Goal: Task Accomplishment & Management: Complete application form

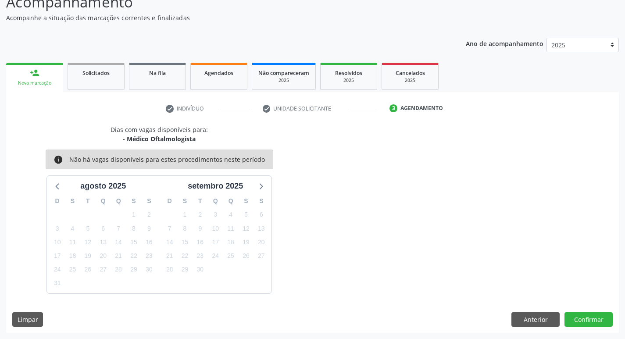
scroll to position [68, 0]
click at [100, 76] on span "Solicitados" at bounding box center [95, 72] width 27 height 7
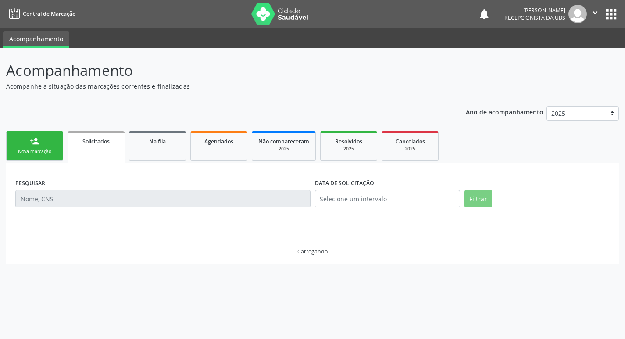
scroll to position [0, 0]
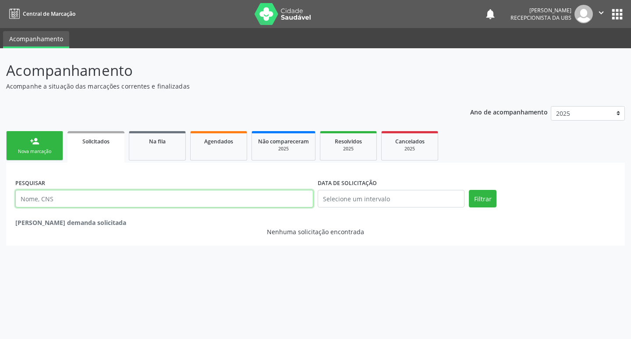
click at [87, 196] on input "text" at bounding box center [164, 199] width 298 height 18
click at [43, 152] on div "Nova marcação" at bounding box center [35, 151] width 44 height 7
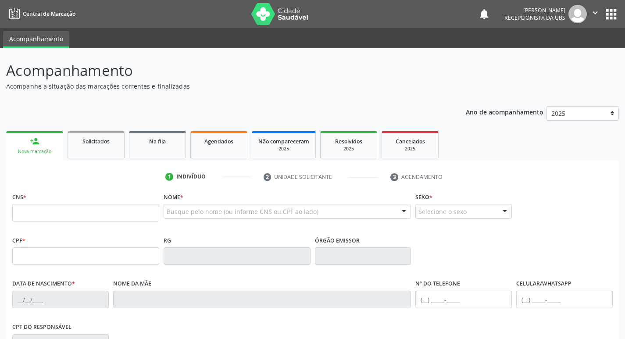
click at [232, 219] on div "Busque pelo nome (ou informe CNS ou CPF ao lado) Nenhum resultado encontrado pa…" at bounding box center [288, 214] width 248 height 21
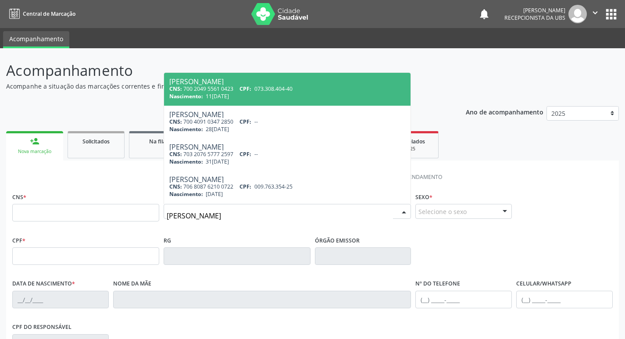
type input "[PERSON_NAME]"
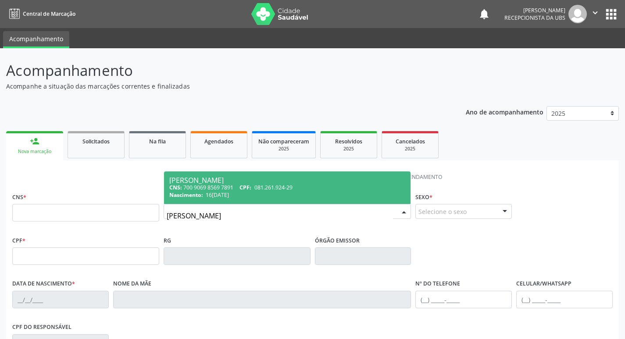
click at [240, 175] on span "[PERSON_NAME] CNS: 700 9069 8569 7891 CPF: 081.261.924-29 Nascimento: [DATE]" at bounding box center [287, 187] width 247 height 32
type input "700 9069 8569 7891"
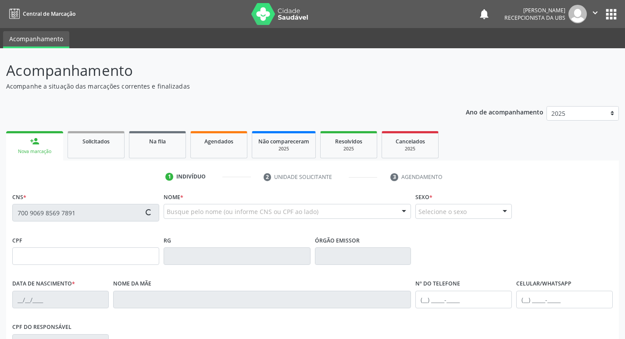
type input "081.261.924-29"
type input "16[DATE]"
type input "[PERSON_NAME]"
type input "[PHONE_NUMBER]"
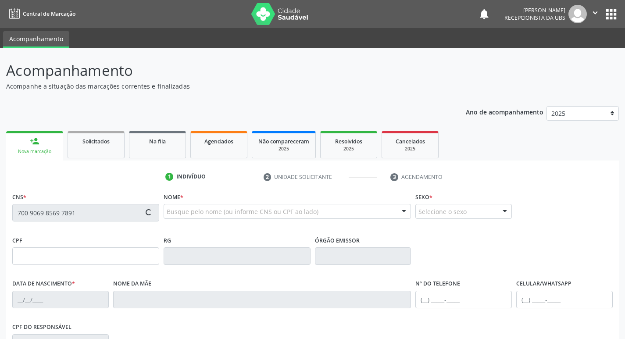
type input "101.661.724-05"
type input "77"
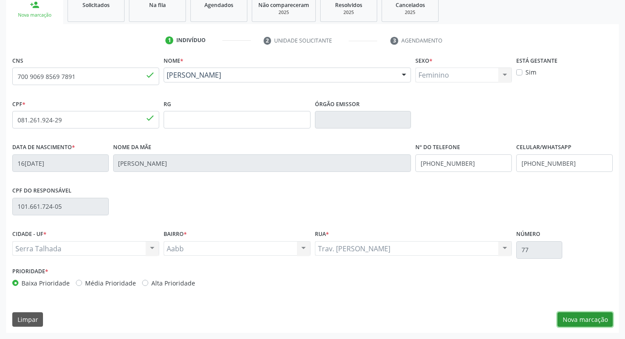
click at [582, 316] on button "Nova marcação" at bounding box center [584, 319] width 55 height 15
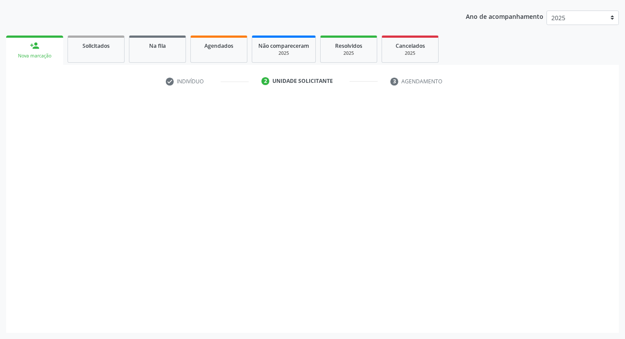
scroll to position [96, 0]
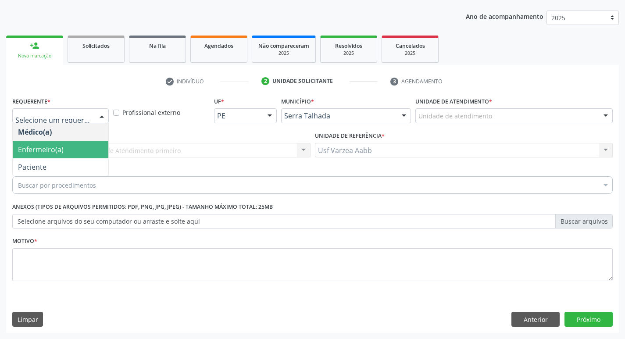
click at [53, 159] on span "Paciente" at bounding box center [61, 167] width 96 height 18
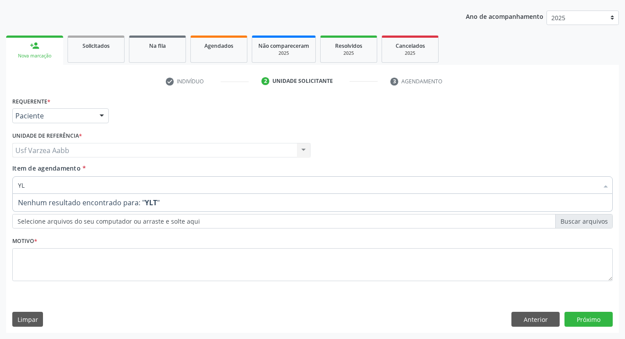
type input "Y"
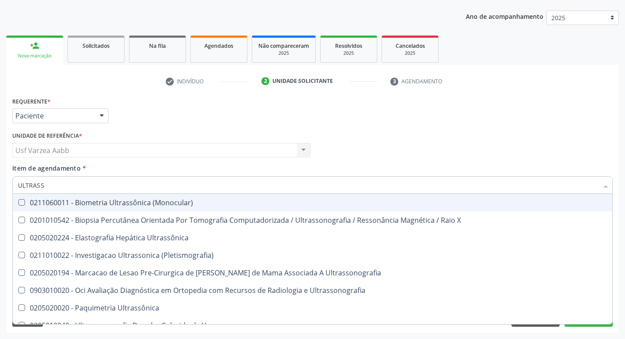
type input "ULTRASSO"
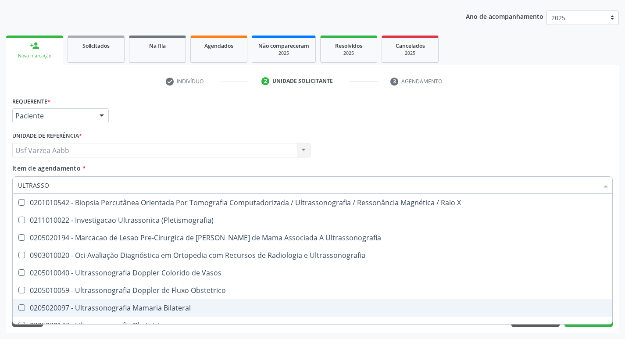
click at [143, 308] on div "0205020097 - Ultrassonografia Mamaria Bilateral" at bounding box center [312, 307] width 589 height 7
checkbox Bilateral "true"
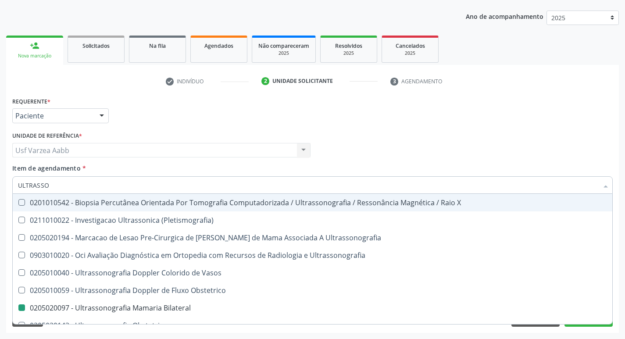
click at [383, 129] on div "Médico Solicitante Por favor, selecione a Unidade de Atendimento primeiro Nenhu…" at bounding box center [312, 146] width 605 height 34
checkbox \(Pletismografia\) "true"
checkbox Bilateral "false"
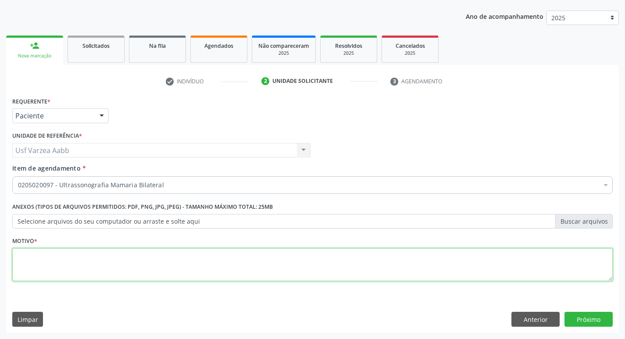
click at [145, 256] on textarea at bounding box center [312, 264] width 600 height 33
type textarea "X"
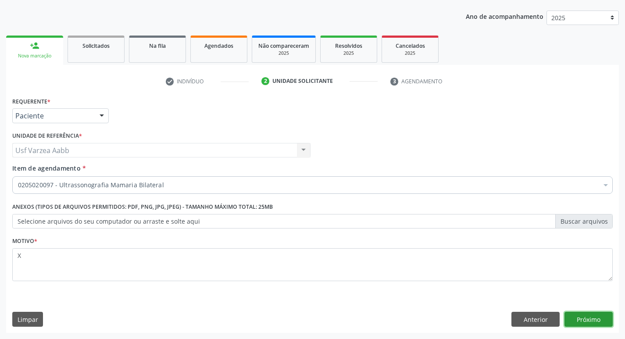
click at [580, 321] on button "Próximo" at bounding box center [588, 319] width 48 height 15
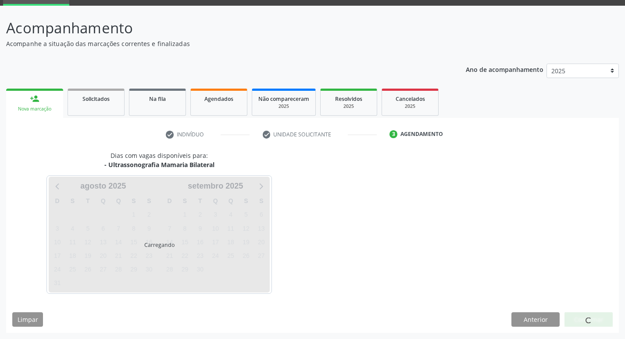
scroll to position [43, 0]
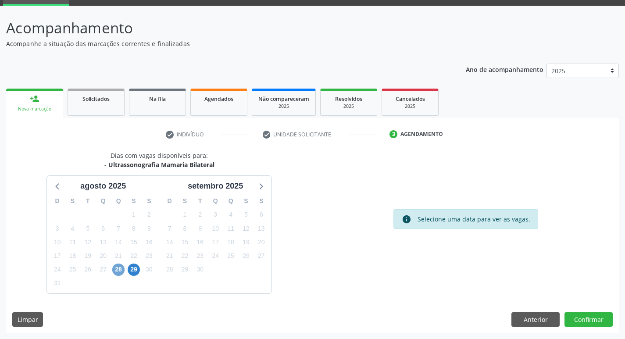
click at [117, 269] on span "28" at bounding box center [118, 270] width 12 height 12
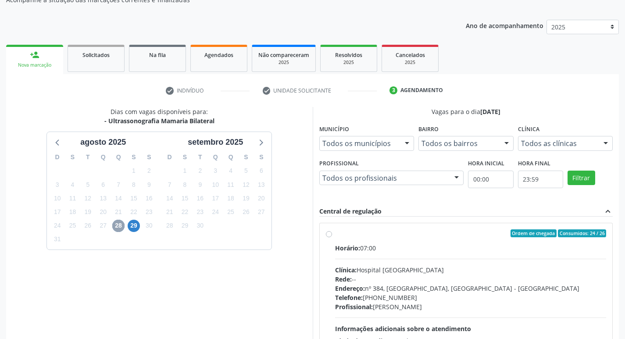
scroll to position [130, 0]
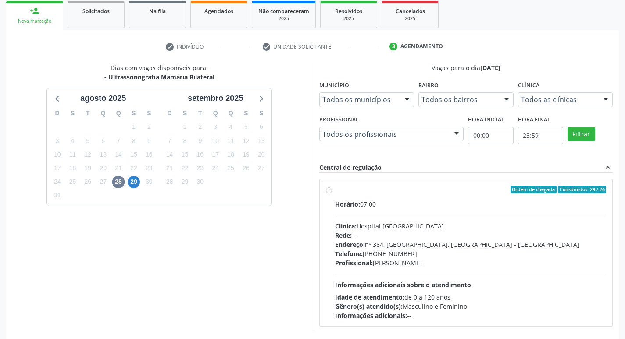
click at [335, 188] on label "Ordem de chegada Consumidos: 24 / 26 Horário: 07:00 Clínica: Hospital [GEOGRAPH…" at bounding box center [470, 252] width 271 height 135
click at [326, 188] on input "Ordem de chegada Consumidos: 24 / 26 Horário: 07:00 Clínica: Hospital [GEOGRAPH…" at bounding box center [329, 189] width 6 height 8
radio input "true"
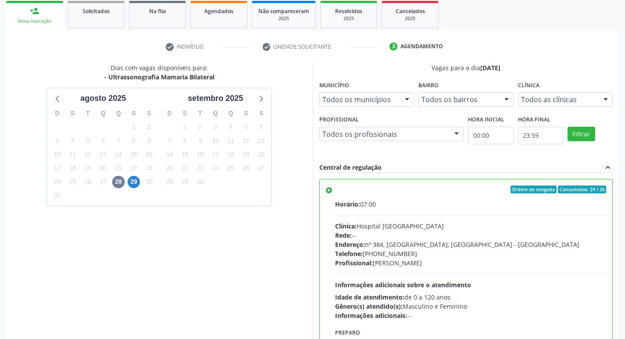
click at [335, 190] on label "Ordem de chegada Consumidos: 24 / 26 Horário: 07:00 Clínica: Hospital [GEOGRAPH…" at bounding box center [470, 252] width 271 height 135
click at [330, 190] on input "Ordem de chegada Consumidos: 24 / 26 Horário: 07:00 Clínica: Hospital [GEOGRAPH…" at bounding box center [329, 189] width 6 height 8
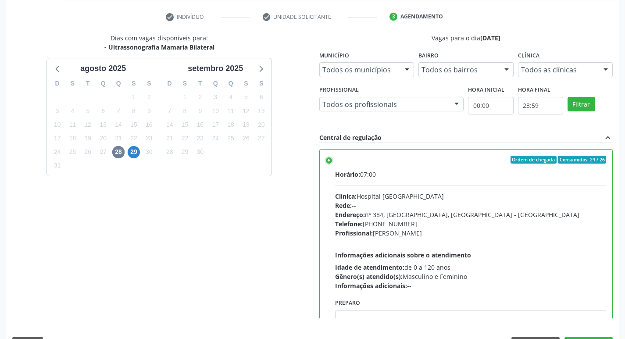
scroll to position [185, 0]
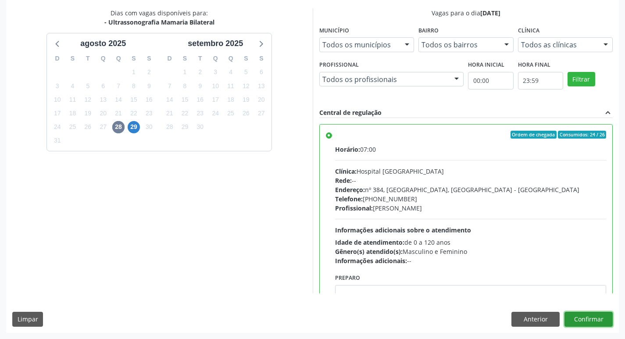
click at [600, 316] on button "Confirmar" at bounding box center [588, 319] width 48 height 15
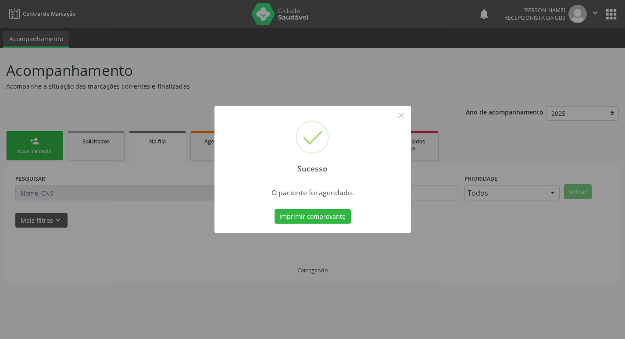
scroll to position [0, 0]
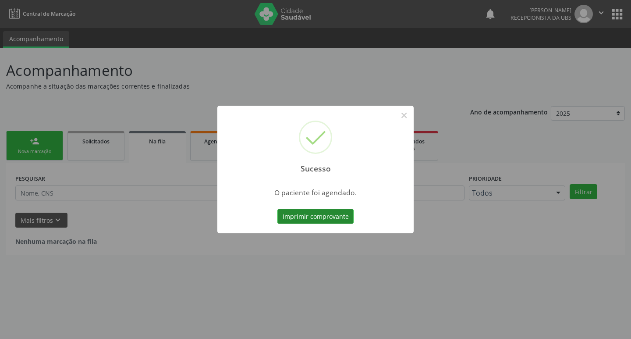
click at [306, 214] on button "Imprimir comprovante" at bounding box center [316, 216] width 76 height 15
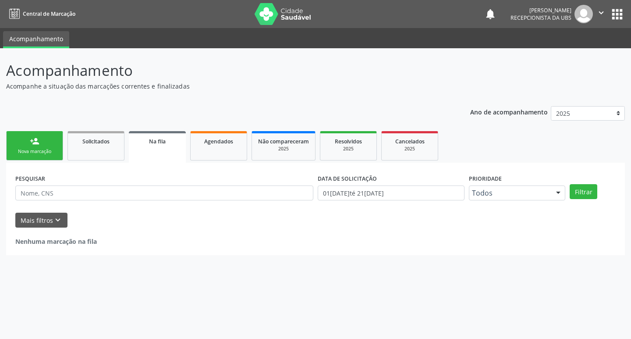
click at [42, 142] on link "person_add Nova marcação" at bounding box center [34, 145] width 57 height 29
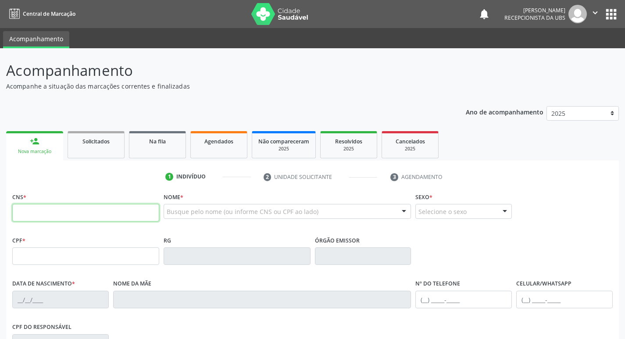
click at [152, 209] on input "text" at bounding box center [85, 213] width 147 height 18
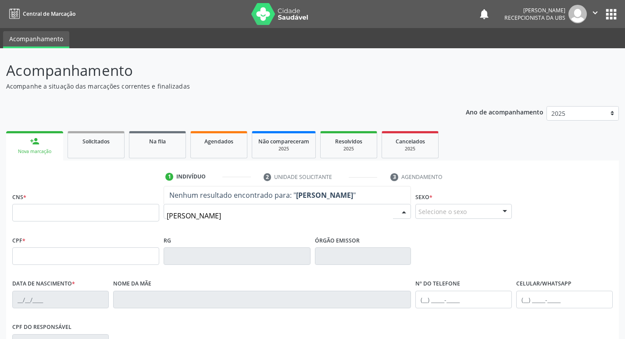
type input "[PERSON_NAME]"
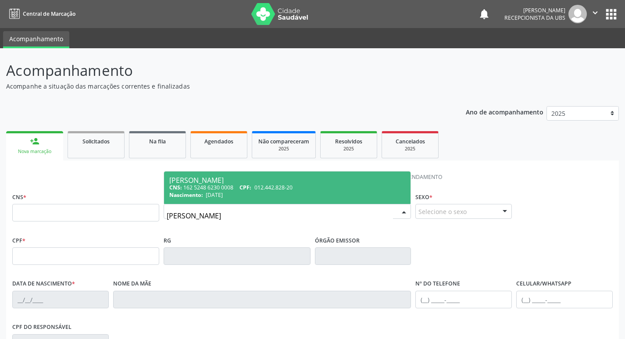
click at [314, 185] on div "CNS: 162 5248 6230 0008 CPF: 012.442.828-20" at bounding box center [287, 187] width 236 height 7
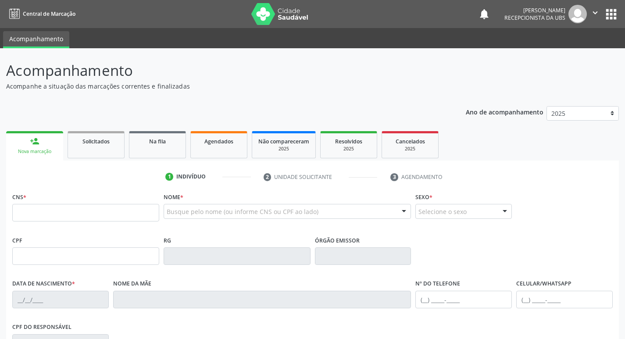
type input "162 5248 6230 0008"
type input "012.442.828-20"
type input "[DATE]"
type input "Adalta Anelia da Conceicão"
type input "[PHONE_NUMBER]"
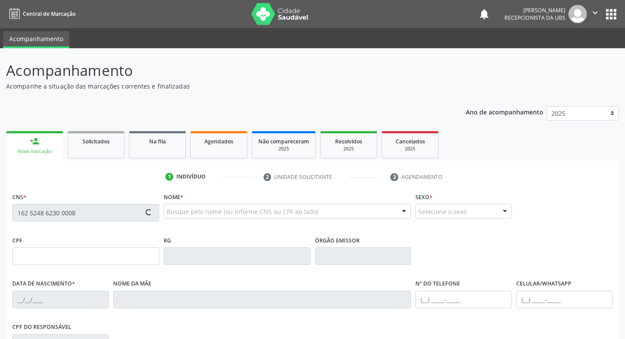
type input "010.502.434-12"
type input "1321"
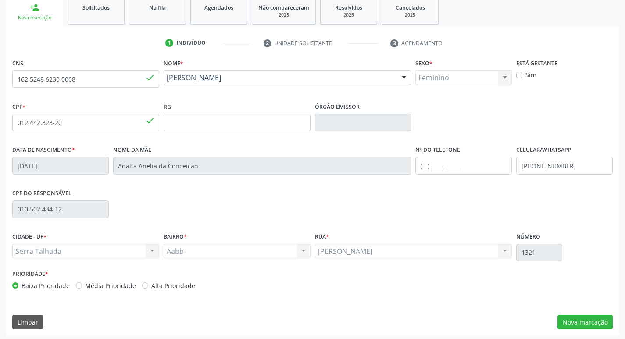
scroll to position [136, 0]
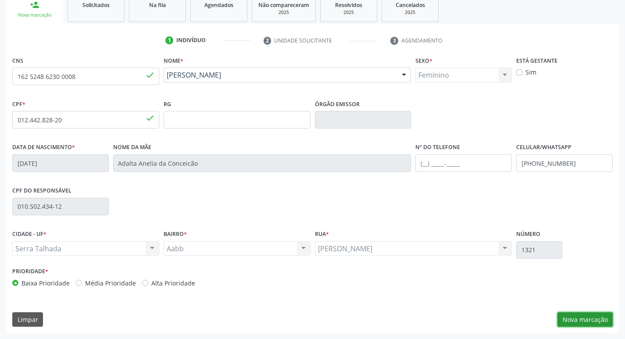
click at [596, 318] on button "Nova marcação" at bounding box center [584, 319] width 55 height 15
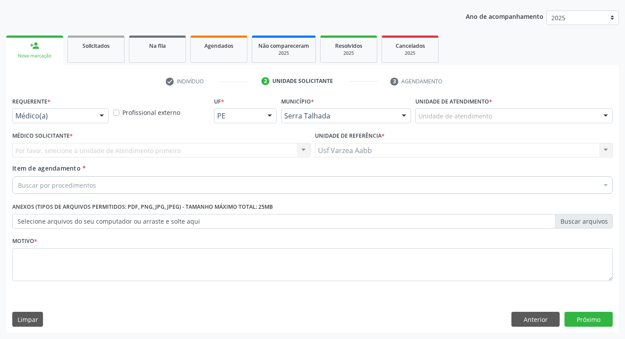
scroll to position [96, 0]
click at [101, 121] on div at bounding box center [101, 116] width 13 height 15
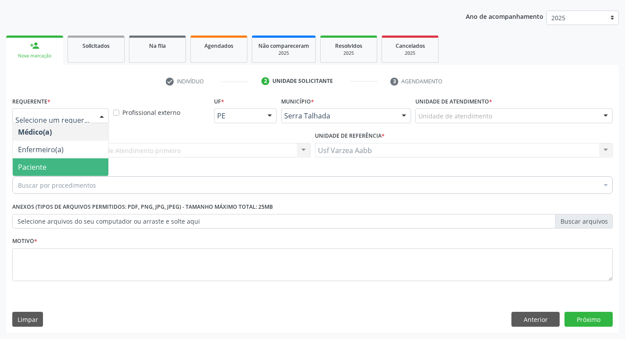
click at [75, 170] on span "Paciente" at bounding box center [61, 167] width 96 height 18
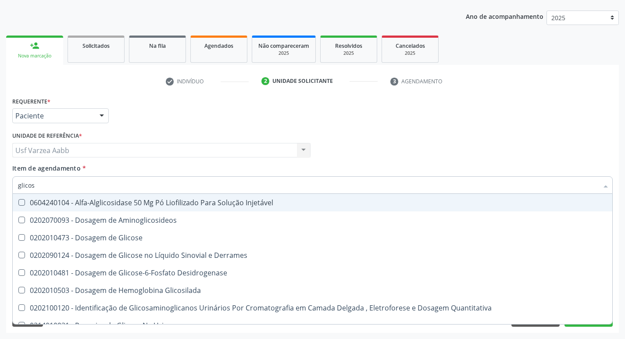
type input "glicose"
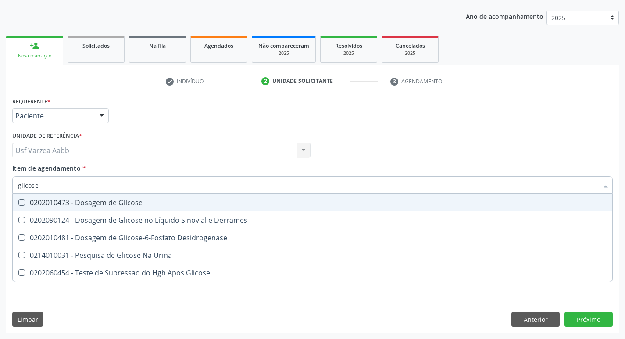
click at [73, 196] on span "0202010473 - Dosagem de Glicose" at bounding box center [312, 203] width 599 height 18
checkbox Glicose "true"
click at [75, 184] on input "glicose" at bounding box center [308, 185] width 580 height 18
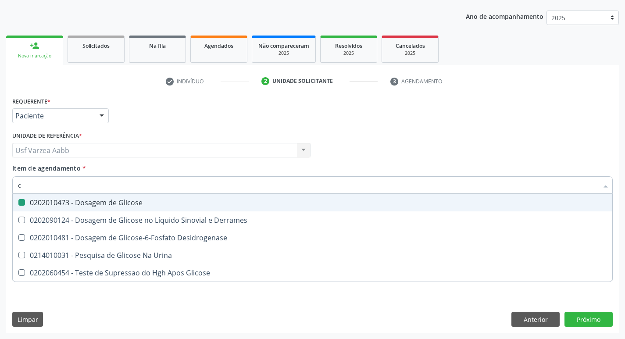
type input "cr"
checkbox Glicose "false"
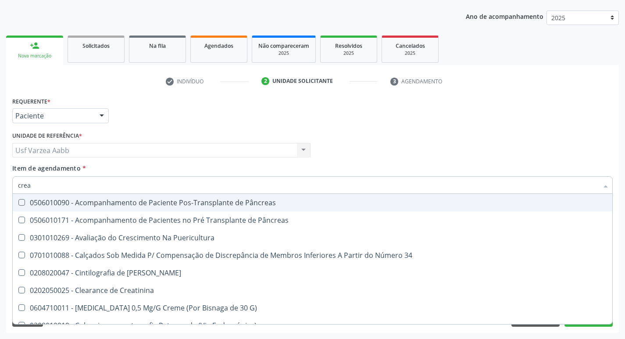
type input "creat"
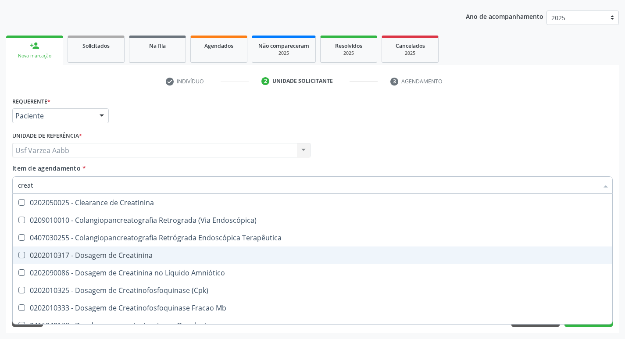
click at [100, 256] on div "0202010317 - Dosagem de Creatinina" at bounding box center [312, 255] width 589 height 7
checkbox Creatinina "true"
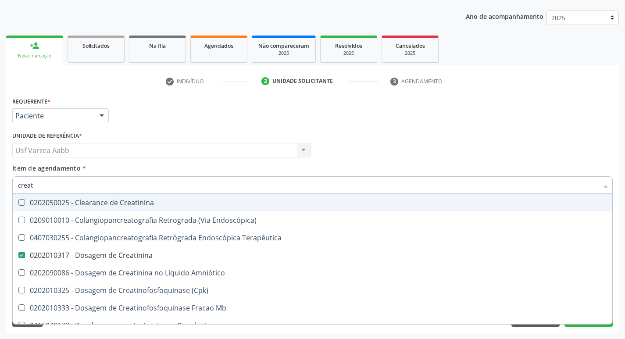
click at [75, 189] on input "creat" at bounding box center [308, 185] width 580 height 18
type input "urei"
checkbox Creatinina "false"
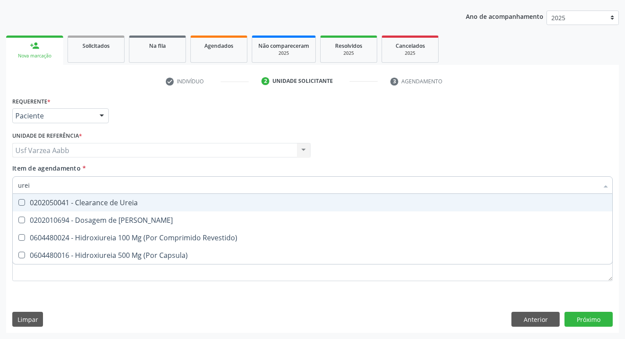
type input "ureia"
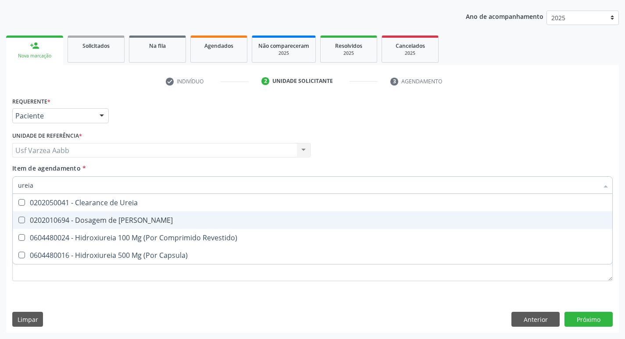
click at [79, 218] on div "0202010694 - Dosagem de [PERSON_NAME]" at bounding box center [312, 220] width 589 height 7
checkbox Ureia "true"
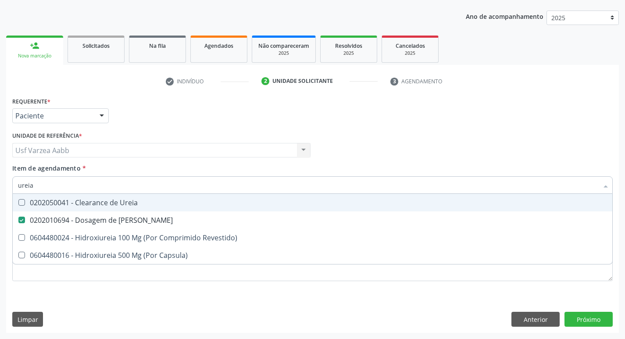
click at [61, 183] on input "ureia" at bounding box center [308, 185] width 580 height 18
type input "c"
checkbox Ureia "false"
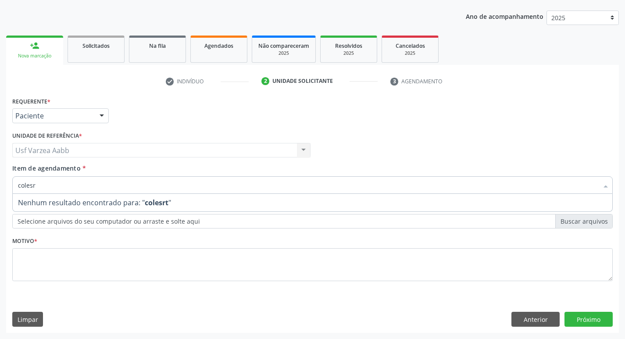
type input "coles"
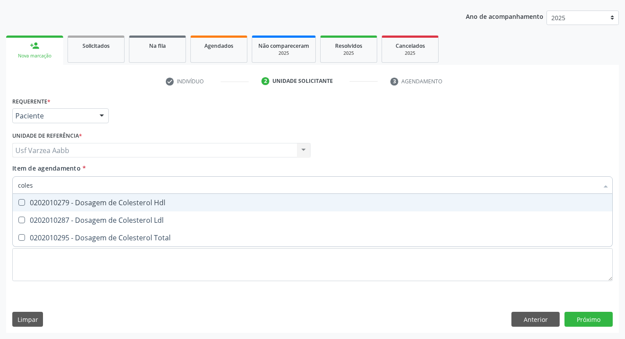
click at [191, 206] on div "0202010279 - Dosagem de Colesterol Hdl" at bounding box center [312, 202] width 589 height 7
checkbox Hdl "true"
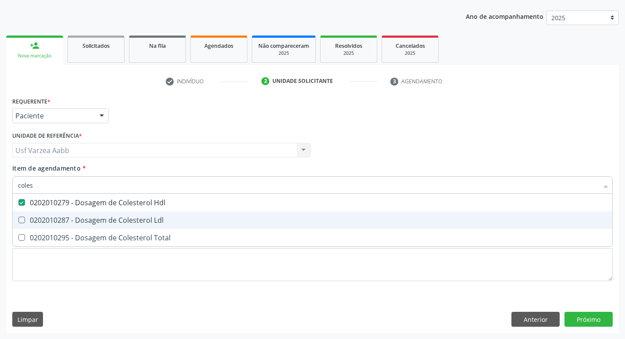
click at [193, 214] on span "0202010287 - Dosagem de Colesterol Ldl" at bounding box center [312, 220] width 599 height 18
checkbox Ldl "true"
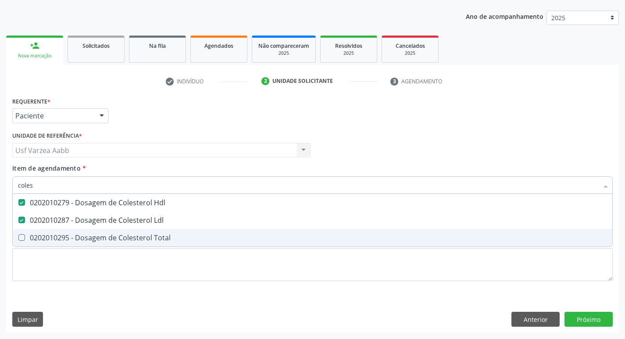
click at [195, 232] on span "0202010295 - Dosagem de Colesterol Total" at bounding box center [312, 238] width 599 height 18
checkbox Total "true"
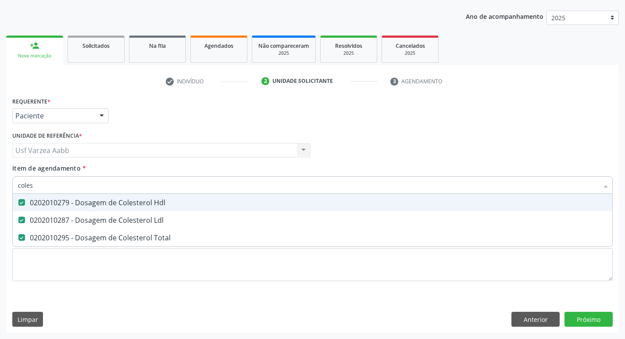
click at [172, 185] on input "coles" at bounding box center [308, 185] width 580 height 18
type input "tg"
checkbox Hdl "false"
checkbox Ldl "false"
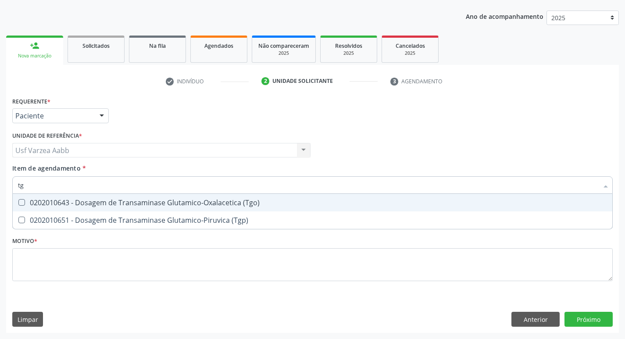
click at [189, 202] on div "0202010643 - Dosagem de Transaminase Glutamico-Oxalacetica (Tgo)" at bounding box center [312, 202] width 589 height 7
checkbox \(Tgo\) "true"
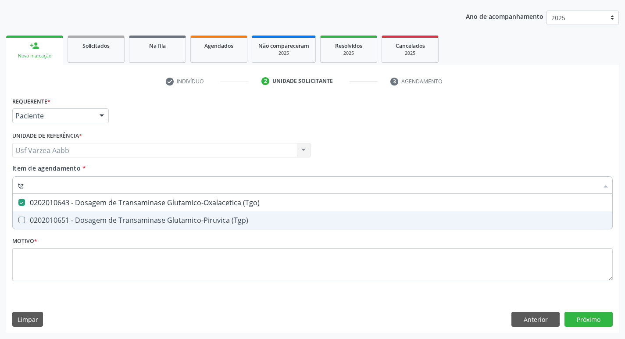
click at [189, 214] on span "0202010651 - Dosagem de Transaminase Glutamico-Piruvica (Tgp)" at bounding box center [312, 220] width 599 height 18
checkbox \(Tgp\) "true"
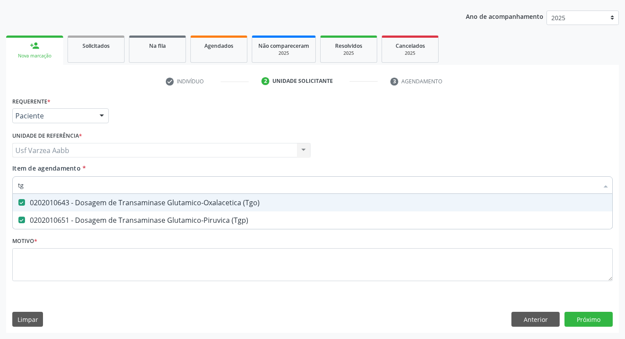
click at [164, 178] on input "tg" at bounding box center [308, 185] width 580 height 18
type input "tr"
checkbox \(Tgo\) "false"
checkbox \(Tgp\) "false"
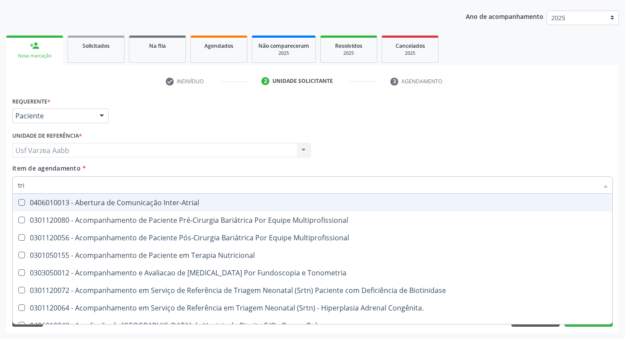
type input "trig"
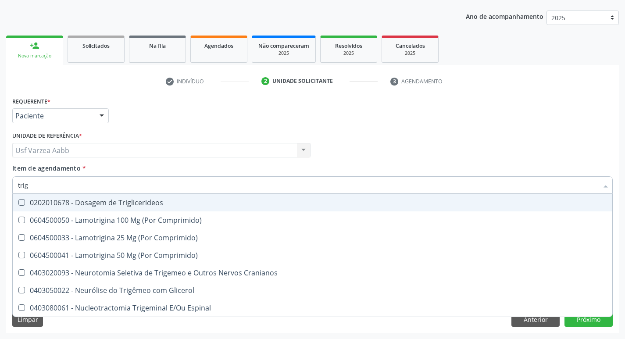
click at [143, 193] on input "trig" at bounding box center [308, 185] width 580 height 18
click at [141, 200] on div "0202010678 - Dosagem de Triglicerideos" at bounding box center [312, 202] width 589 height 7
checkbox Triglicerideos "true"
click at [128, 189] on input "trig" at bounding box center [308, 185] width 580 height 18
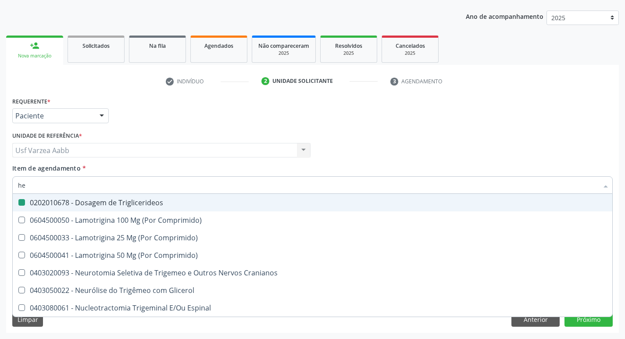
type input "hem"
checkbox Triglicerideos "false"
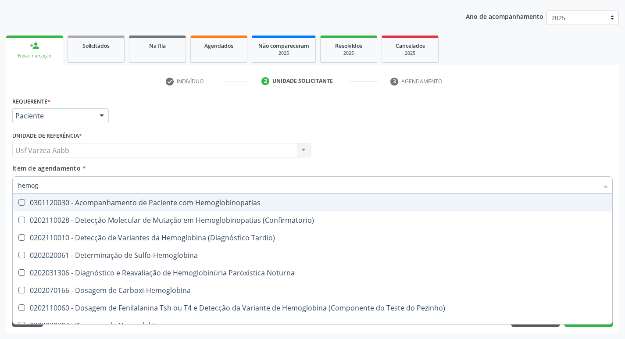
type input "hemogr"
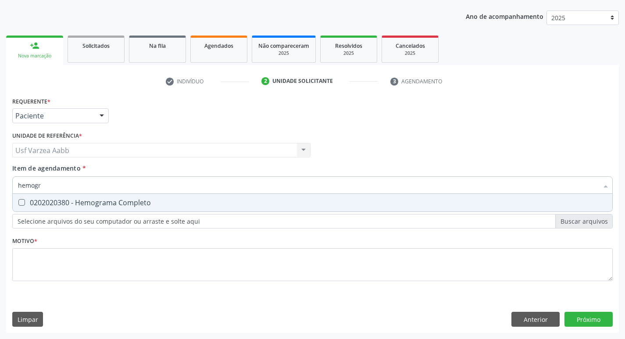
click at [123, 208] on span "0202020380 - Hemograma Completo" at bounding box center [312, 203] width 599 height 18
checkbox Completo "true"
click at [122, 186] on input "hemogr" at bounding box center [308, 185] width 580 height 18
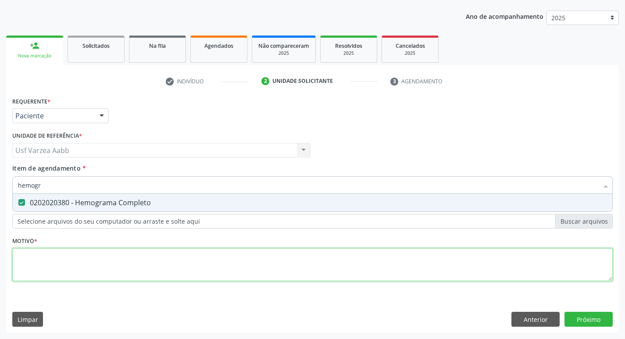
click at [110, 270] on div "Requerente * Paciente Médico(a) Enfermeiro(a) Paciente Nenhum resultado encontr…" at bounding box center [312, 194] width 600 height 199
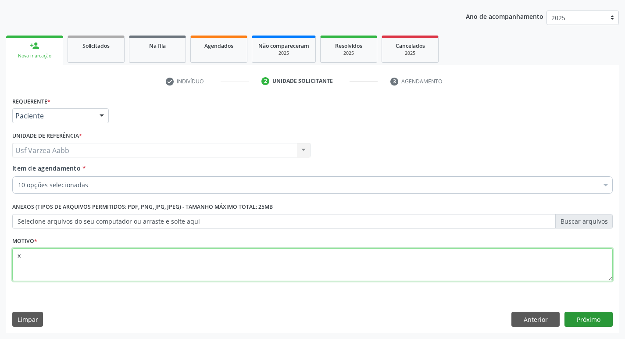
type textarea "x"
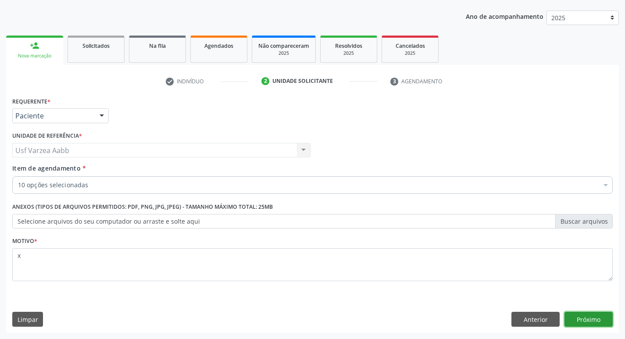
click at [593, 314] on button "Próximo" at bounding box center [588, 319] width 48 height 15
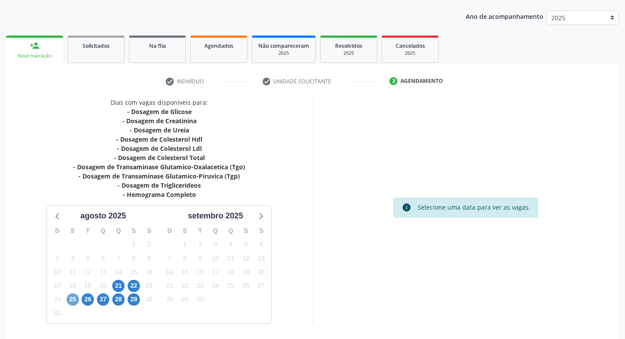
click at [74, 302] on span "25" at bounding box center [73, 299] width 12 height 12
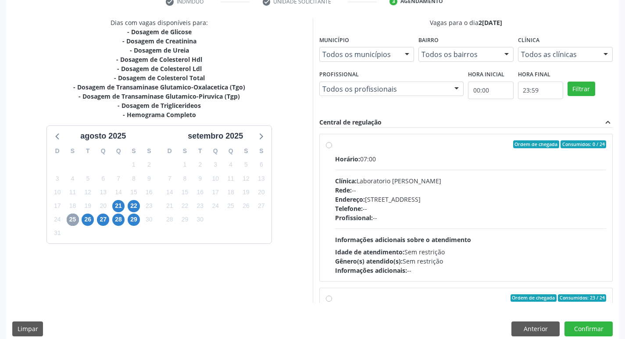
scroll to position [183, 0]
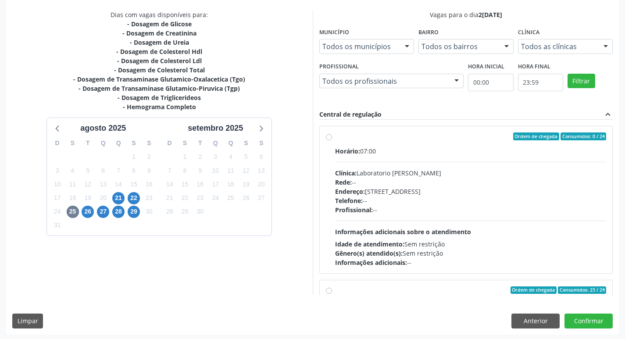
click at [335, 139] on label "Ordem de chegada Consumidos: 0 / 24 Horário: 07:00 Clínica: Laboratorio [PERSON…" at bounding box center [470, 199] width 271 height 135
click at [330, 139] on input "Ordem de chegada Consumidos: 0 / 24 Horário: 07:00 Clínica: Laboratorio [PERSON…" at bounding box center [329, 136] width 6 height 8
radio input "true"
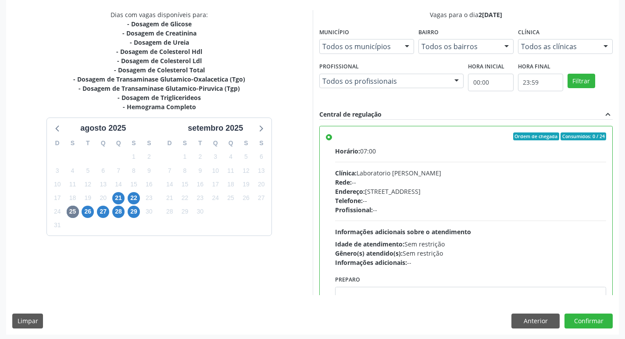
click at [587, 313] on div "Dias com vagas disponíveis para: - Dosagem de Glicose - Dosagem de Creatinina -…" at bounding box center [312, 172] width 613 height 324
click at [588, 317] on button "Confirmar" at bounding box center [588, 321] width 48 height 15
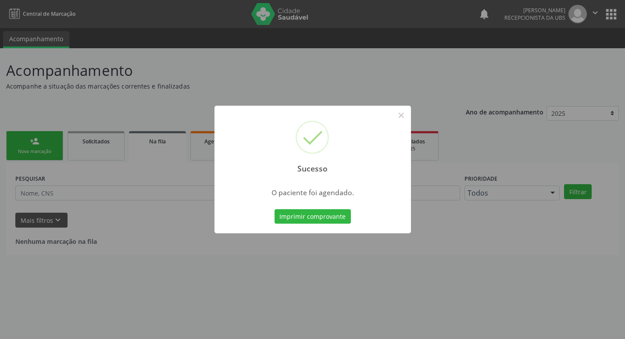
scroll to position [0, 0]
click at [332, 213] on button "Imprimir comprovante" at bounding box center [316, 216] width 76 height 15
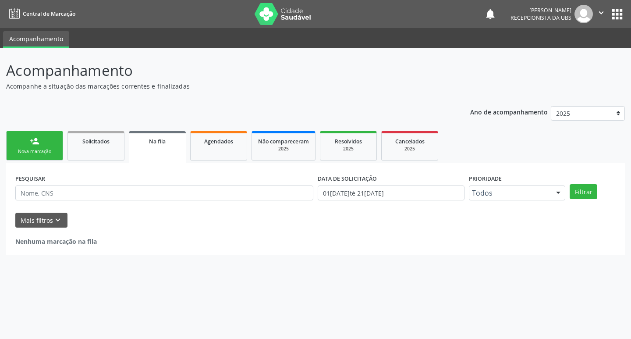
click at [7, 143] on link "person_add Nova marcação" at bounding box center [34, 145] width 57 height 29
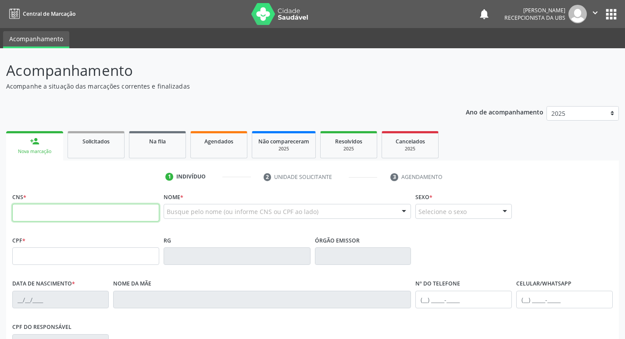
paste input "162 5248 6230 0008"
type input "162 5248 6230 0008"
type input "012.442.828-20"
type input "[DATE]"
type input "Adalta Anelia da Conceicão"
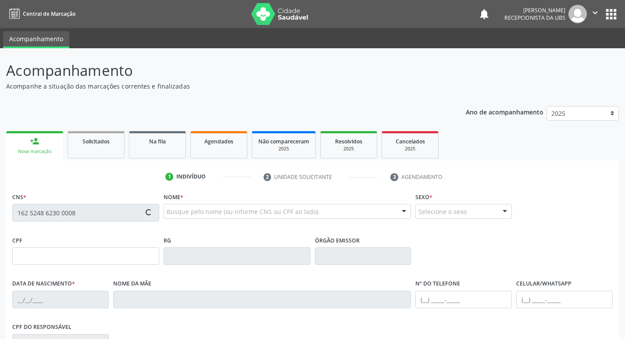
type input "[PHONE_NUMBER]"
type input "010.502.434-12"
type input "1321"
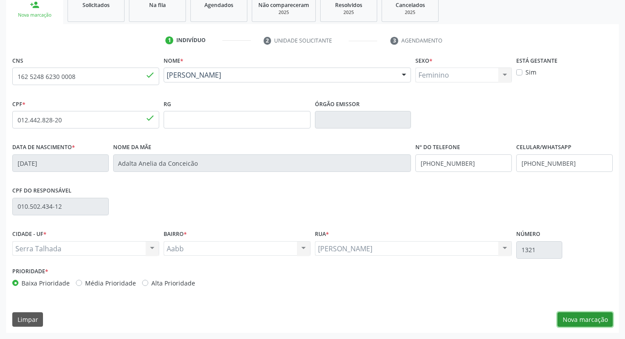
click at [584, 322] on button "Nova marcação" at bounding box center [584, 319] width 55 height 15
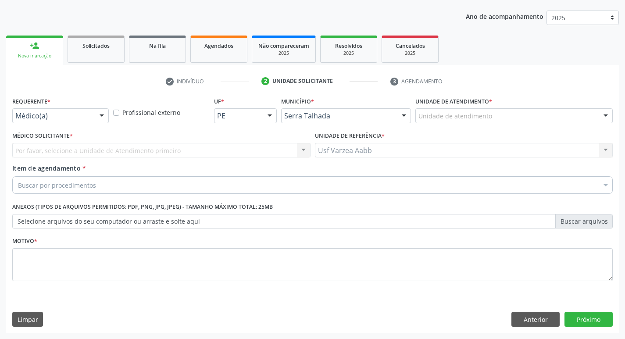
scroll to position [96, 0]
click at [87, 125] on div "Requerente * Médico(a) Médico(a) Enfermeiro(a) Paciente Nenhum resultado encont…" at bounding box center [60, 112] width 101 height 34
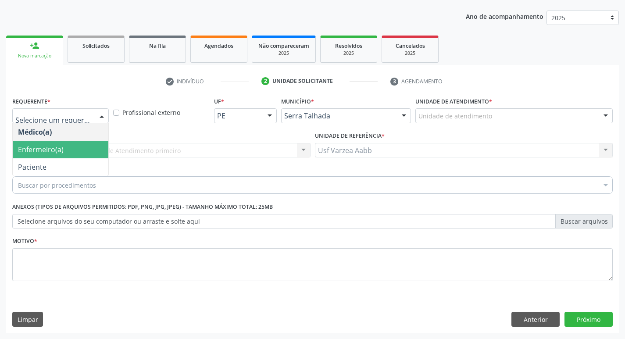
click at [86, 159] on span "Paciente" at bounding box center [61, 167] width 96 height 18
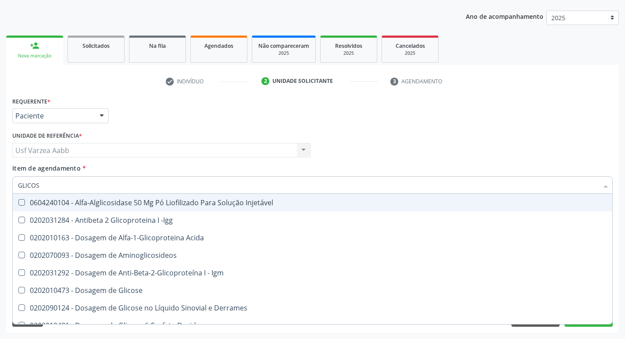
type input "GLICOSI"
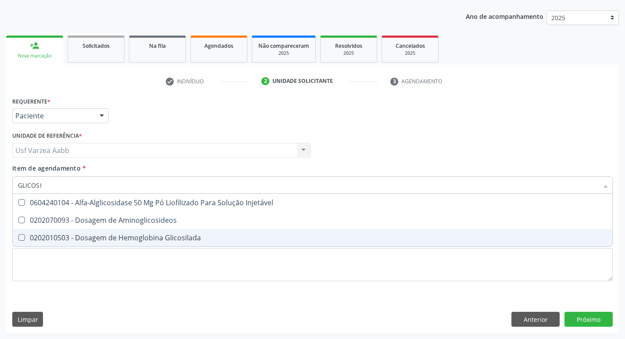
click at [108, 239] on div "0202010503 - Dosagem de Hemoglobina Glicosilada" at bounding box center [312, 237] width 589 height 7
checkbox Glicosilada "true"
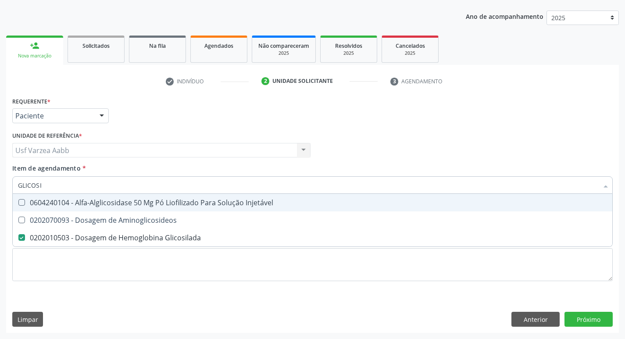
click at [87, 182] on input "GLICOSI" at bounding box center [308, 185] width 580 height 18
type input "T4"
checkbox Glicosilada "false"
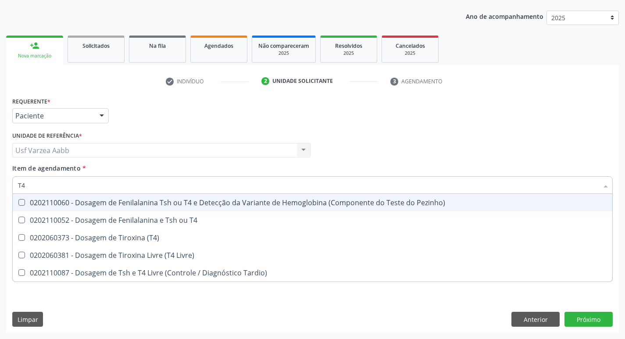
type input "T4"
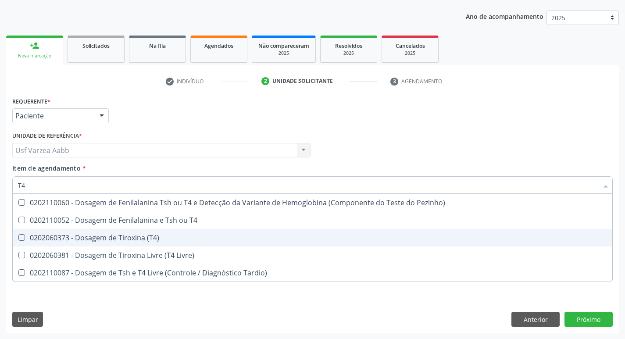
click at [100, 241] on div "0202060373 - Dosagem de Tiroxina (T4)" at bounding box center [312, 237] width 589 height 7
checkbox \(T4\) "true"
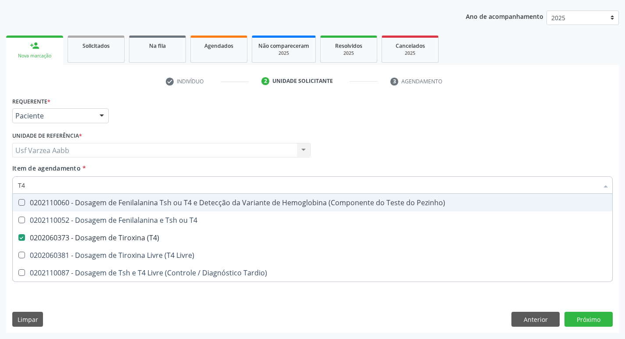
click at [87, 189] on input "T4" at bounding box center [308, 185] width 580 height 18
type input "T"
checkbox \(T4\) "false"
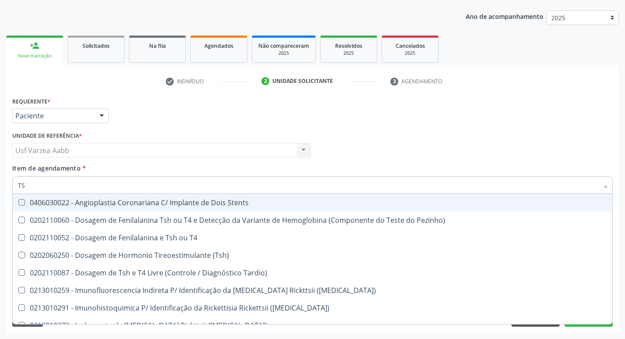
type input "TSH"
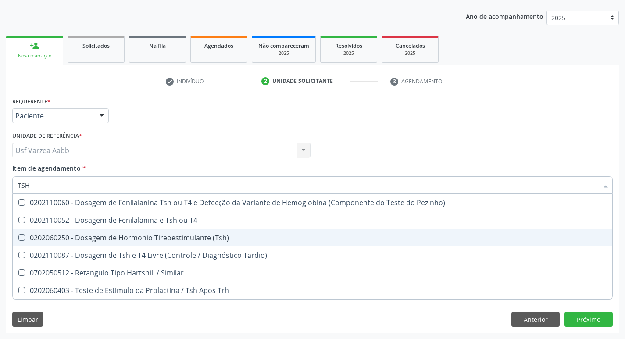
click at [114, 239] on div "0202060250 - Dosagem de Hormonio Tireoestimulante (Tsh)" at bounding box center [312, 237] width 589 height 7
checkbox \(Tsh\) "true"
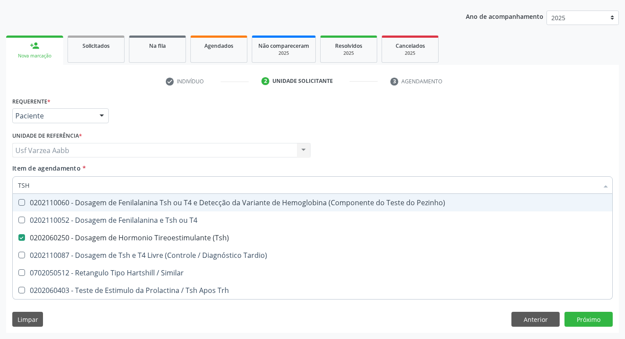
click at [355, 120] on div "Requerente * Paciente Médico(a) Enfermeiro(a) Paciente Nenhum resultado encontr…" at bounding box center [312, 112] width 605 height 34
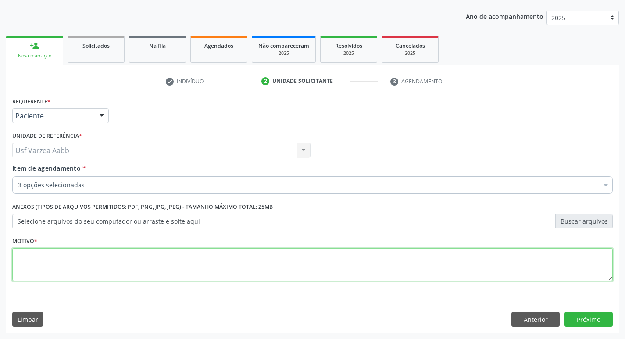
click at [230, 253] on textarea at bounding box center [312, 264] width 600 height 33
type textarea "X"
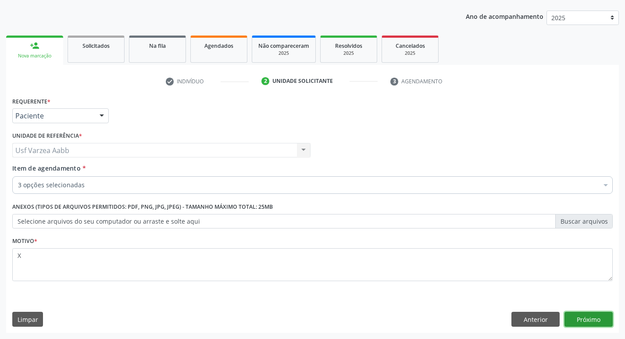
click at [590, 314] on button "Próximo" at bounding box center [588, 319] width 48 height 15
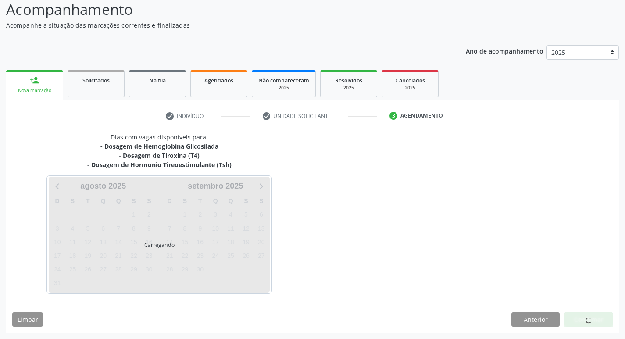
scroll to position [61, 0]
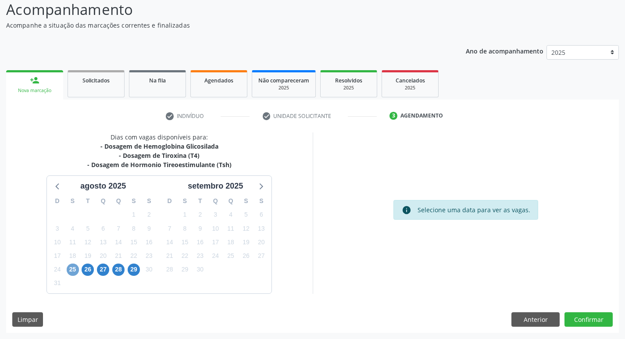
click at [77, 273] on span "25" at bounding box center [73, 270] width 12 height 12
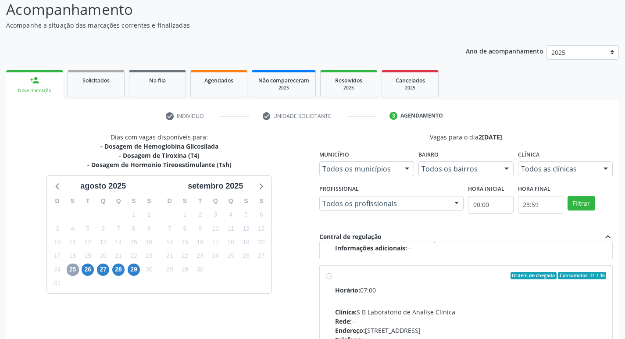
scroll to position [138, 0]
click at [335, 276] on label "Ordem de chegada Consumidos: 31 / 36 Horário: 07:00 Clínica: S B Laboratorio de…" at bounding box center [470, 338] width 271 height 135
click at [327, 276] on input "Ordem de chegada Consumidos: 31 / 36 Horário: 07:00 Clínica: S B Laboratorio de…" at bounding box center [329, 275] width 6 height 8
radio input "true"
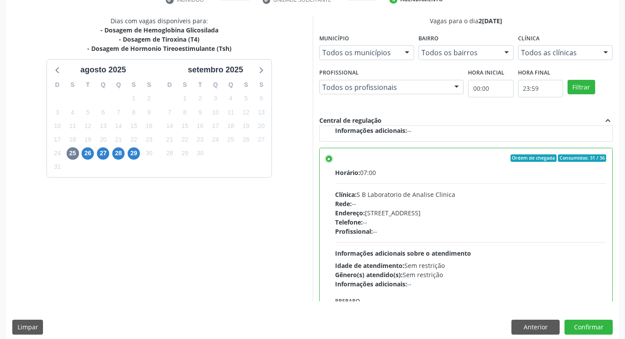
scroll to position [185, 0]
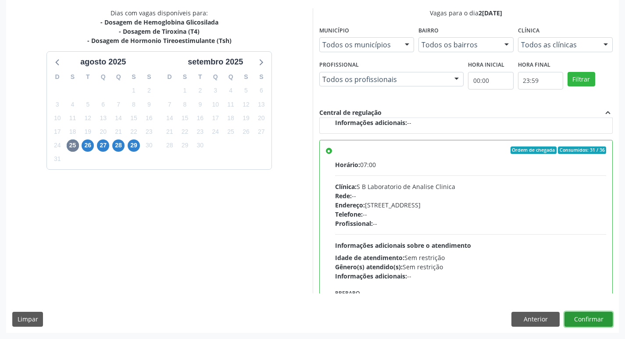
click at [592, 317] on button "Confirmar" at bounding box center [588, 319] width 48 height 15
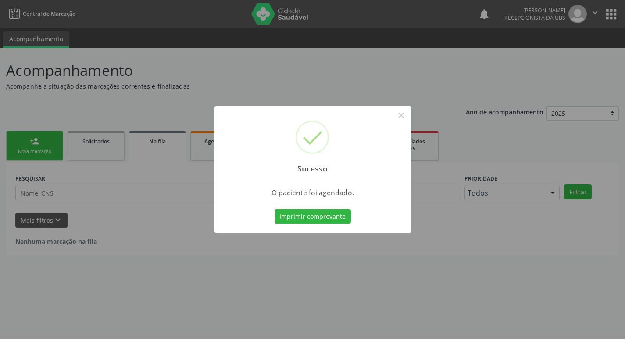
scroll to position [0, 0]
click at [292, 217] on button "Imprimir comprovante" at bounding box center [316, 216] width 76 height 15
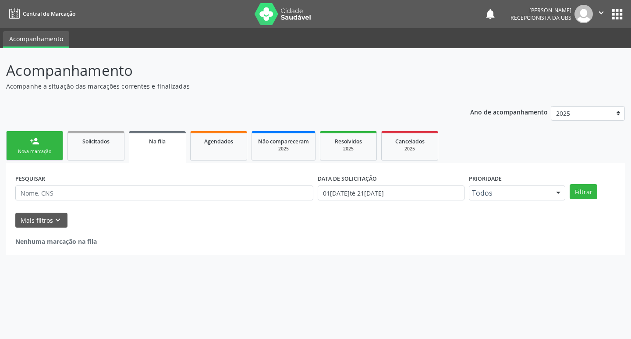
click at [28, 147] on link "person_add Nova marcação" at bounding box center [34, 145] width 57 height 29
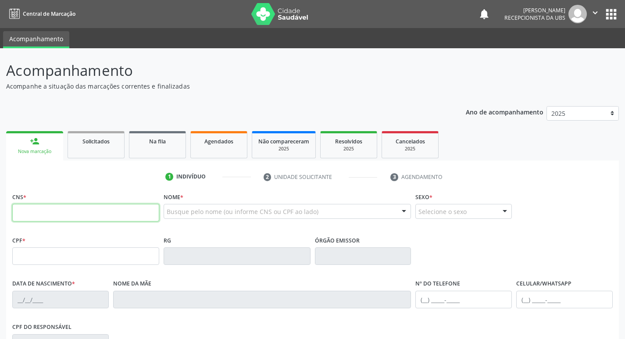
click at [54, 217] on input "text" at bounding box center [85, 213] width 147 height 18
type input "898 0037 0362 9942"
type input "161.361.264-86"
type input "31[DATE]"
type input "[PERSON_NAME]"
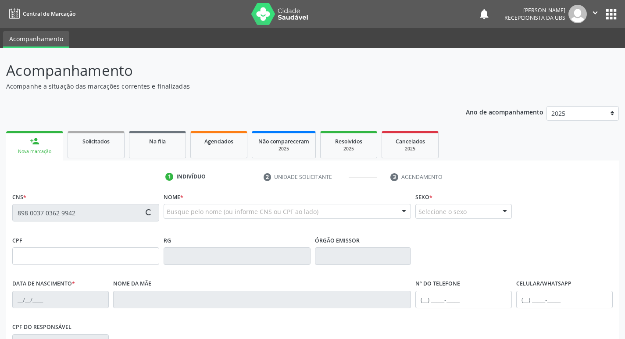
type input "[PHONE_NUMBER]"
type input "337"
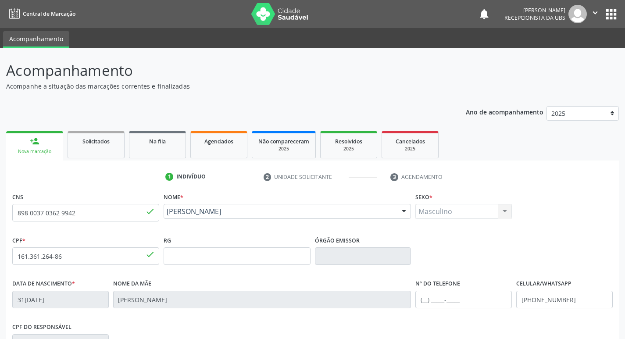
scroll to position [136, 0]
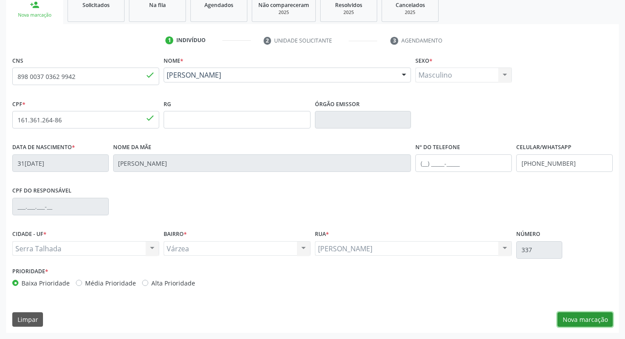
click at [596, 321] on button "Nova marcação" at bounding box center [584, 319] width 55 height 15
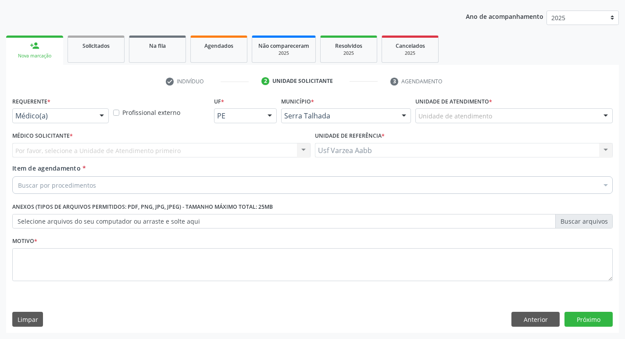
scroll to position [96, 0]
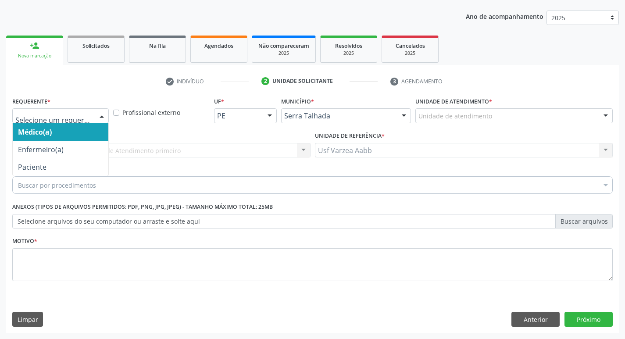
click at [62, 121] on div at bounding box center [60, 115] width 96 height 15
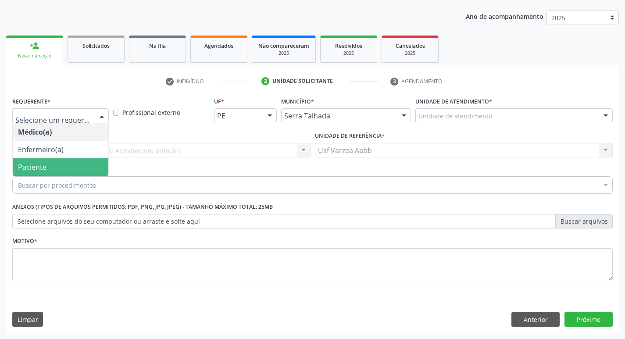
click at [67, 164] on span "Paciente" at bounding box center [61, 167] width 96 height 18
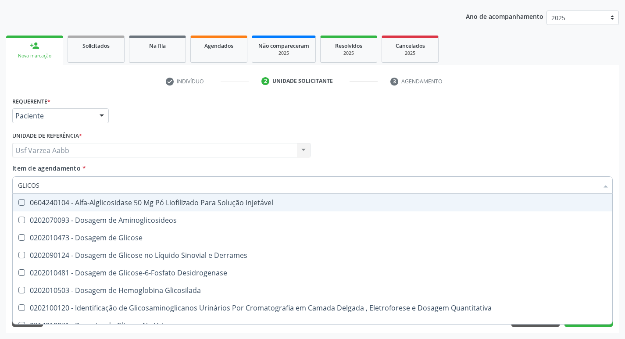
type input "GLICOSE"
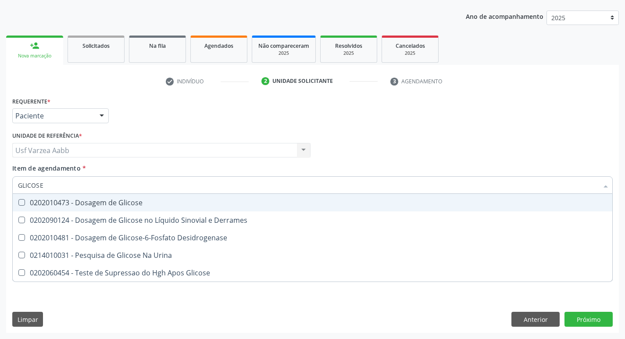
click at [83, 200] on div "0202010473 - Dosagem de Glicose" at bounding box center [312, 202] width 589 height 7
checkbox Glicose "true"
click at [90, 182] on input "GLICOSE" at bounding box center [308, 185] width 580 height 18
type input "CREAT"
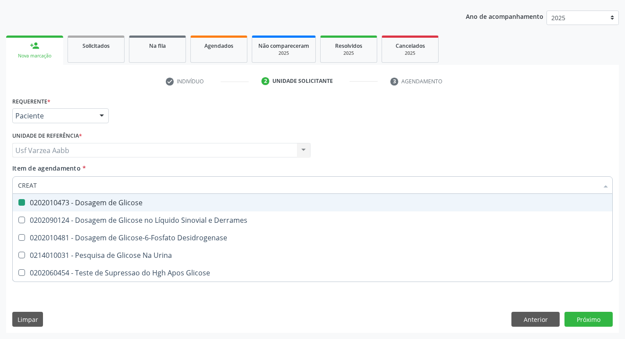
checkbox Glicose "false"
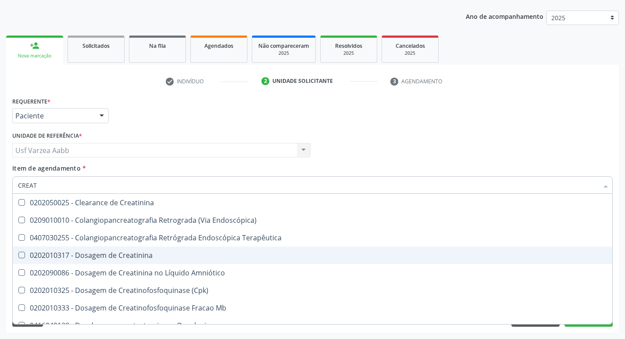
click at [113, 252] on div "0202010317 - Dosagem de Creatinina" at bounding box center [312, 255] width 589 height 7
checkbox Creatinina "true"
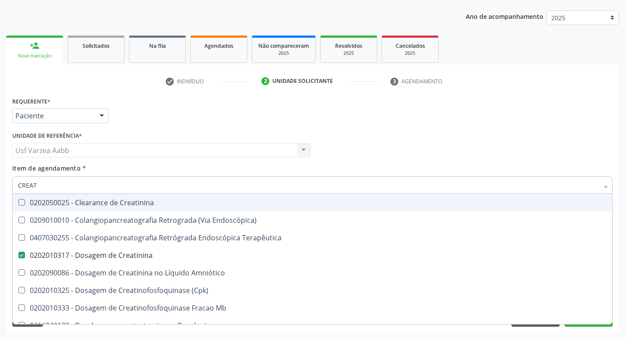
click at [89, 185] on input "CREAT" at bounding box center [308, 185] width 580 height 18
type input "UR"
checkbox Creatinina "false"
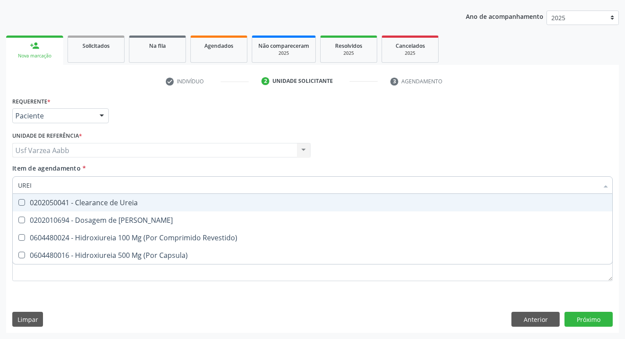
type input "UREIA"
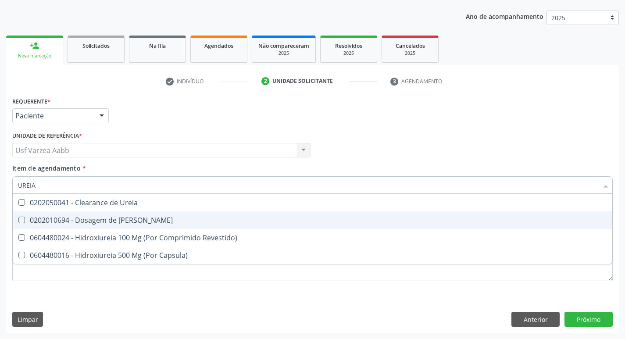
click at [136, 224] on span "0202010694 - Dosagem de [PERSON_NAME]" at bounding box center [312, 220] width 599 height 18
checkbox Ureia "true"
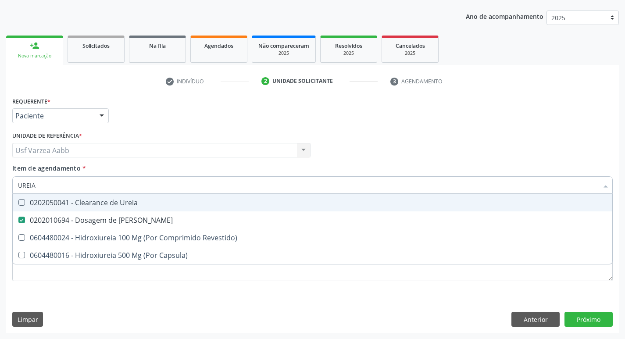
click at [139, 193] on input "UREIA" at bounding box center [308, 185] width 580 height 18
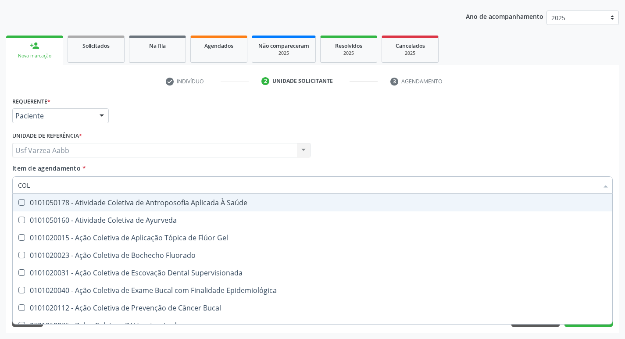
type input "COLE"
checkbox Ayurveda "false"
type input "COLEST"
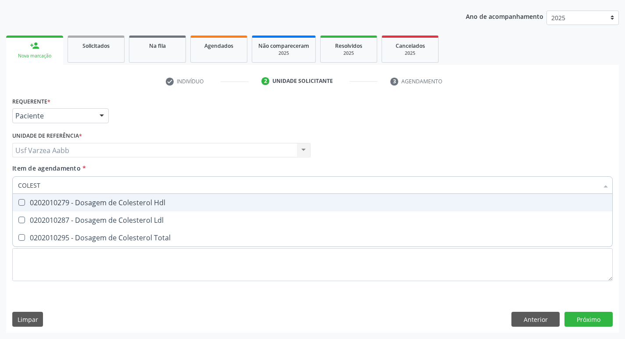
click at [141, 199] on div "0202010279 - Dosagem de Colesterol Hdl" at bounding box center [312, 202] width 589 height 7
checkbox Hdl "true"
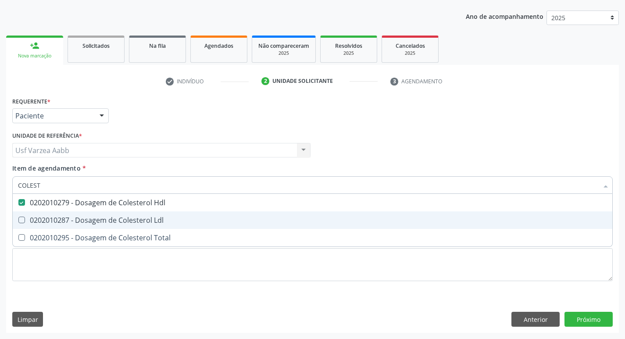
click at [141, 217] on div "0202010287 - Dosagem de Colesterol Ldl" at bounding box center [312, 220] width 589 height 7
checkbox Ldl "true"
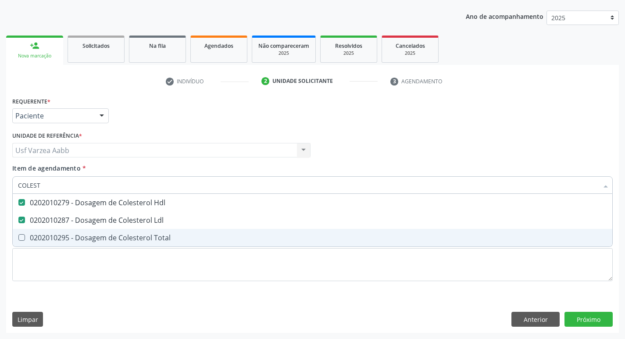
click at [142, 235] on div "0202010295 - Dosagem de Colesterol Total" at bounding box center [312, 237] width 589 height 7
checkbox Total "true"
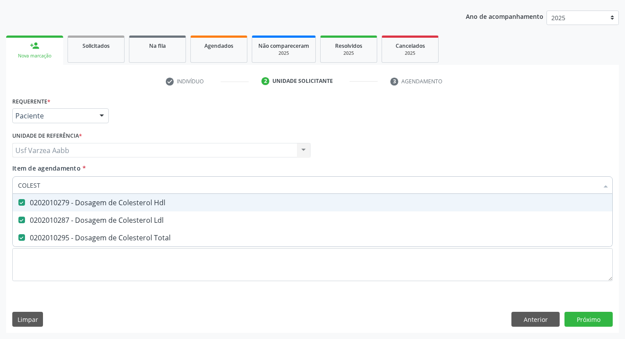
click at [132, 188] on input "COLEST" at bounding box center [308, 185] width 580 height 18
type input "TG"
checkbox Hdl "false"
checkbox Ldl "false"
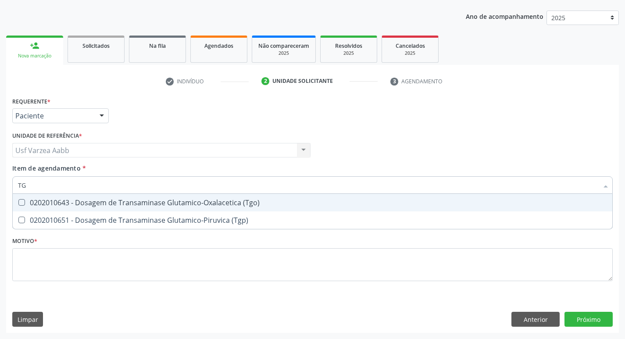
click at [127, 205] on div "0202010643 - Dosagem de Transaminase Glutamico-Oxalacetica (Tgo)" at bounding box center [312, 202] width 589 height 7
checkbox \(Tgo\) "true"
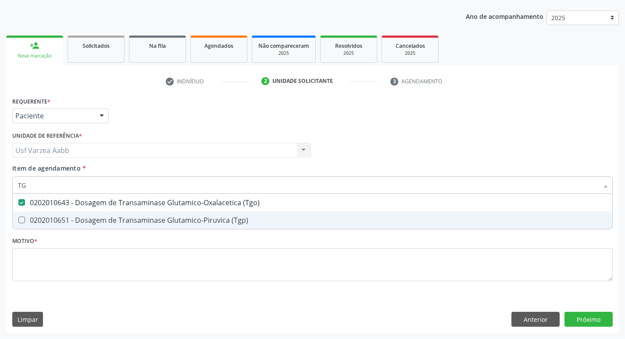
drag, startPoint x: 127, startPoint y: 214, endPoint x: 118, endPoint y: 196, distance: 20.2
click at [126, 214] on span "0202010651 - Dosagem de Transaminase Glutamico-Piruvica (Tgp)" at bounding box center [312, 220] width 599 height 18
checkbox \(Tgp\) "true"
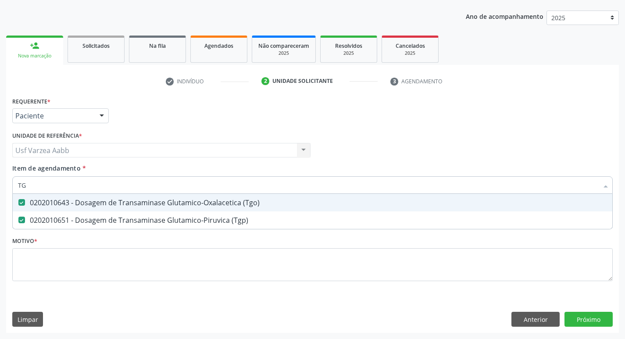
click at [116, 183] on input "TG" at bounding box center [308, 185] width 580 height 18
type input "TR"
checkbox \(Tgo\) "false"
checkbox \(Tgp\) "false"
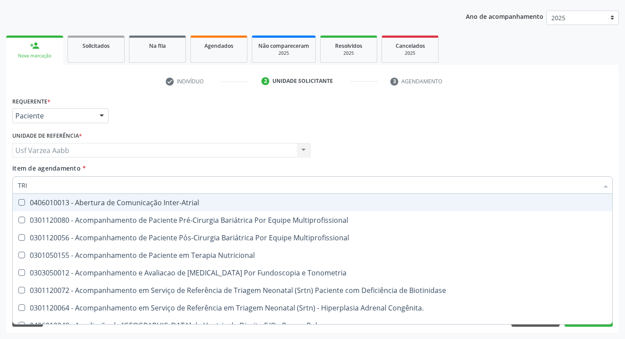
type input "TRIG"
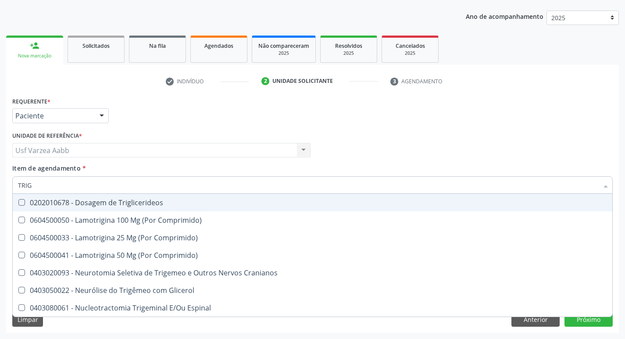
drag, startPoint x: 116, startPoint y: 200, endPoint x: 113, endPoint y: 192, distance: 8.7
click at [115, 200] on div "0202010678 - Dosagem de Triglicerideos" at bounding box center [312, 202] width 589 height 7
checkbox Triglicerideos "true"
click at [113, 189] on input "TRIG" at bounding box center [308, 185] width 580 height 18
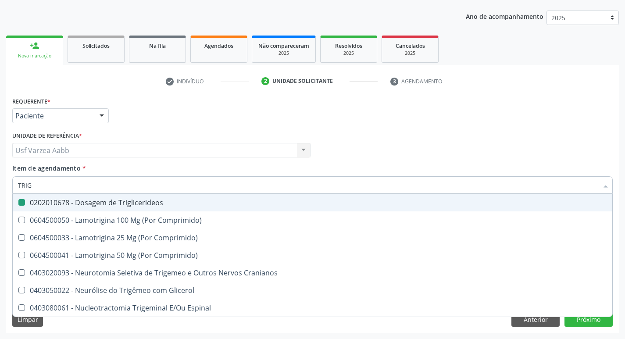
type input "H"
checkbox Triglicerideos "false"
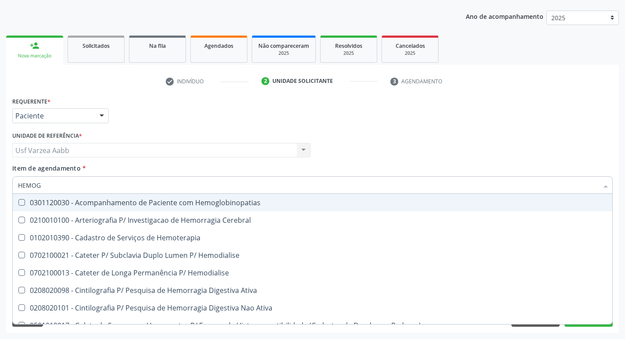
type input "HEMOGR"
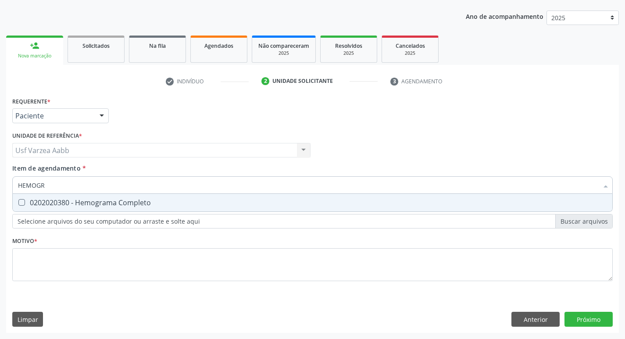
click at [113, 191] on input "HEMOGR" at bounding box center [308, 185] width 580 height 18
click at [128, 205] on div "0202020380 - Hemograma Completo" at bounding box center [312, 202] width 589 height 7
checkbox Completo "true"
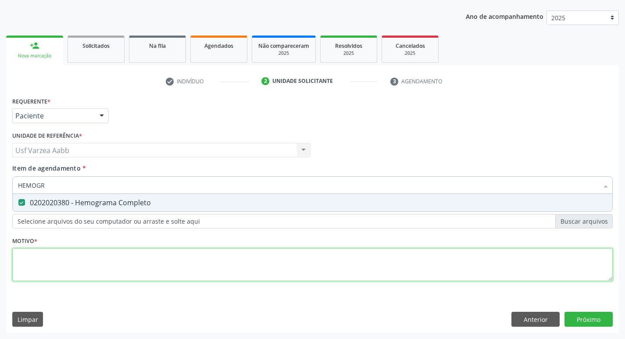
click at [132, 253] on div "Requerente * Paciente Médico(a) Enfermeiro(a) Paciente Nenhum resultado encontr…" at bounding box center [312, 194] width 600 height 199
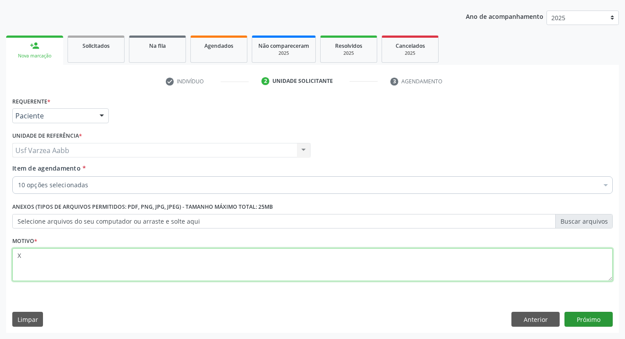
type textarea "X"
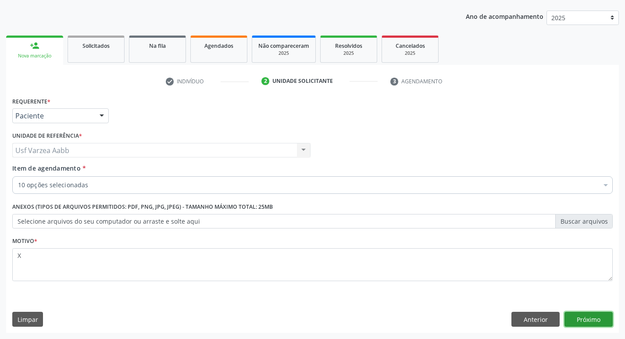
click at [571, 317] on button "Próximo" at bounding box center [588, 319] width 48 height 15
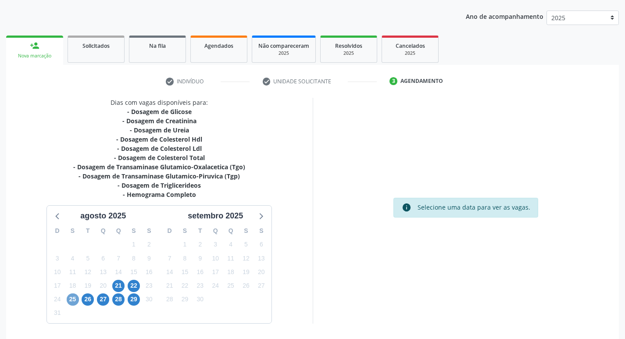
click at [70, 303] on span "25" at bounding box center [73, 299] width 12 height 12
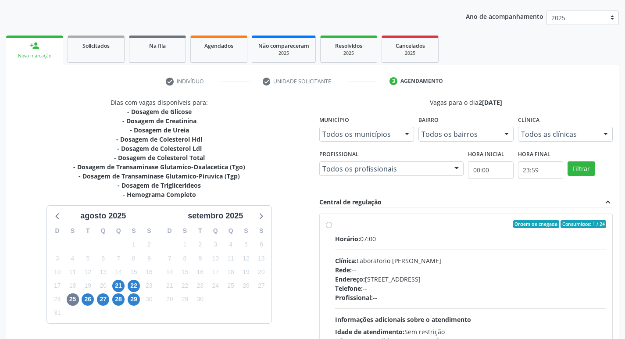
click at [335, 224] on label "Ordem de chegada Consumidos: 1 / 24 Horário: 07:00 Clínica: Laboratorio [PERSON…" at bounding box center [470, 287] width 271 height 135
click at [330, 224] on input "Ordem de chegada Consumidos: 1 / 24 Horário: 07:00 Clínica: Laboratorio [PERSON…" at bounding box center [329, 224] width 6 height 8
radio input "true"
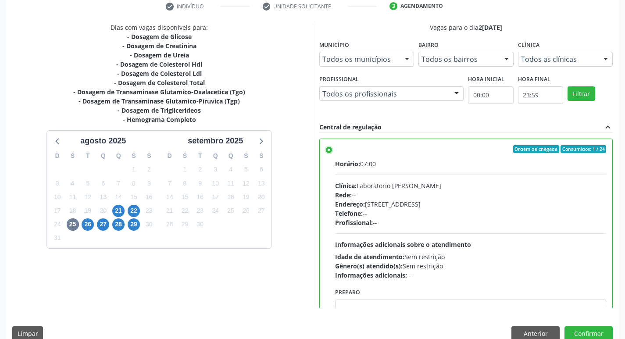
scroll to position [185, 0]
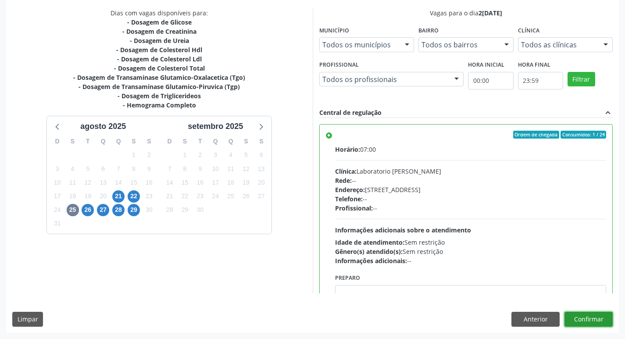
click at [591, 314] on button "Confirmar" at bounding box center [588, 319] width 48 height 15
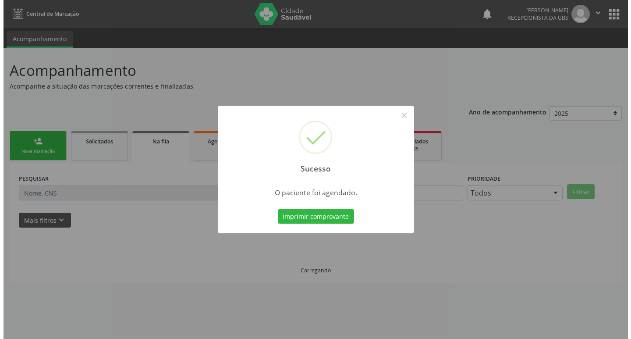
scroll to position [0, 0]
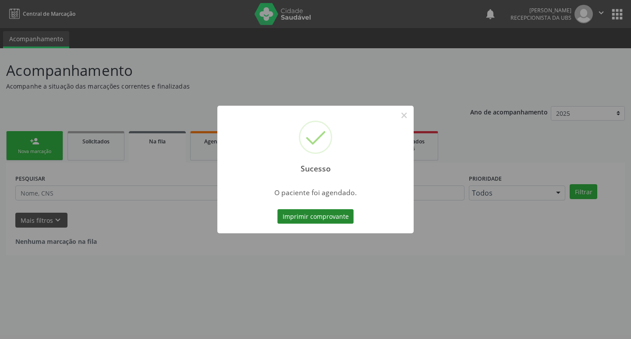
click at [303, 221] on button "Imprimir comprovante" at bounding box center [316, 216] width 76 height 15
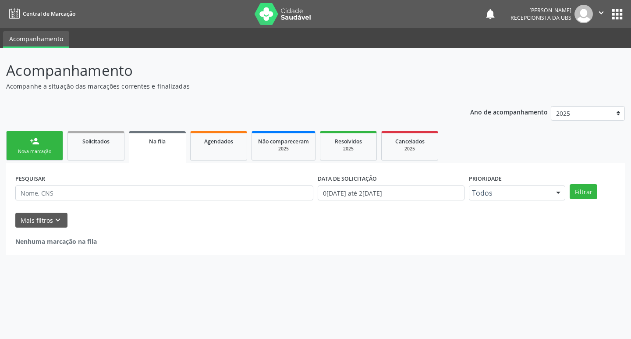
click at [47, 154] on div "Nova marcação" at bounding box center [35, 151] width 44 height 7
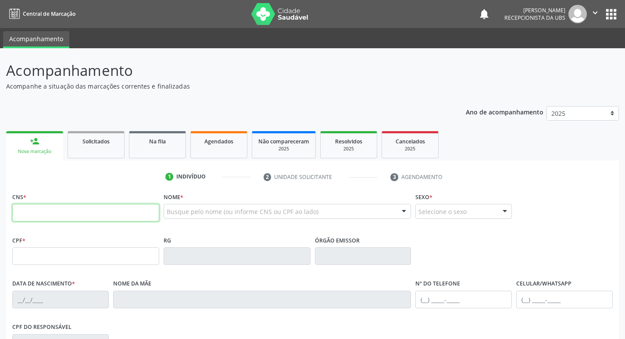
click at [64, 219] on input "text" at bounding box center [85, 213] width 147 height 18
paste input "898 0037 0362 9942"
type input "898 0037 0362 9942"
type input "161.361.264-86"
type input "31[DATE]"
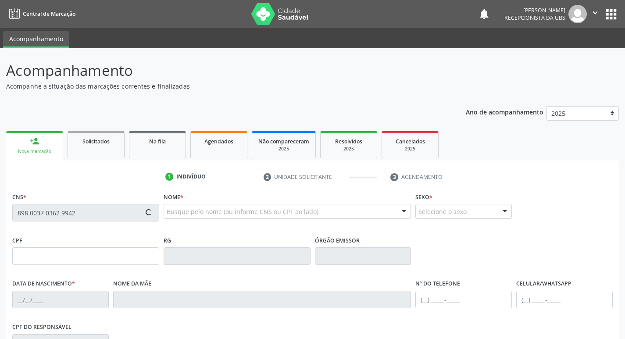
type input "[PERSON_NAME]"
type input "[PHONE_NUMBER]"
type input "337"
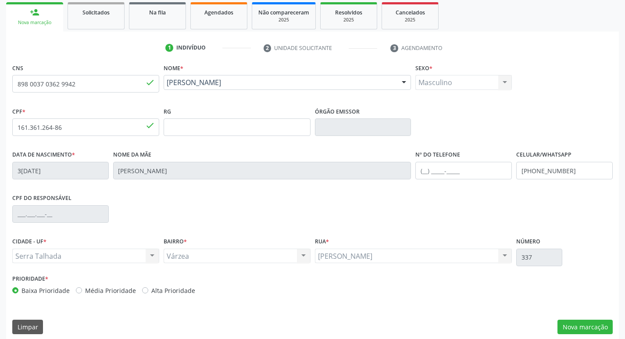
scroll to position [136, 0]
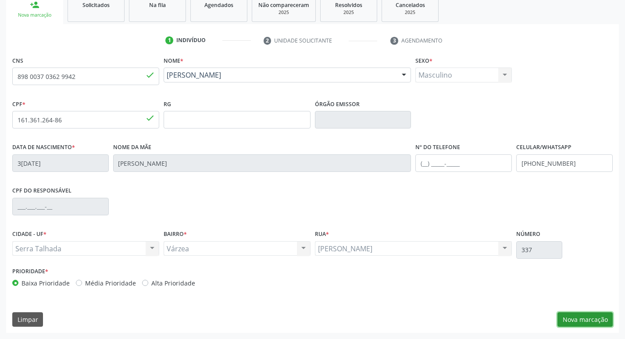
click at [609, 318] on button "Nova marcação" at bounding box center [584, 319] width 55 height 15
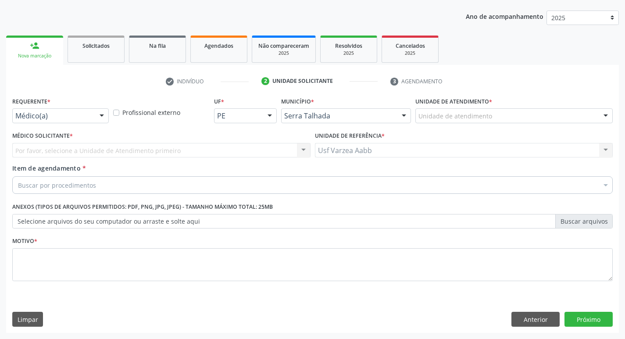
scroll to position [96, 0]
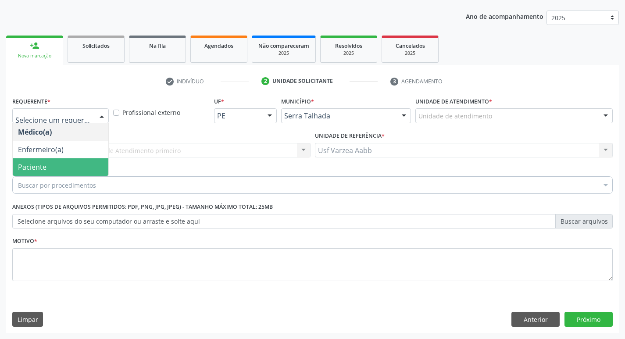
click at [58, 160] on span "Paciente" at bounding box center [61, 167] width 96 height 18
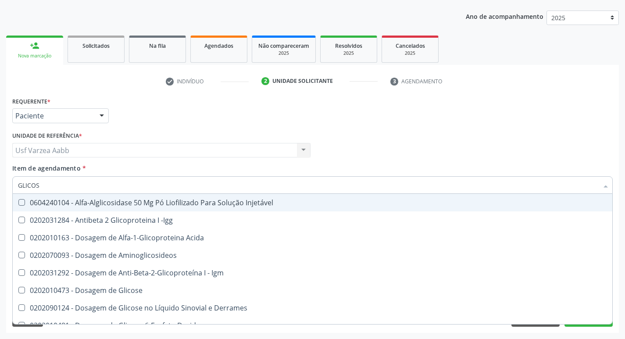
type input "GLICOSI"
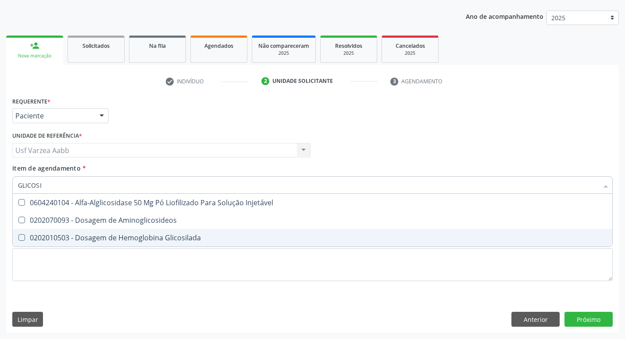
click at [93, 231] on span "0202010503 - Dosagem de Hemoglobina Glicosilada" at bounding box center [312, 238] width 599 height 18
checkbox Glicosilada "true"
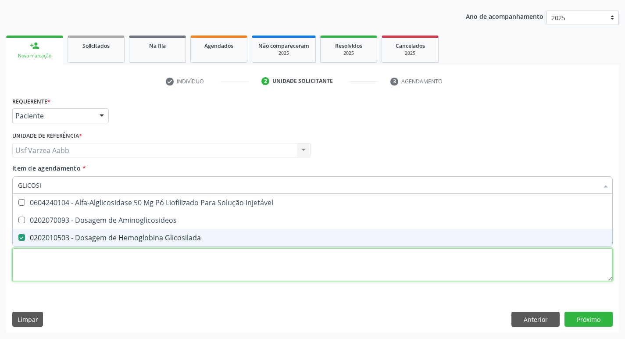
click at [99, 263] on div "Requerente * Paciente Médico(a) Enfermeiro(a) Paciente Nenhum resultado encontr…" at bounding box center [312, 194] width 600 height 199
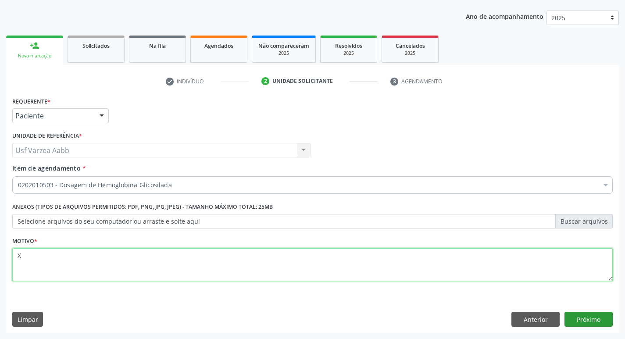
type textarea "X"
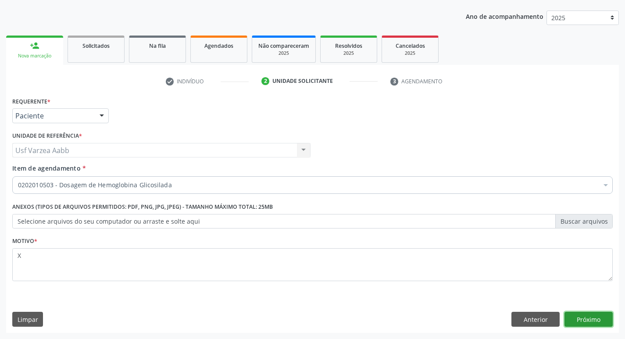
click at [595, 319] on button "Próximo" at bounding box center [588, 319] width 48 height 15
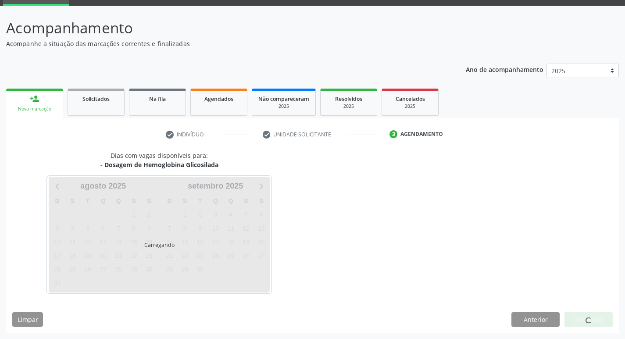
scroll to position [43, 0]
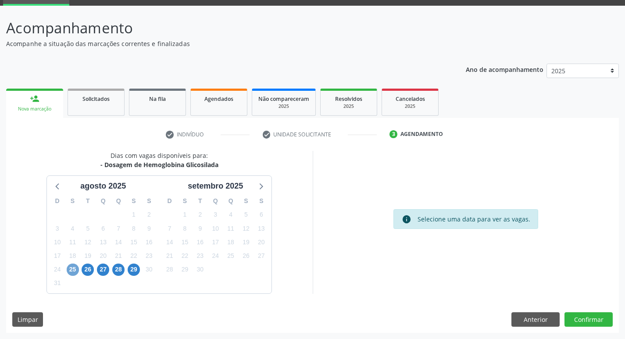
click at [67, 271] on span "25" at bounding box center [73, 270] width 12 height 12
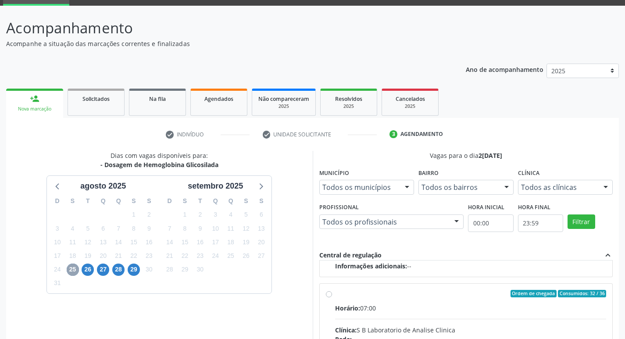
scroll to position [138, 0]
click at [326, 294] on input "Ordem de chegada Consumidos: 32 / 36 Horário: 07:00 Clínica: S B Laboratorio de…" at bounding box center [329, 293] width 6 height 8
radio input "true"
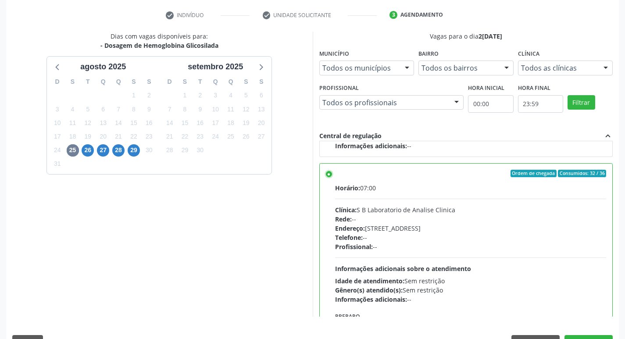
scroll to position [185, 0]
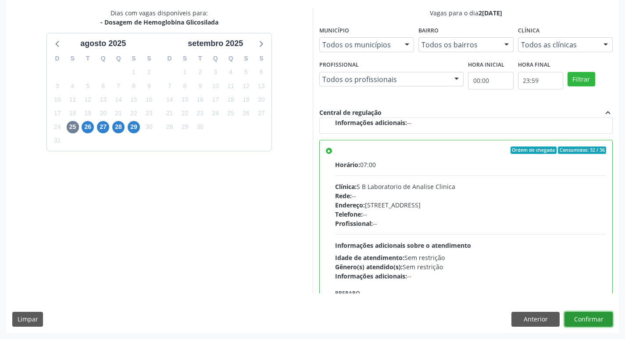
click at [597, 317] on button "Confirmar" at bounding box center [588, 319] width 48 height 15
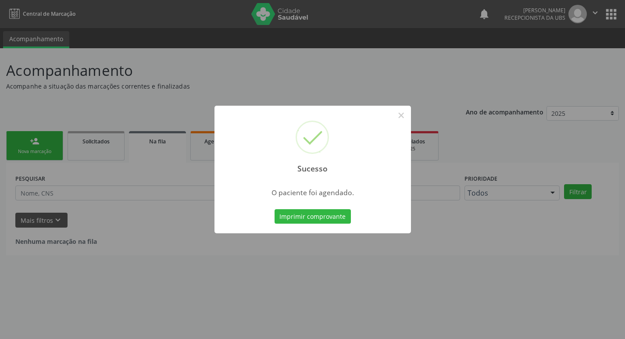
scroll to position [0, 0]
click at [306, 218] on button "Imprimir comprovante" at bounding box center [316, 216] width 76 height 15
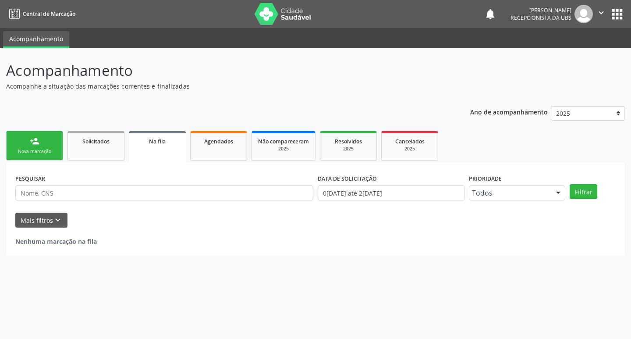
click at [47, 146] on link "person_add Nova marcação" at bounding box center [34, 145] width 57 height 29
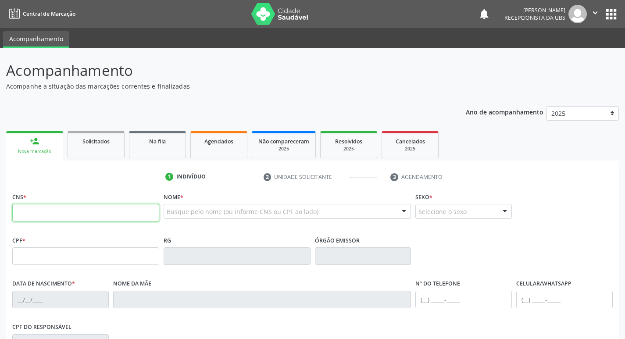
click at [75, 214] on input "text" at bounding box center [85, 213] width 147 height 18
type input "161 2403 5473 0009"
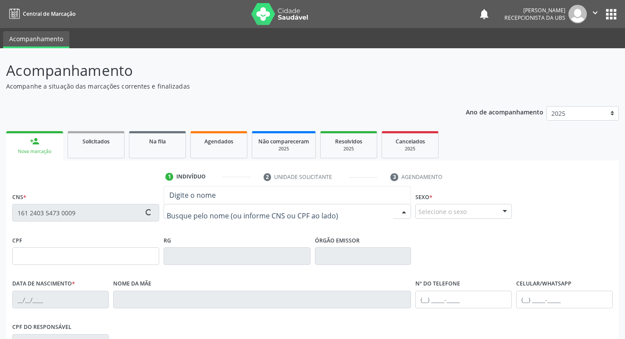
type input "23/07/1955"
type input "Izaira Maria da Conceicao"
type input "(87) 99633-2154"
type input "111.804.594-74"
type input "1416"
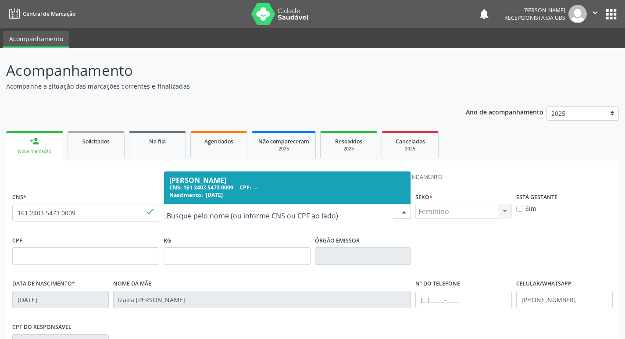
click at [211, 182] on div "Damiana Deodato da Silva" at bounding box center [287, 180] width 236 height 7
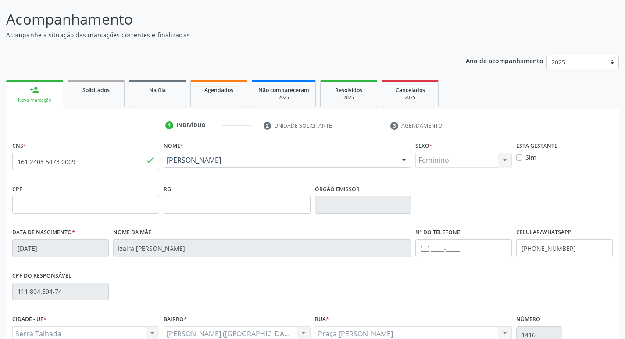
scroll to position [132, 0]
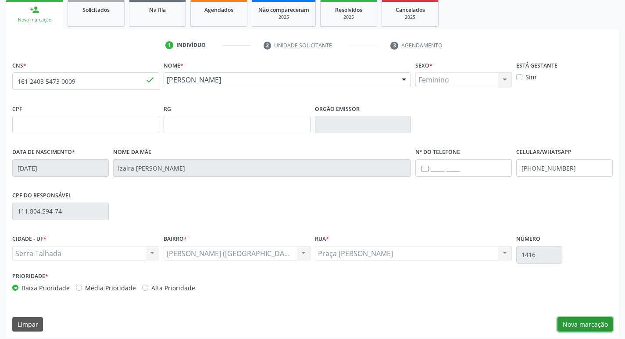
click at [586, 325] on button "Nova marcação" at bounding box center [584, 324] width 55 height 15
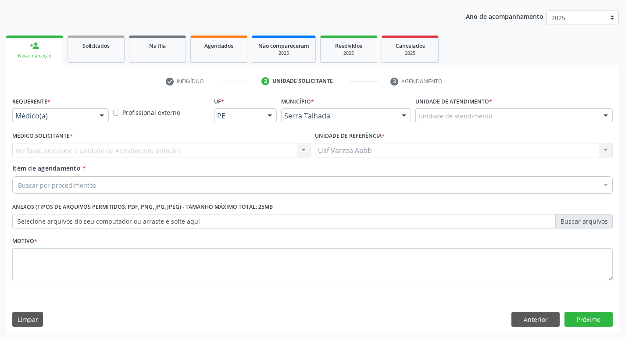
scroll to position [96, 0]
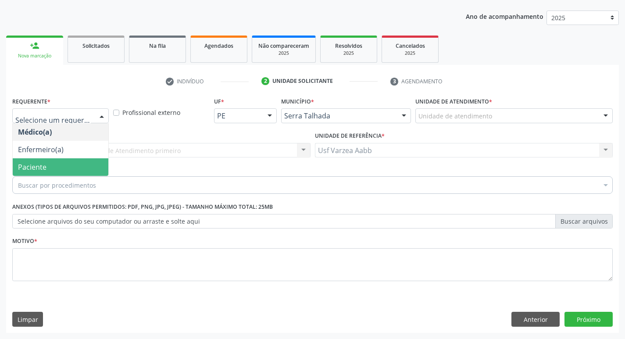
click at [35, 167] on span "Paciente" at bounding box center [32, 167] width 29 height 10
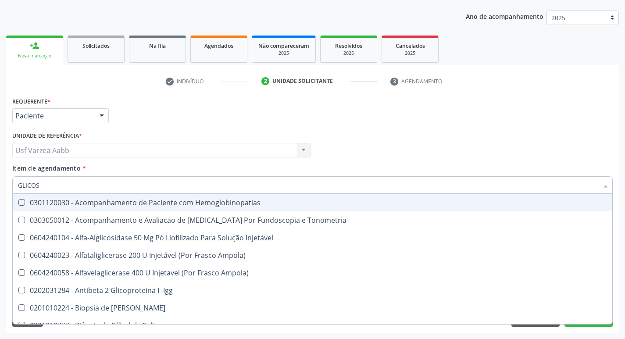
type input "GLICOSE"
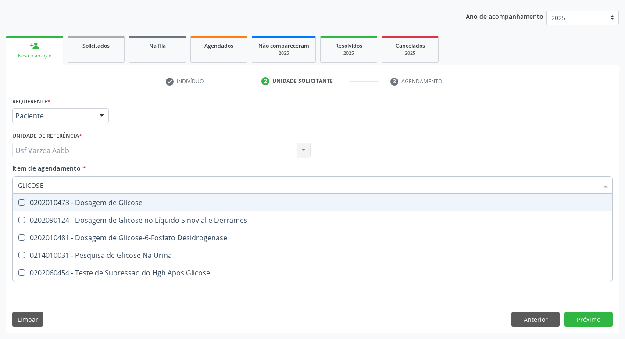
click at [54, 192] on input "GLICOSE" at bounding box center [308, 185] width 580 height 18
click at [53, 202] on div "0202010473 - Dosagem de Glicose" at bounding box center [312, 202] width 589 height 7
checkbox Glicose "true"
click at [48, 183] on input "GLICOSE" at bounding box center [308, 185] width 580 height 18
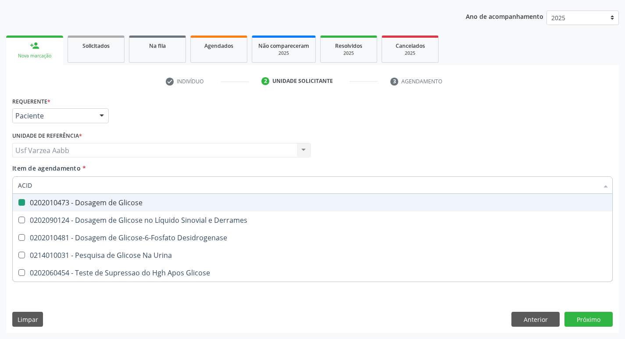
type input "ACIDO"
checkbox Glicose "false"
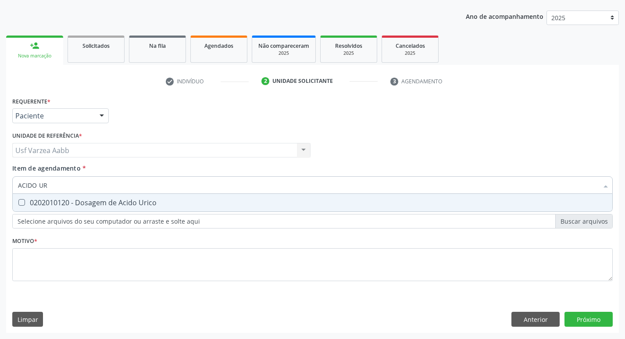
type input "ACIDO URI"
click at [67, 200] on div "0202010120 - Dosagem de Acido Urico" at bounding box center [312, 202] width 589 height 7
checkbox Urico "true"
click at [73, 185] on input "ACIDO URI" at bounding box center [308, 185] width 580 height 18
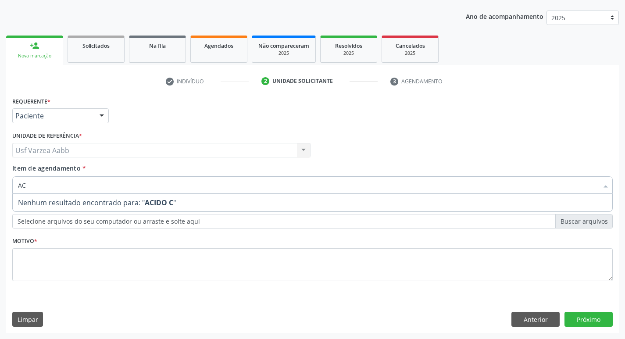
type input "A"
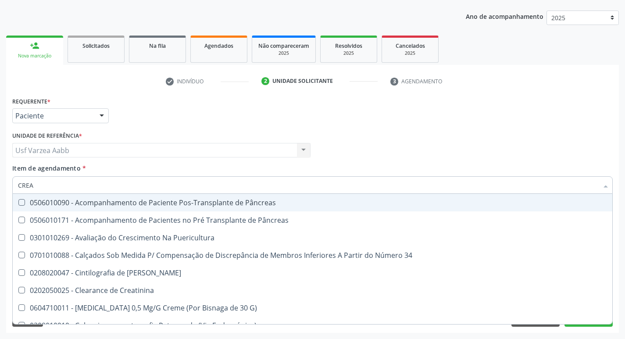
type input "CREAT"
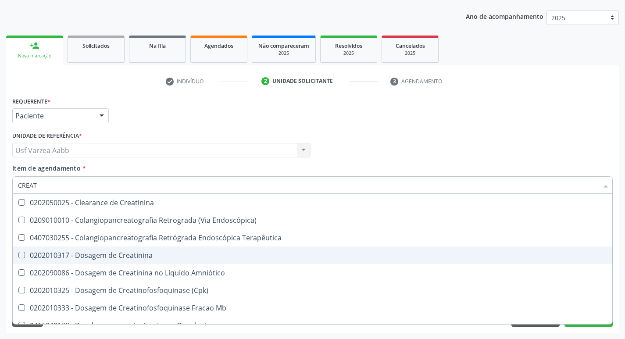
click at [83, 257] on div "0202010317 - Dosagem de Creatinina" at bounding box center [312, 255] width 589 height 7
checkbox Creatinina "true"
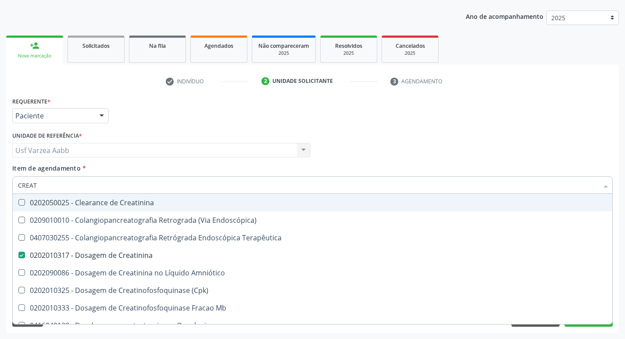
click at [89, 183] on input "CREAT" at bounding box center [308, 185] width 580 height 18
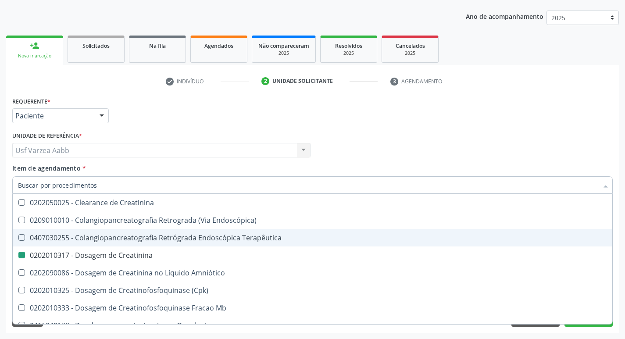
checkbox Creatinina "false"
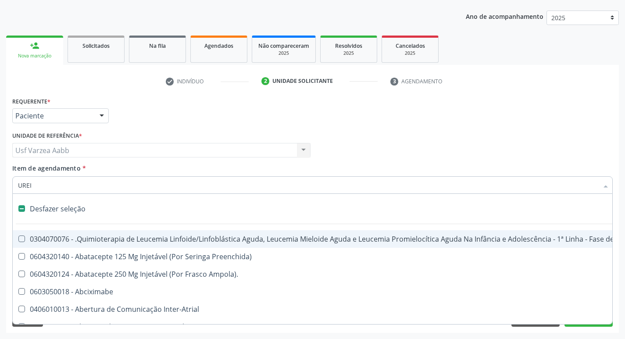
type input "UREIA"
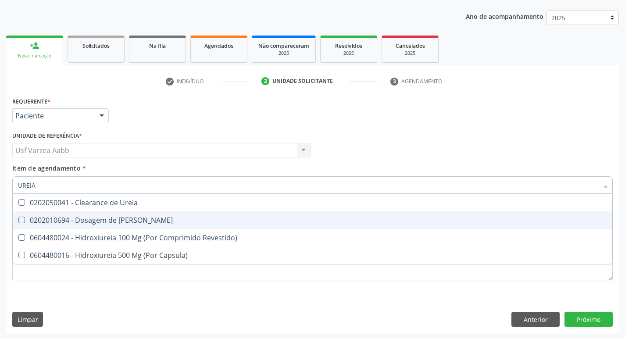
click at [126, 222] on div "0202010694 - Dosagem de [PERSON_NAME]" at bounding box center [312, 220] width 589 height 7
checkbox Ureia "true"
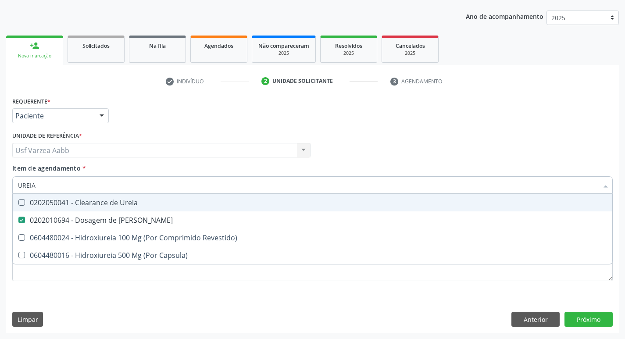
click at [121, 186] on input "UREIA" at bounding box center [308, 185] width 580 height 18
type input "COLE"
checkbox Ureia "false"
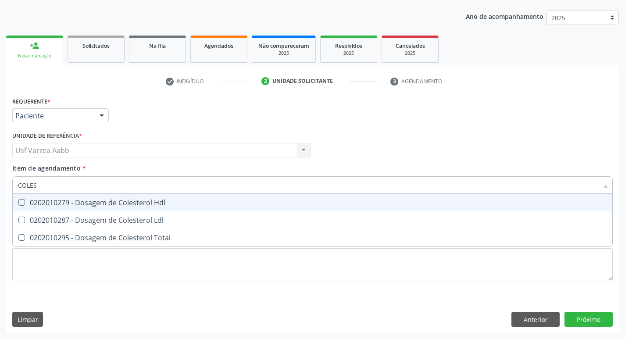
type input "COLEST"
click at [142, 203] on div "0202010279 - Dosagem de Colesterol Hdl" at bounding box center [312, 202] width 589 height 7
checkbox Hdl "true"
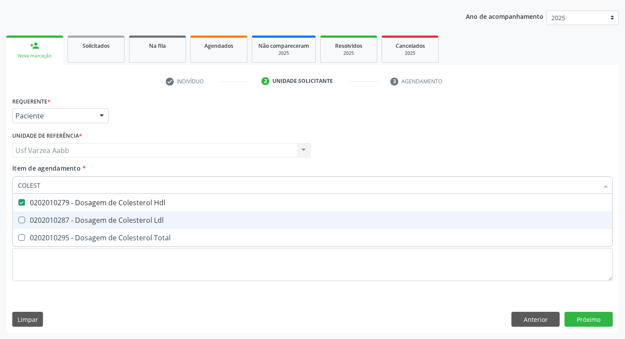
click at [162, 217] on div "0202010287 - Dosagem de Colesterol Ldl" at bounding box center [312, 220] width 589 height 7
checkbox Ldl "true"
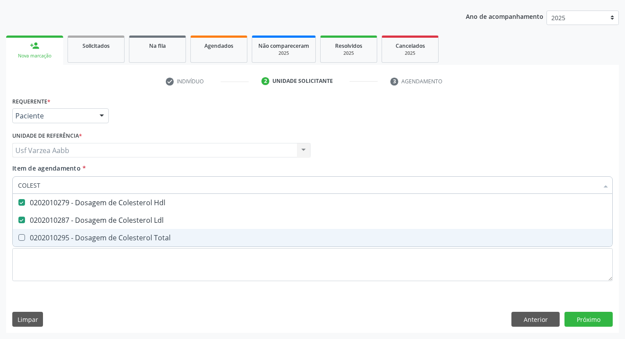
click at [166, 234] on div "0202010295 - Dosagem de Colesterol Total" at bounding box center [312, 237] width 589 height 7
checkbox Total "true"
type input "C"
type input "TG"
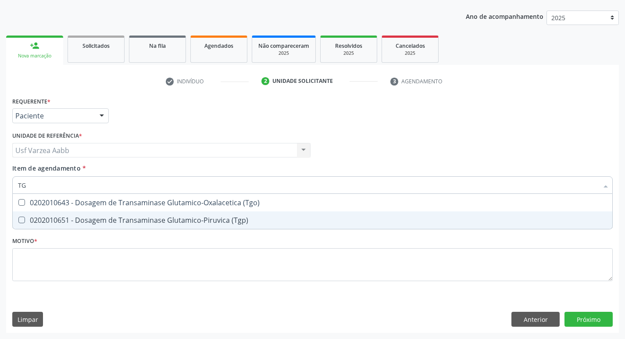
checkbox \(Tgo\) "false"
drag, startPoint x: 171, startPoint y: 221, endPoint x: 176, endPoint y: 200, distance: 21.2
click at [171, 221] on div "0202010651 - Dosagem de Transaminase Glutamico-Piruvica (Tgp)" at bounding box center [312, 220] width 589 height 7
checkbox \(Tgp\) "true"
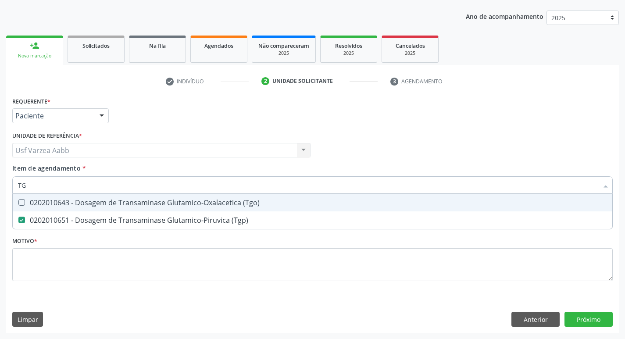
click at [176, 200] on div "0202010643 - Dosagem de Transaminase Glutamico-Oxalacetica (Tgo)" at bounding box center [312, 202] width 589 height 7
checkbox \(Tgo\) "true"
click at [144, 181] on input "TG" at bounding box center [308, 185] width 580 height 18
type input "TR"
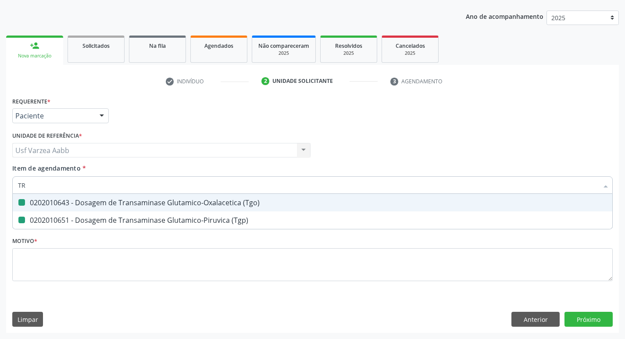
checkbox \(Tgo\) "false"
checkbox \(Tgp\) "false"
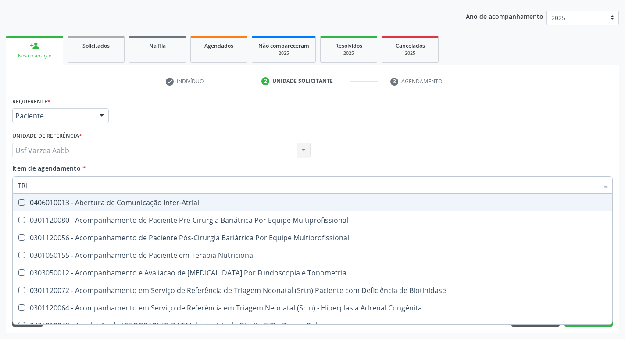
type input "TRIG"
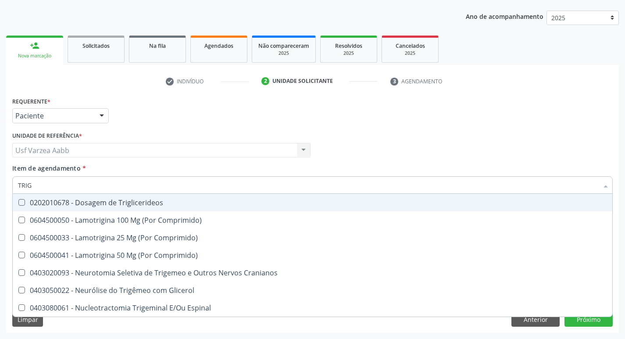
drag, startPoint x: 145, startPoint y: 203, endPoint x: 138, endPoint y: 182, distance: 21.8
click at [144, 203] on div "0202010678 - Dosagem de Triglicerideos" at bounding box center [312, 202] width 589 height 7
checkbox Triglicerideos "true"
click at [138, 178] on input "TRIG" at bounding box center [308, 185] width 580 height 18
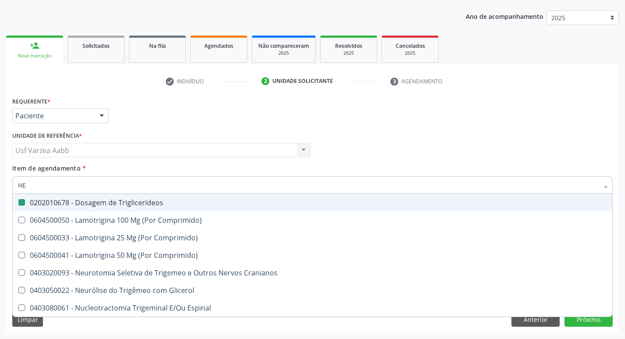
type input "HEM"
checkbox Triglicerideos "false"
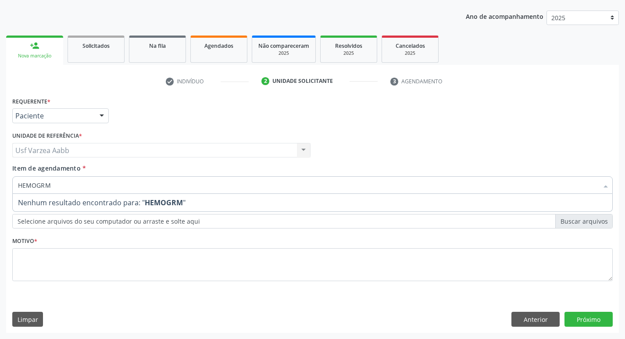
type input "HEMOGR"
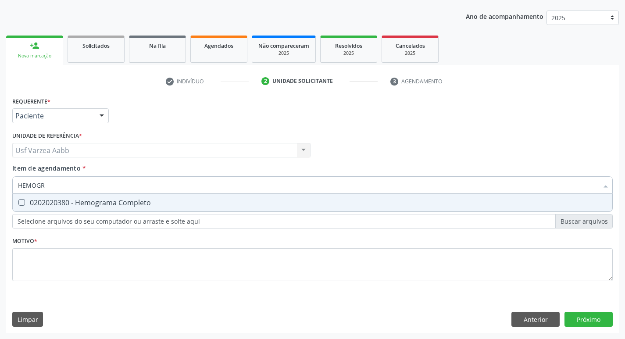
click at [137, 199] on div "0202020380 - Hemograma Completo" at bounding box center [312, 202] width 589 height 7
checkbox Completo "true"
click at [128, 186] on input "HEMOGR" at bounding box center [308, 185] width 580 height 18
type input "URI"
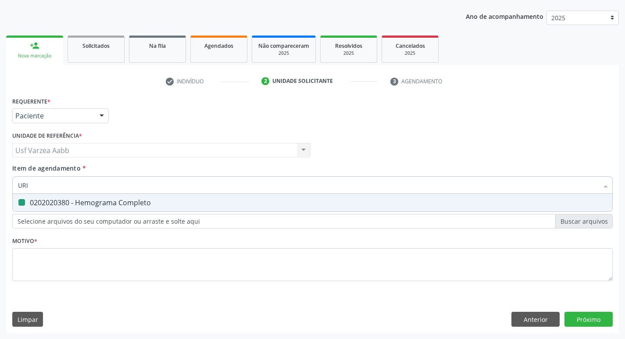
checkbox Completo "false"
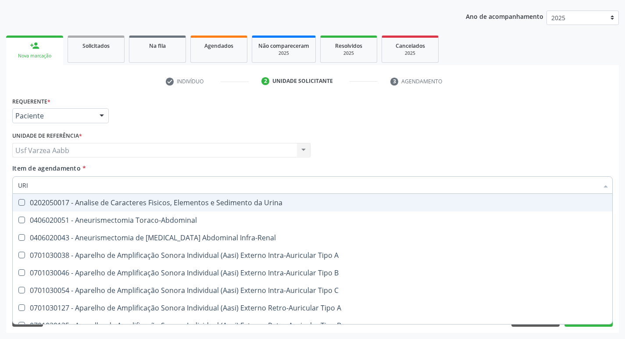
type input "URIN"
checkbox Urico "false"
type input "URINA"
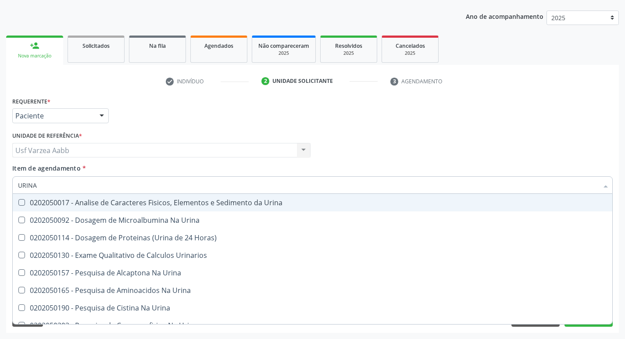
click at [132, 199] on div "0202050017 - Analise de Caracteres Fisicos, Elementos e Sedimento da Urina" at bounding box center [312, 202] width 589 height 7
checkbox Urina "true"
click at [482, 137] on div "Médico Solicitante Por favor, selecione a Unidade de Atendimento primeiro Nenhu…" at bounding box center [312, 146] width 605 height 34
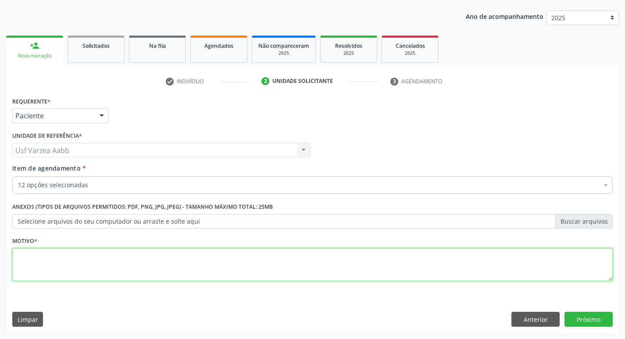
click at [185, 253] on textarea at bounding box center [312, 264] width 600 height 33
type textarea "X"
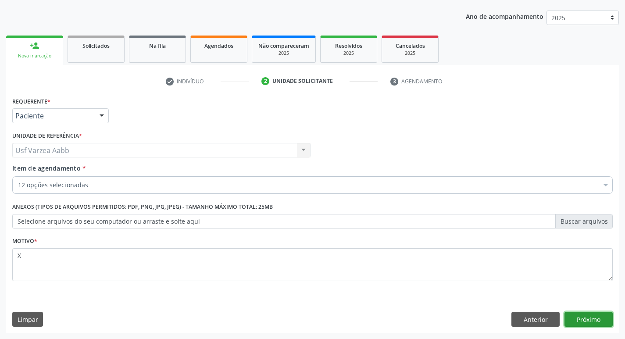
click at [583, 324] on button "Próximo" at bounding box center [588, 319] width 48 height 15
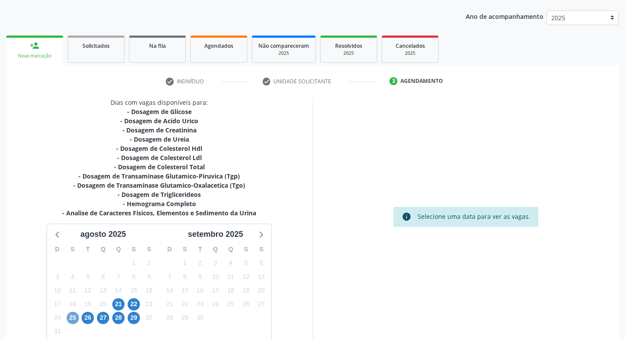
click at [75, 320] on span "25" at bounding box center [73, 318] width 12 height 12
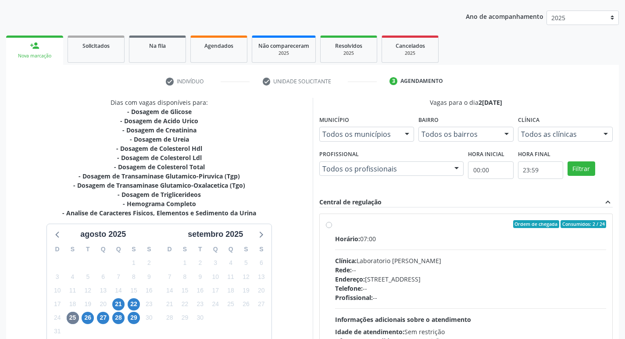
click at [335, 224] on label "Ordem de chegada Consumidos: 2 / 24 Horário: 07:00 Clínica: Laboratorio Jose Pa…" at bounding box center [470, 287] width 271 height 135
click at [328, 224] on input "Ordem de chegada Consumidos: 2 / 24 Horário: 07:00 Clínica: Laboratorio Jose Pa…" at bounding box center [329, 224] width 6 height 8
radio input "true"
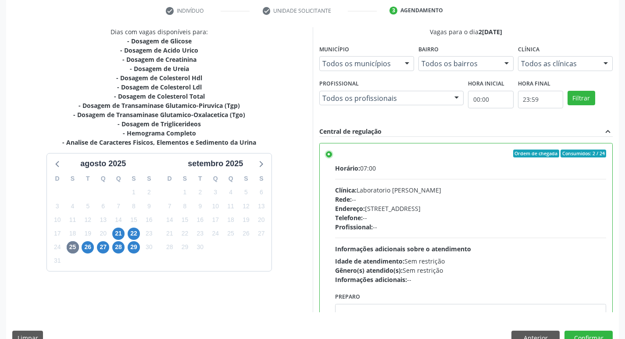
scroll to position [185, 0]
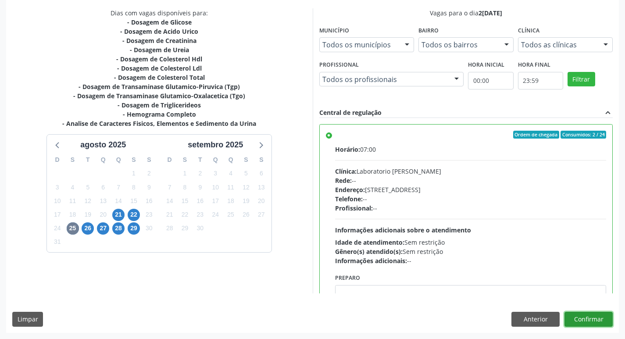
click at [586, 318] on button "Confirmar" at bounding box center [588, 319] width 48 height 15
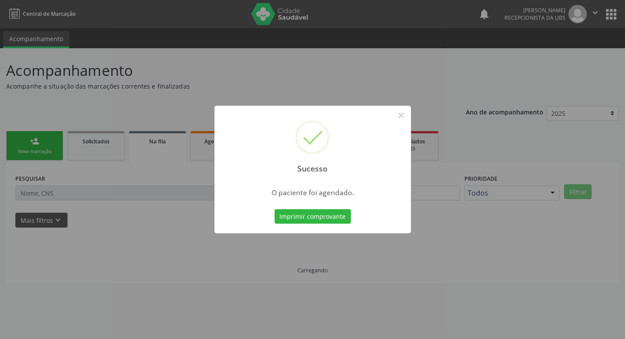
scroll to position [0, 0]
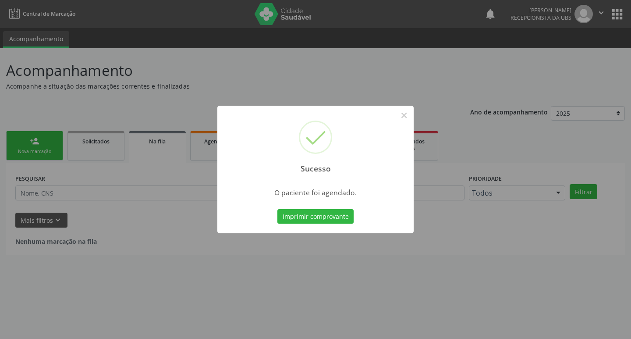
click at [282, 206] on div "Sucesso × O paciente foi agendado. Imprimir comprovante Cancel" at bounding box center [316, 170] width 196 height 128
click at [289, 210] on button "Imprimir comprovante" at bounding box center [316, 216] width 76 height 15
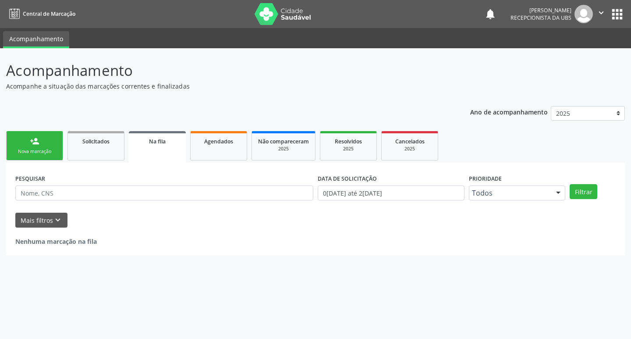
click at [25, 153] on div "Nova marcação" at bounding box center [35, 151] width 44 height 7
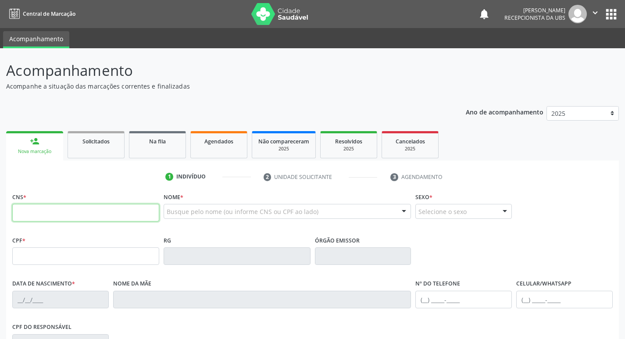
drag, startPoint x: 25, startPoint y: 153, endPoint x: 56, endPoint y: 207, distance: 62.8
click at [56, 207] on input "text" at bounding box center [85, 213] width 147 height 18
paste input "161 2403 5473 0009"
type input "161 2403 5473 0009"
type input "23/07/1955"
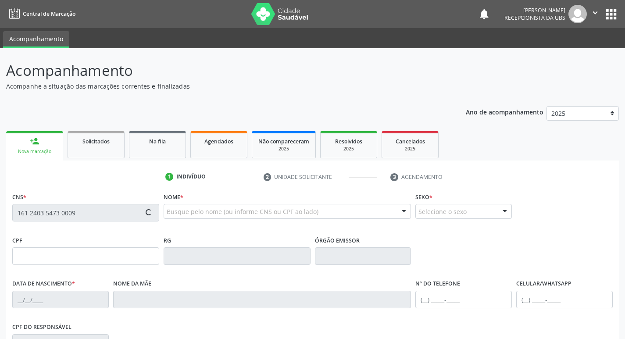
type input "Izaira Maria da Conceicao"
type input "(87) 99633-2154"
type input "111.804.594-74"
type input "1416"
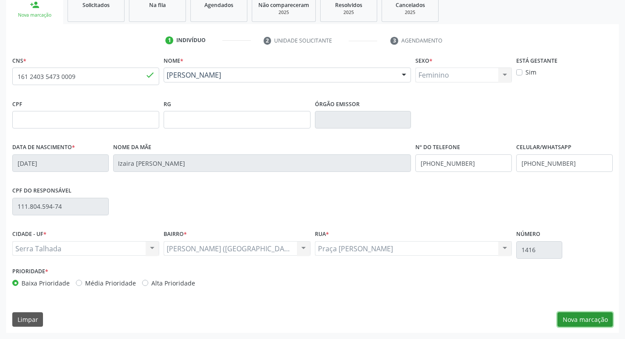
click at [587, 317] on button "Nova marcação" at bounding box center [584, 319] width 55 height 15
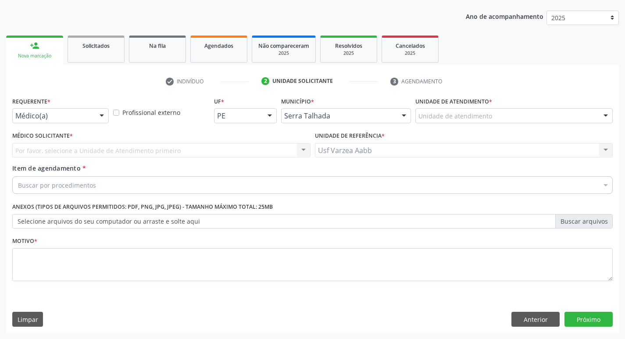
scroll to position [96, 0]
click at [52, 121] on div "Médico(a)" at bounding box center [60, 115] width 96 height 15
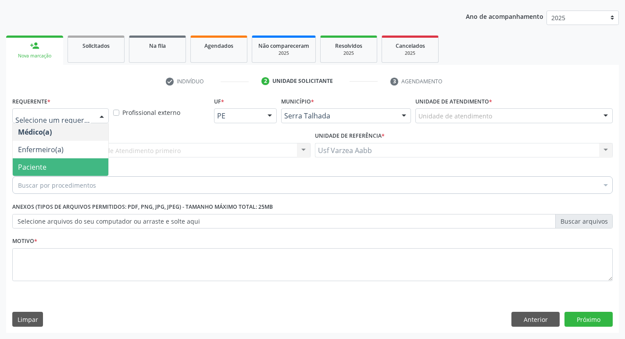
click at [61, 163] on span "Paciente" at bounding box center [61, 167] width 96 height 18
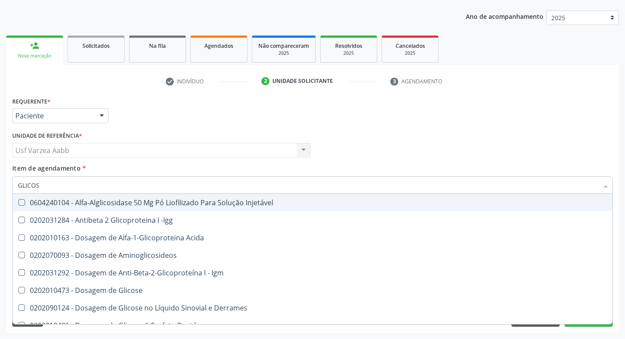
type input "GLICOSI"
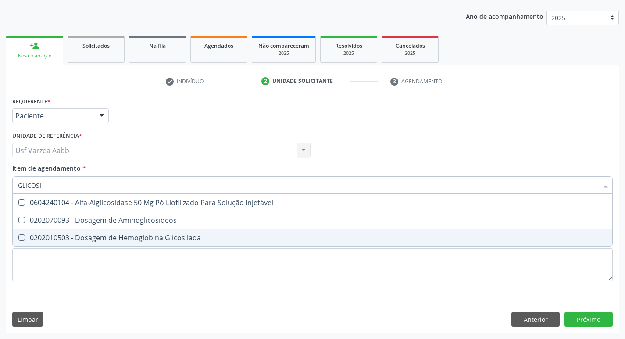
click at [87, 235] on div "0202010503 - Dosagem de Hemoglobina Glicosilada" at bounding box center [312, 237] width 589 height 7
checkbox Glicosilada "true"
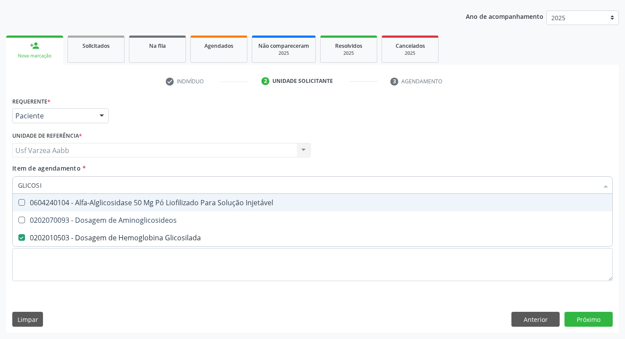
click at [85, 191] on input "GLICOSI" at bounding box center [308, 185] width 580 height 18
type input "TSH"
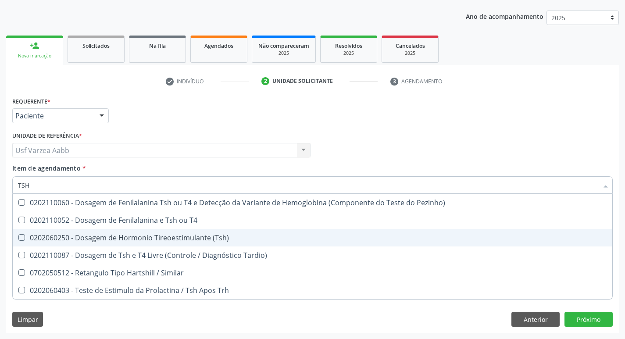
click at [120, 235] on div "0202060250 - Dosagem de Hormonio Tireoestimulante (Tsh)" at bounding box center [312, 237] width 589 height 7
checkbox \(Tsh\) "true"
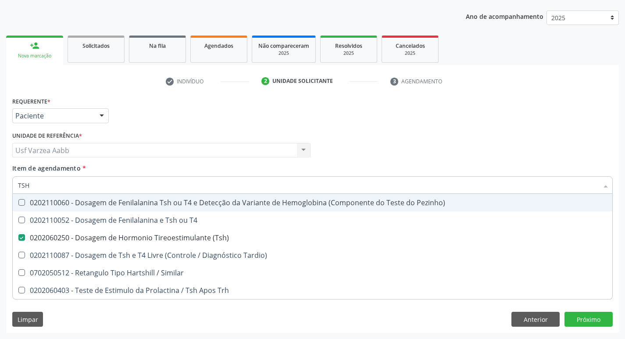
click at [458, 132] on div "Médico Solicitante Por favor, selecione a Unidade de Atendimento primeiro Nenhu…" at bounding box center [312, 146] width 605 height 34
checkbox T4 "true"
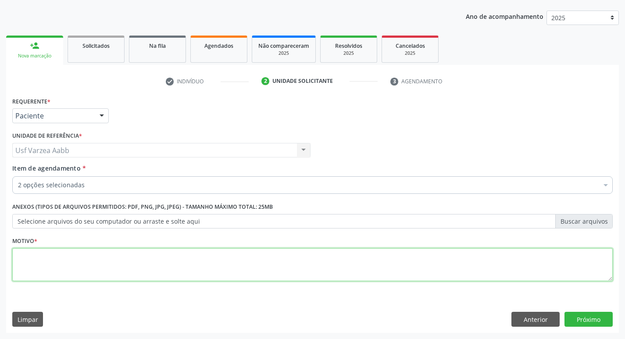
click at [56, 257] on textarea at bounding box center [312, 264] width 600 height 33
type textarea "X"
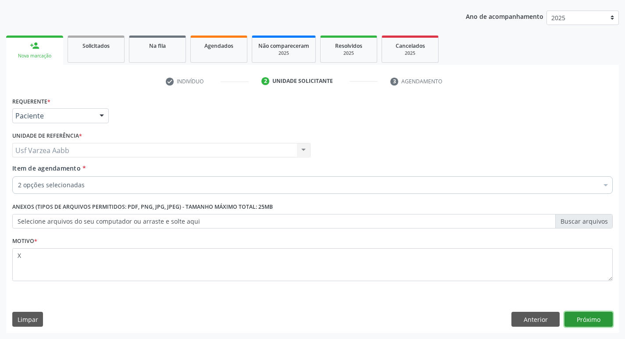
click at [601, 318] on button "Próximo" at bounding box center [588, 319] width 48 height 15
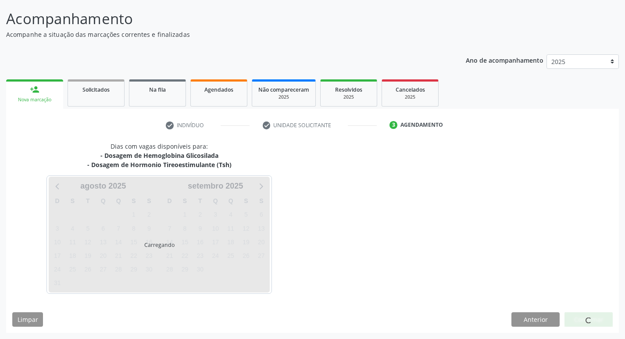
scroll to position [52, 0]
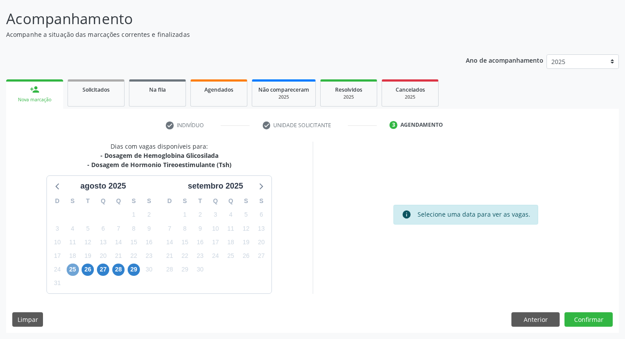
click at [76, 273] on span "25" at bounding box center [73, 270] width 12 height 12
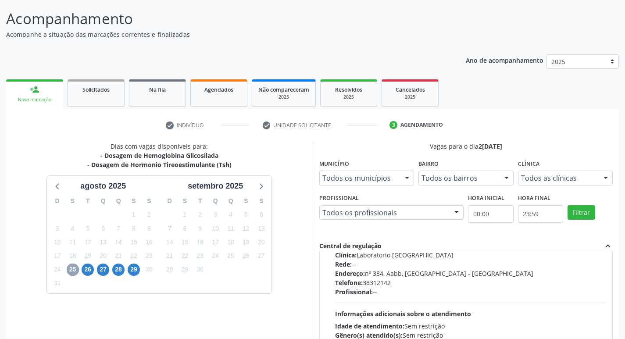
scroll to position [132, 0]
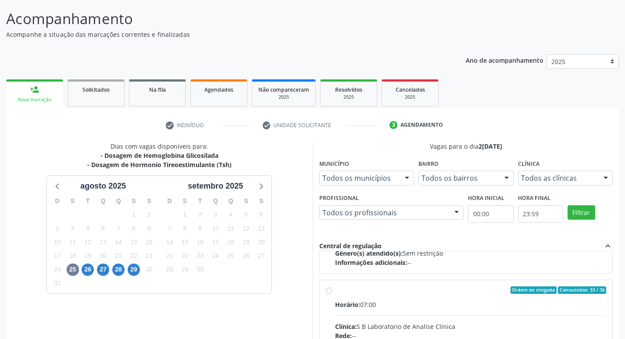
click at [326, 289] on input "Ordem de chegada Consumidos: 33 / 36 Horário: 07:00 Clínica: S B Laboratorio de…" at bounding box center [329, 290] width 6 height 8
radio input "true"
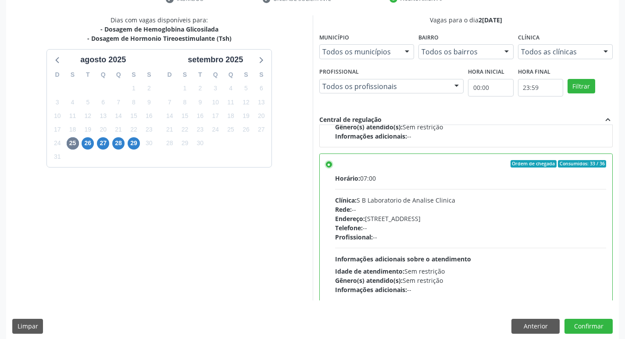
scroll to position [185, 0]
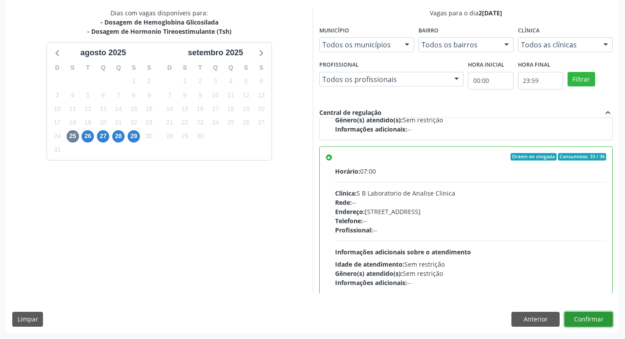
click at [588, 315] on button "Confirmar" at bounding box center [588, 319] width 48 height 15
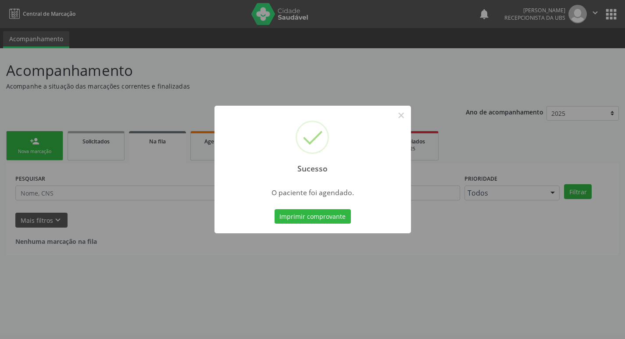
scroll to position [0, 0]
click at [318, 210] on button "Imprimir comprovante" at bounding box center [316, 216] width 76 height 15
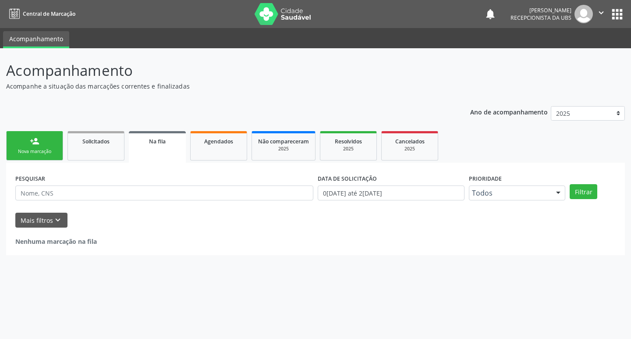
click at [53, 146] on link "person_add Nova marcação" at bounding box center [34, 145] width 57 height 29
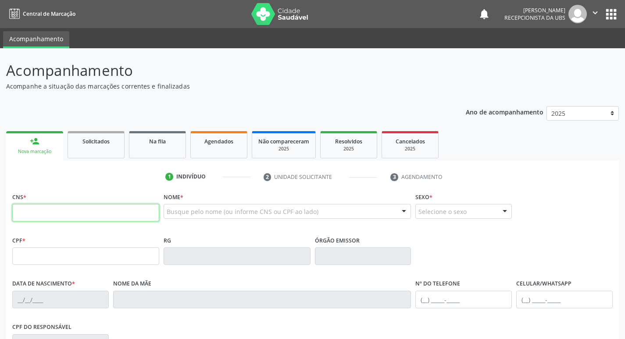
click at [87, 207] on input "text" at bounding box center [85, 213] width 147 height 18
click at [79, 216] on input "text" at bounding box center [85, 213] width 147 height 18
type input "702 0073 3071 88"
click at [122, 210] on input "702 0073 3071 88" at bounding box center [85, 213] width 147 height 18
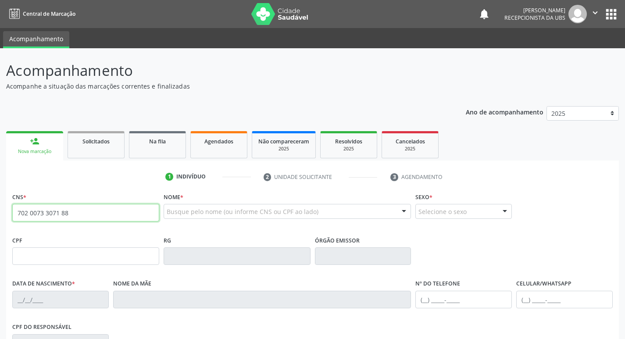
click at [122, 210] on input "702 0073 3071 88" at bounding box center [85, 213] width 147 height 18
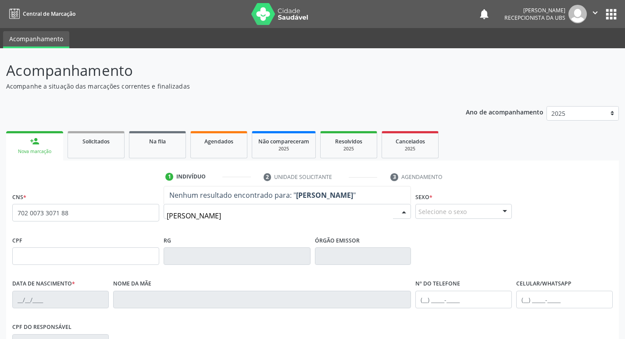
type input "MARIA DE LOURDES DINIZ"
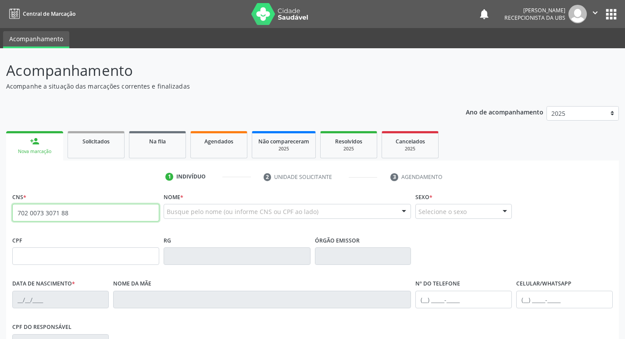
drag, startPoint x: 101, startPoint y: 218, endPoint x: 5, endPoint y: 219, distance: 96.0
click at [5, 219] on div "Acompanhamento Acompanhe a situação das marcações correntes e finalizadas Relat…" at bounding box center [312, 261] width 625 height 427
paste input "20 71"
type input "702 0073 3020 7188"
type input "12/05/1961"
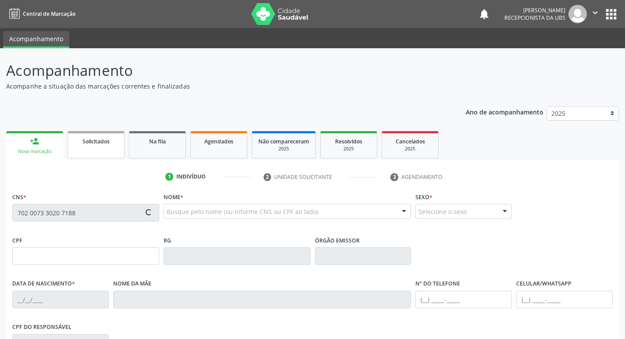
type input "Tereza Pereida Torres Diniz"
type input "(87) 99974-9551"
type input "662"
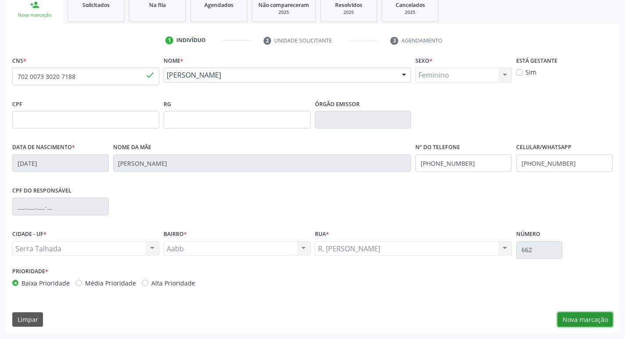
click at [601, 317] on button "Nova marcação" at bounding box center [584, 319] width 55 height 15
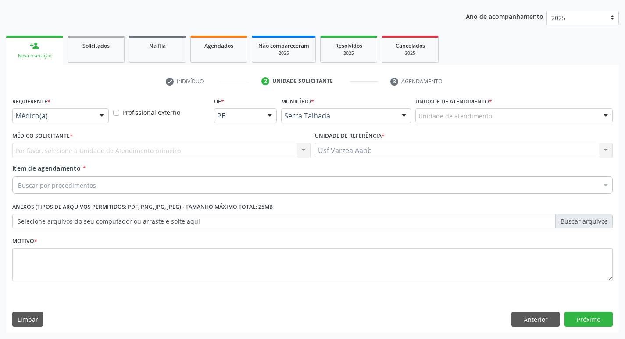
scroll to position [96, 0]
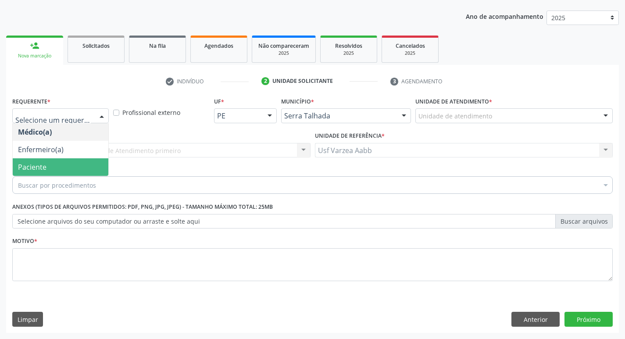
click at [64, 163] on span "Paciente" at bounding box center [61, 167] width 96 height 18
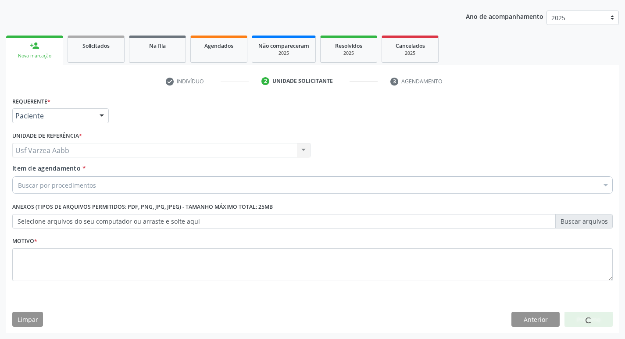
click at [71, 179] on div "Buscar por procedimentos" at bounding box center [312, 185] width 600 height 18
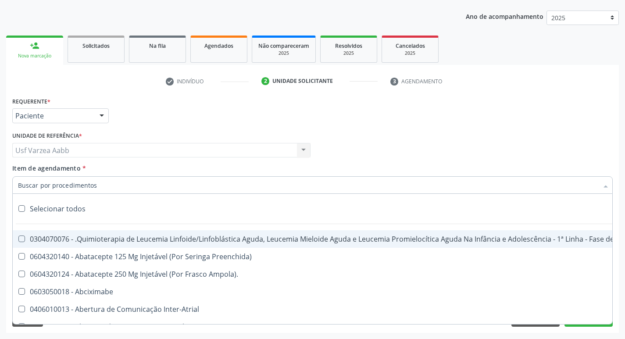
click at [78, 181] on input "Item de agendamento *" at bounding box center [308, 185] width 580 height 18
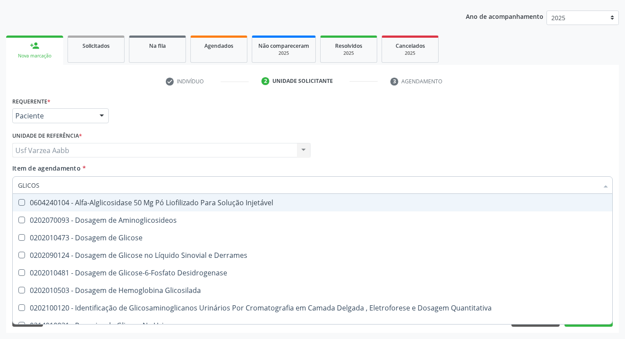
type input "GLICOSI"
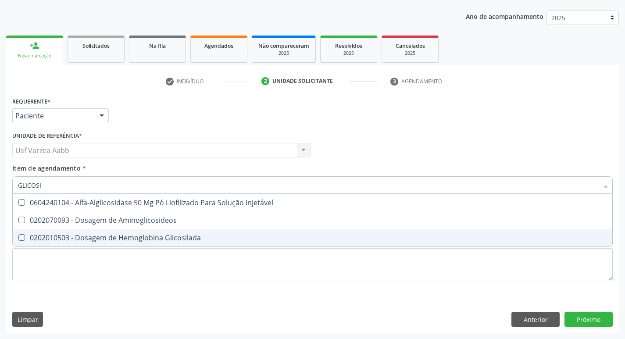
click at [179, 244] on span "0202010503 - Dosagem de Hemoglobina Glicosilada" at bounding box center [312, 238] width 599 height 18
checkbox Glicosilada "true"
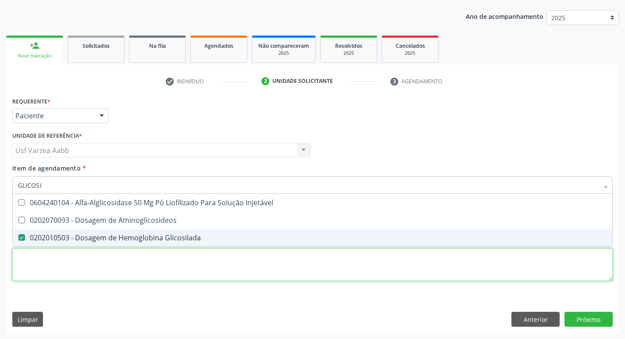
click at [180, 264] on div "Requerente * Paciente Médico(a) Enfermeiro(a) Paciente Nenhum resultado encontr…" at bounding box center [312, 194] width 600 height 199
type textarea "X"
checkbox Aminoglicosideos "true"
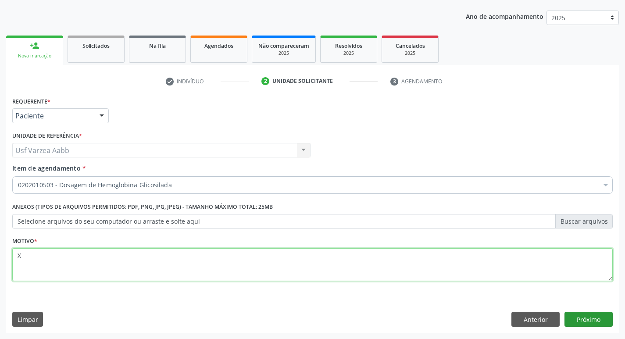
type textarea "X"
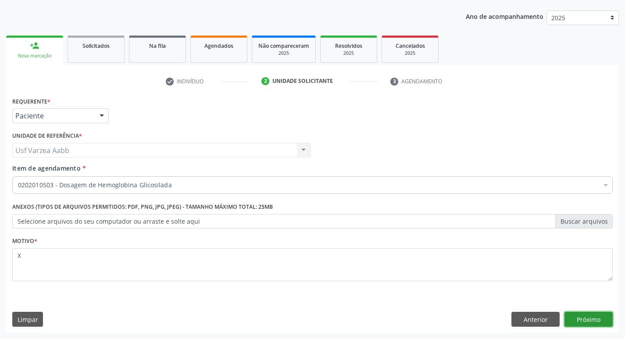
click at [588, 326] on button "Próximo" at bounding box center [588, 319] width 48 height 15
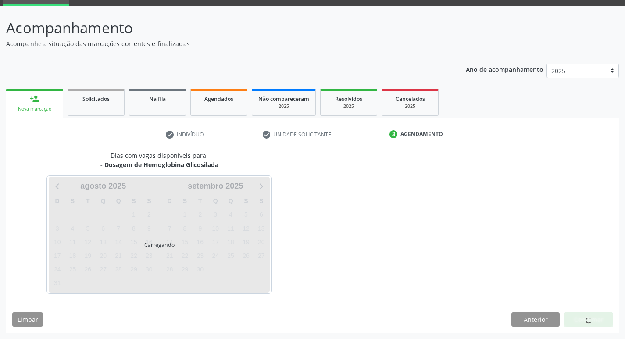
scroll to position [43, 0]
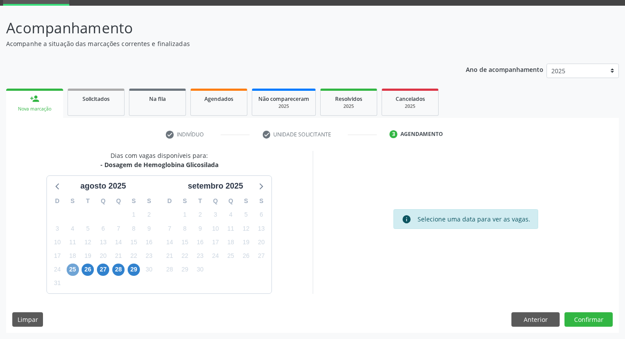
click at [74, 269] on span "25" at bounding box center [73, 270] width 12 height 12
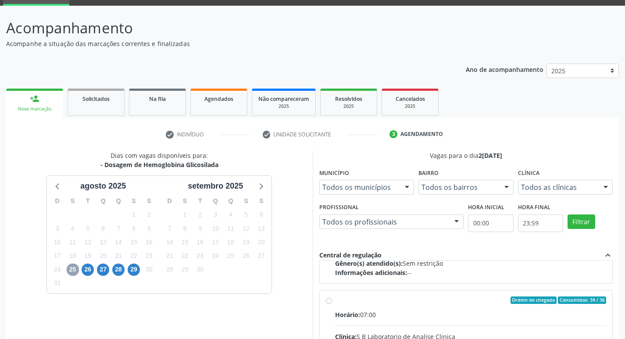
scroll to position [132, 0]
click at [330, 302] on input "Ordem de chegada Consumidos: 34 / 36 Horário: 07:00 Clínica: S B Laboratorio de…" at bounding box center [329, 300] width 6 height 8
radio input "true"
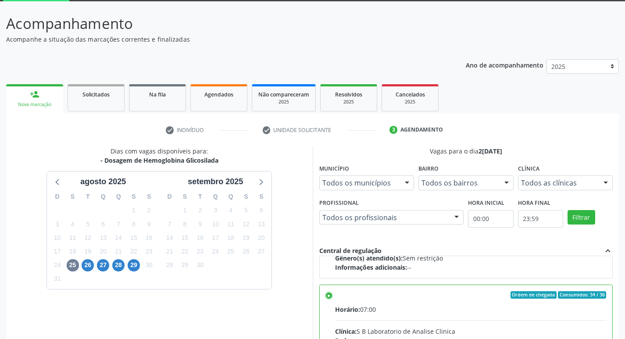
scroll to position [185, 0]
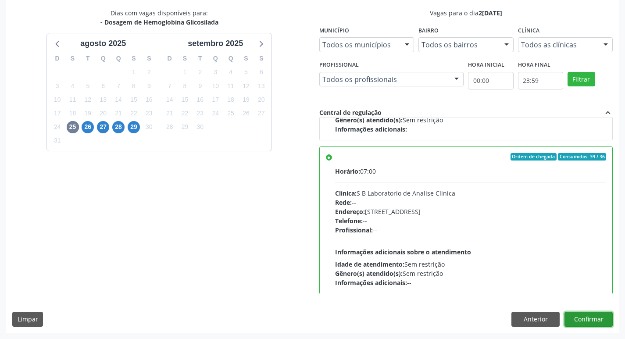
click at [599, 321] on button "Confirmar" at bounding box center [588, 319] width 48 height 15
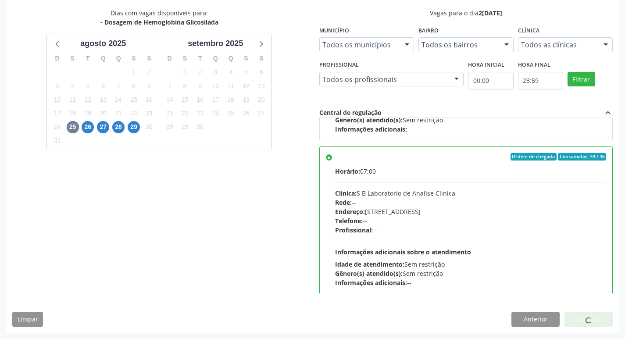
scroll to position [0, 0]
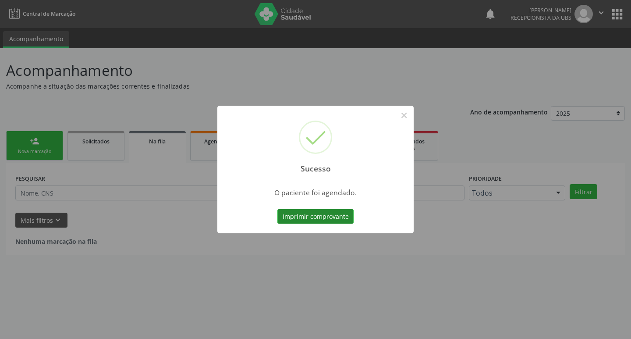
click at [295, 210] on button "Imprimir comprovante" at bounding box center [316, 216] width 76 height 15
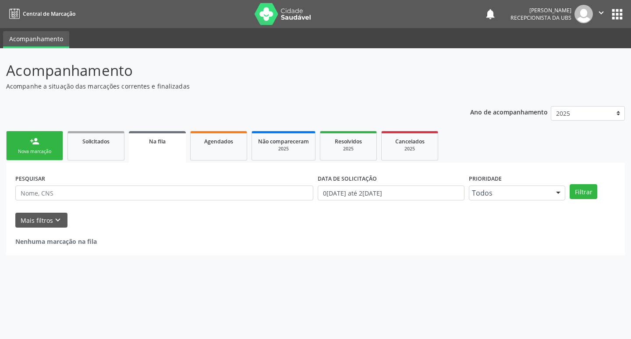
click at [46, 148] on div "Nova marcação" at bounding box center [35, 151] width 44 height 7
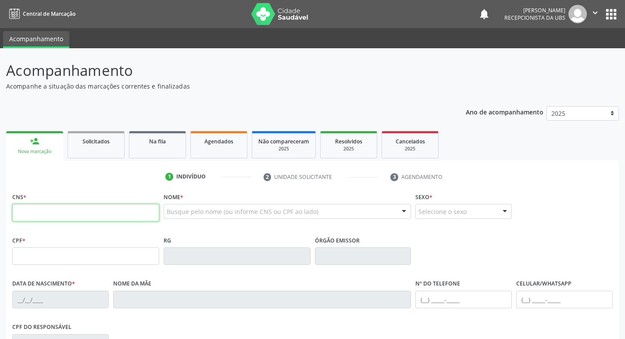
click at [110, 218] on input "text" at bounding box center [85, 213] width 147 height 18
type input "706 4041 3095 2889"
type input "112.097.744-45"
type input "18/02/1994"
type input "Maria Jose de Souza Ferraz"
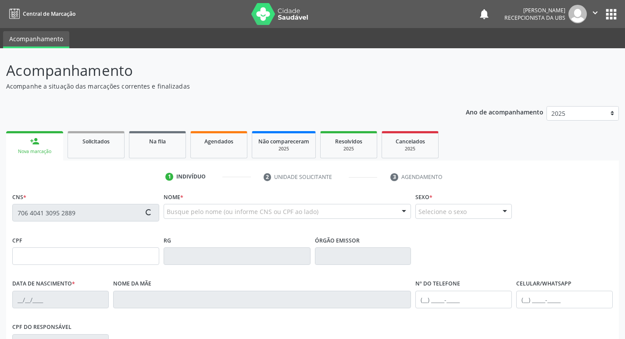
type input "(87) 98119-3455"
type input "1102"
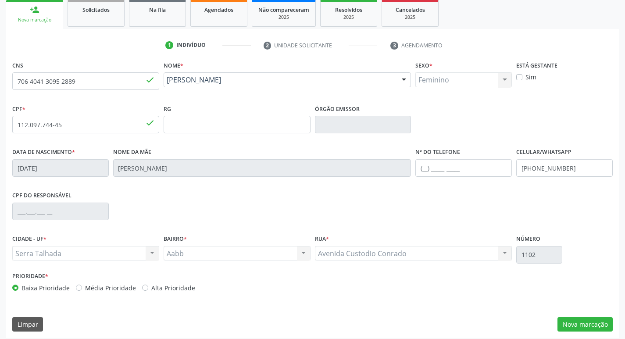
scroll to position [136, 0]
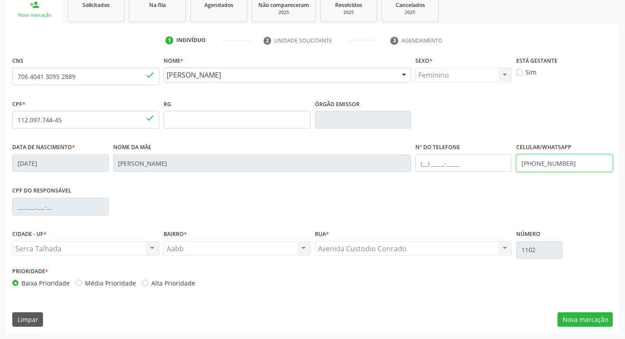
drag, startPoint x: 582, startPoint y: 164, endPoint x: 508, endPoint y: 167, distance: 74.2
click at [508, 167] on div "Data de nascimento * 18/02/1994 Nome da mãe Maria Jose de Souza Ferraz Nº do Te…" at bounding box center [312, 162] width 605 height 43
type input "(87) 98172-7910"
click at [525, 73] on label "Sim" at bounding box center [530, 72] width 11 height 9
click at [521, 73] on input "Sim" at bounding box center [519, 72] width 6 height 8
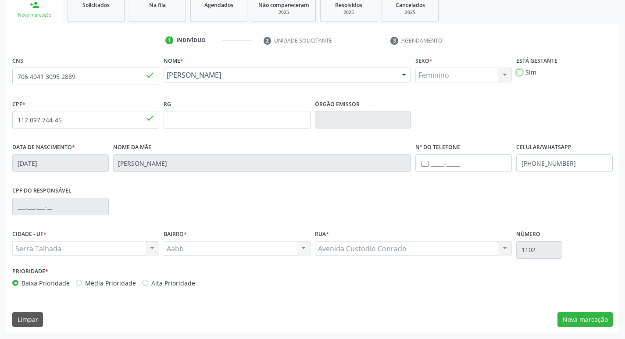
checkbox input "true"
click at [587, 318] on button "Nova marcação" at bounding box center [584, 319] width 55 height 15
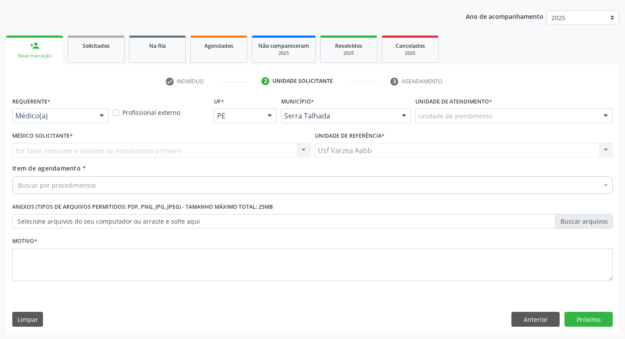
scroll to position [96, 0]
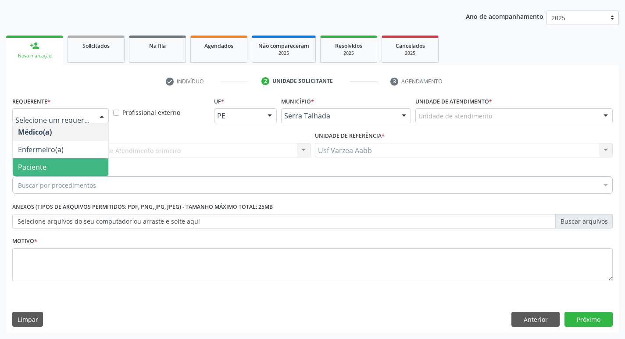
click at [59, 171] on span "Paciente" at bounding box center [61, 167] width 96 height 18
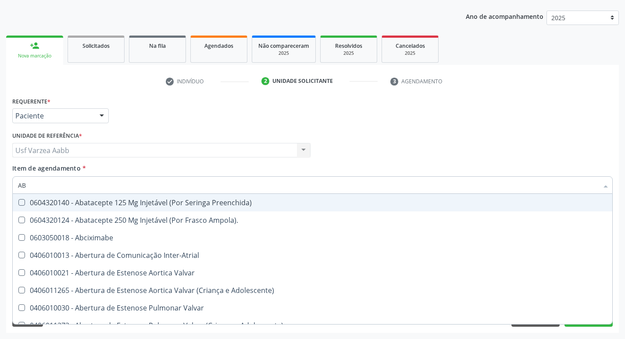
type input "ABO"
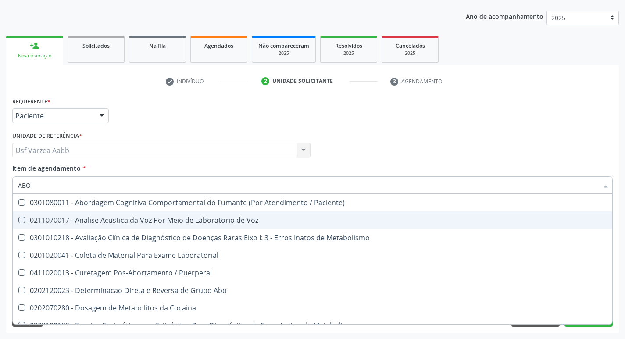
scroll to position [44, 0]
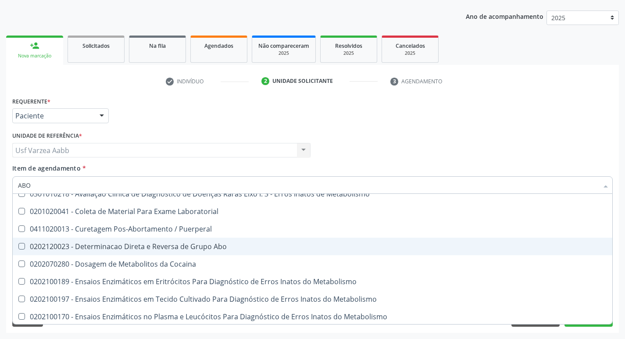
click at [196, 249] on div "0202120023 - Determinacao Direta e Reversa de Grupo Abo" at bounding box center [353, 246] width 671 height 7
checkbox Abo "true"
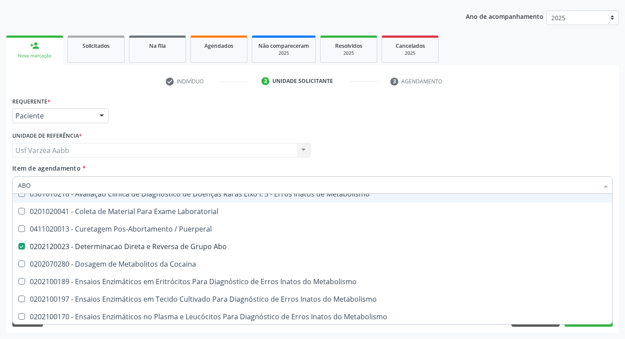
click at [140, 184] on input "ABO" at bounding box center [308, 185] width 580 height 18
type input "URINA"
checkbox Abo "false"
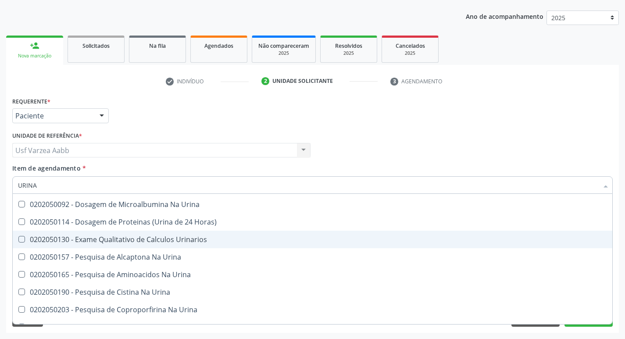
scroll to position [0, 0]
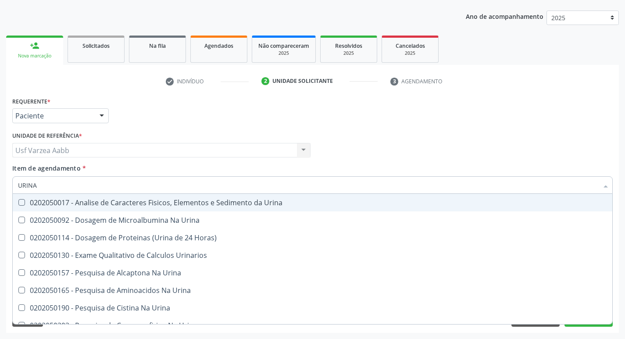
click at [177, 206] on div "0202050017 - Analise de Caracteres Fisicos, Elementos e Sedimento da Urina" at bounding box center [312, 202] width 589 height 7
checkbox Urina "true"
click at [130, 183] on input "URINA" at bounding box center [308, 185] width 580 height 18
type input "GL"
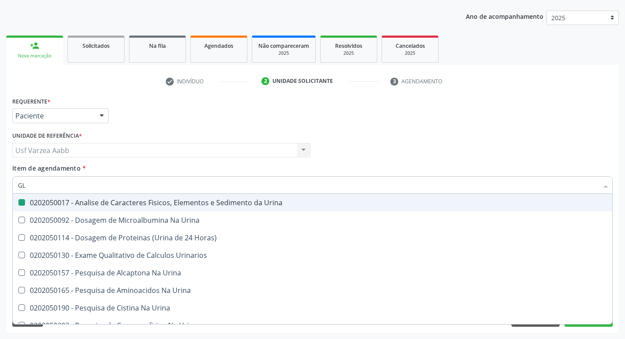
checkbox Urina "false"
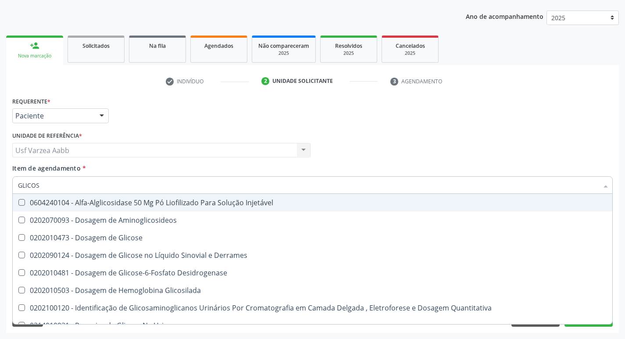
type input "GLICOSE"
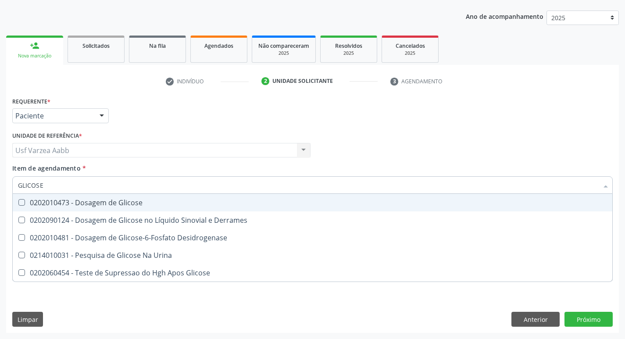
drag, startPoint x: 121, startPoint y: 214, endPoint x: 115, endPoint y: 200, distance: 15.6
click at [115, 200] on ul "Desfazer seleção 0202010473 - Dosagem de Glicose 0202090124 - Dosagem de Glicos…" at bounding box center [312, 238] width 599 height 88
click at [115, 200] on div "0202010473 - Dosagem de Glicose" at bounding box center [312, 202] width 589 height 7
checkbox Glicose "true"
click at [111, 184] on input "GLICOSE" at bounding box center [308, 185] width 580 height 18
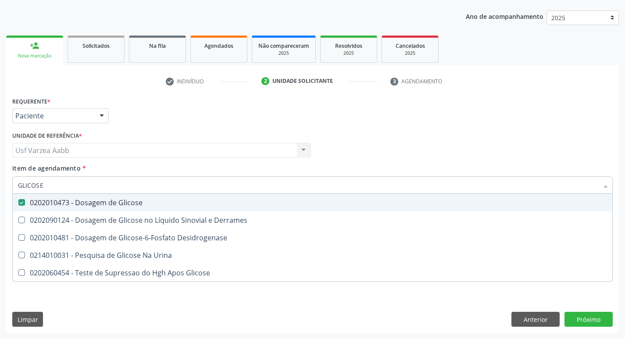
click at [111, 184] on input "GLICOSE" at bounding box center [308, 185] width 580 height 18
type input "HEM"
checkbox Glicose "false"
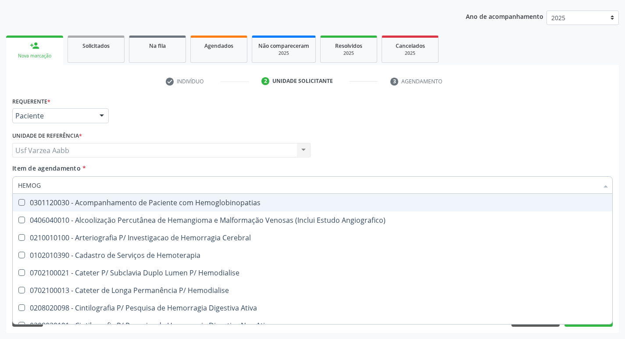
type input "HEMOGR"
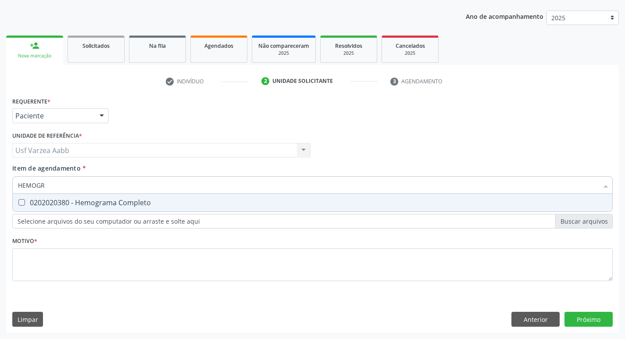
click at [115, 210] on span "0202020380 - Hemograma Completo" at bounding box center [312, 203] width 599 height 18
checkbox Completo "true"
click at [115, 189] on input "HEMOGR" at bounding box center [308, 185] width 580 height 18
type input "RH"
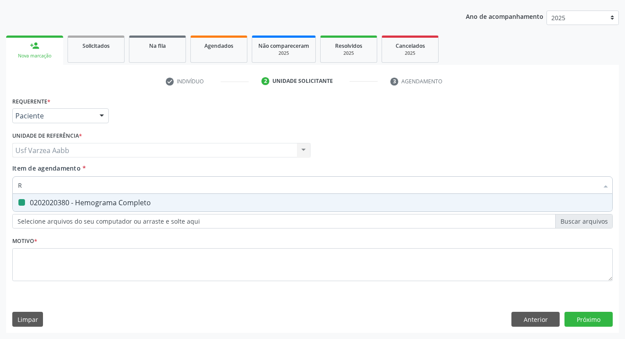
checkbox Completo "false"
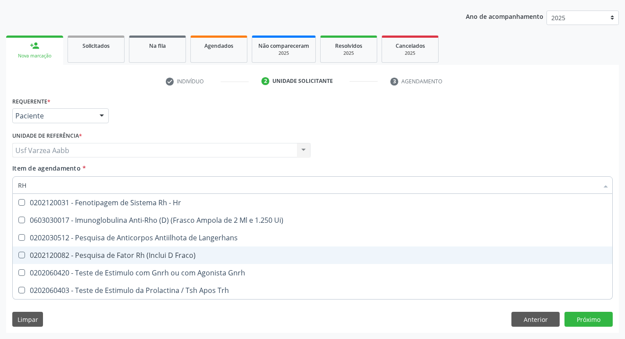
click at [128, 249] on span "0202120082 - Pesquisa de Fator Rh (Inclui D Fraco)" at bounding box center [312, 255] width 599 height 18
checkbox Fraco\) "true"
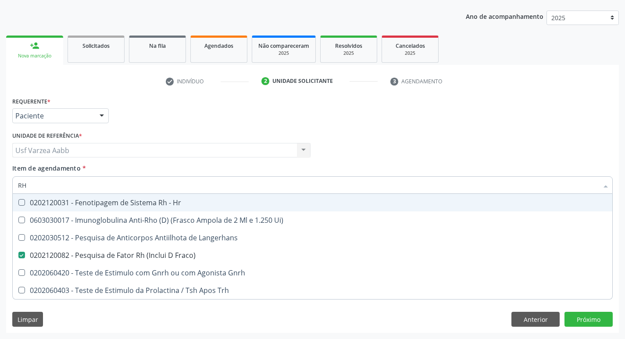
click at [80, 184] on input "RH" at bounding box center [308, 185] width 580 height 18
click at [364, 143] on div "Médico Solicitante Por favor, selecione a Unidade de Atendimento primeiro Nenhu…" at bounding box center [312, 146] width 605 height 34
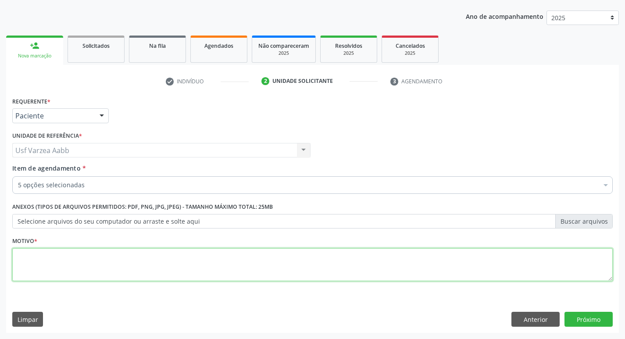
click at [98, 267] on textarea at bounding box center [312, 264] width 600 height 33
type textarea "X"
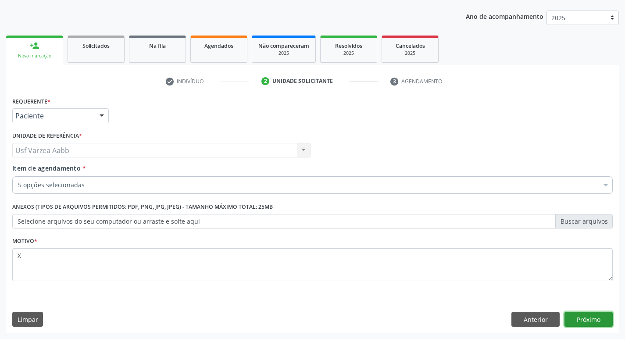
click at [583, 320] on button "Próximo" at bounding box center [588, 319] width 48 height 15
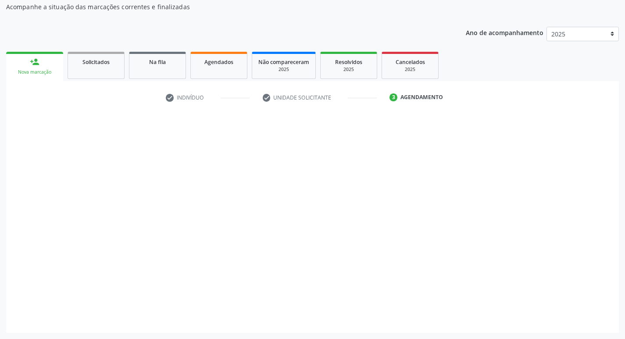
scroll to position [79, 0]
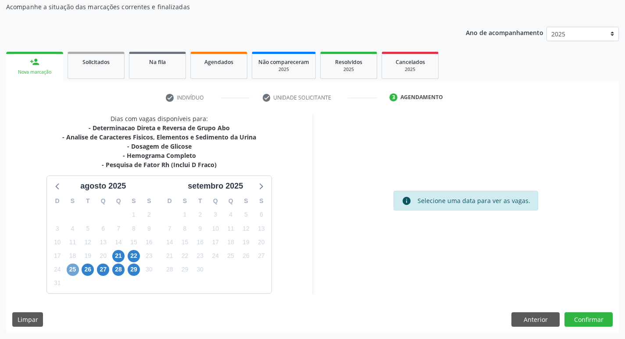
click at [73, 267] on span "25" at bounding box center [73, 270] width 12 height 12
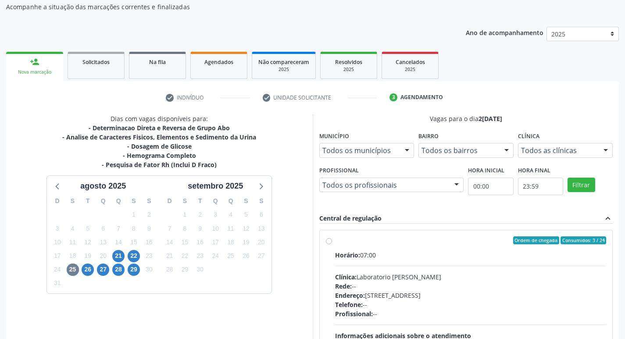
click at [335, 241] on label "Ordem de chegada Consumidos: 3 / 24 Horário: 07:00 Clínica: Laboratorio Jose Pa…" at bounding box center [470, 303] width 271 height 135
click at [329, 241] on input "Ordem de chegada Consumidos: 3 / 24 Horário: 07:00 Clínica: Laboratorio Jose Pa…" at bounding box center [329, 240] width 6 height 8
radio input "true"
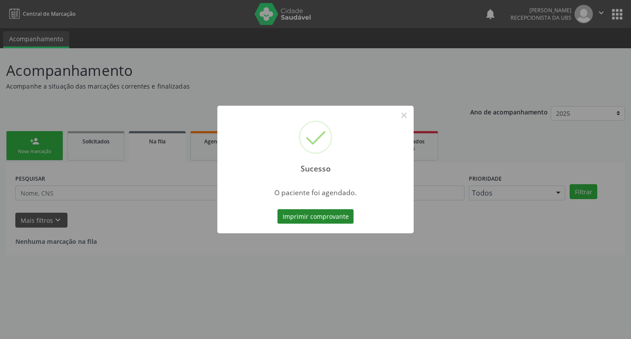
click at [322, 221] on button "Imprimir comprovante" at bounding box center [316, 216] width 76 height 15
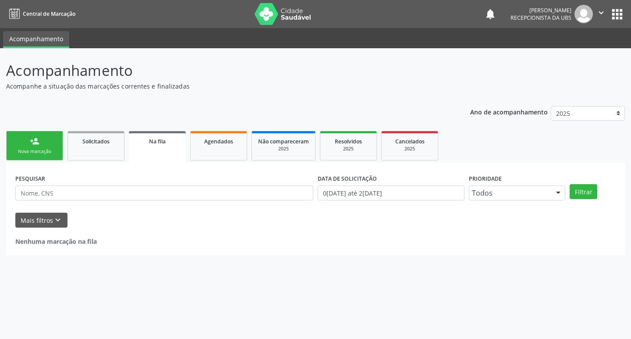
click at [50, 151] on div "Nova marcação" at bounding box center [35, 151] width 44 height 7
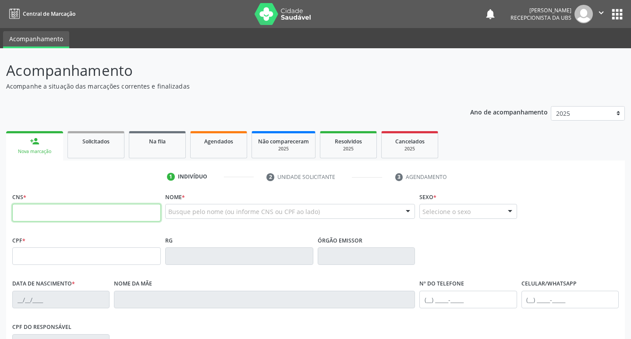
click at [67, 212] on input "text" at bounding box center [86, 213] width 149 height 18
paste input "706 4041 3095 2889"
type input "706 4041 3095 2889"
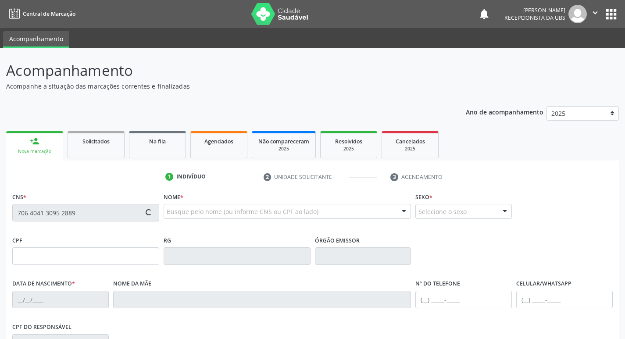
type input "112.097.744-45"
type input "18/02/1994"
type input "Maria Jose de Souza Ferraz"
type input "(87) 98172-7910"
type input "1102"
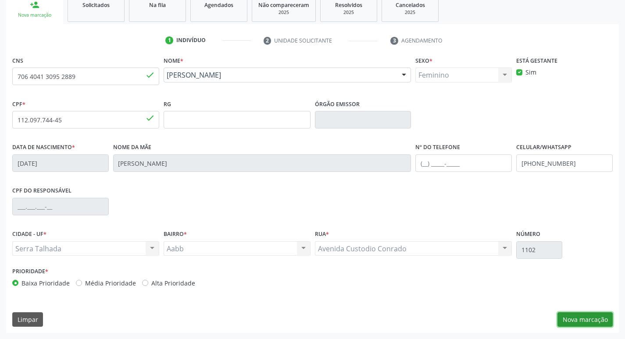
click at [585, 314] on button "Nova marcação" at bounding box center [584, 319] width 55 height 15
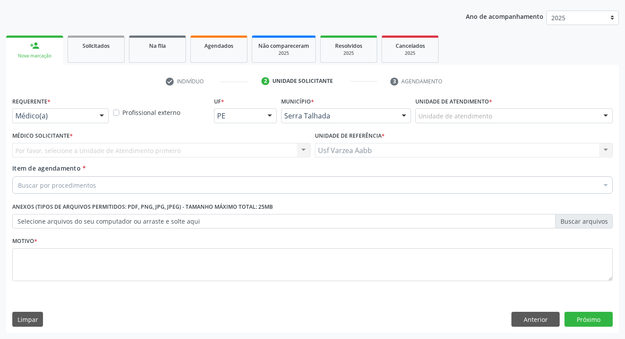
scroll to position [96, 0]
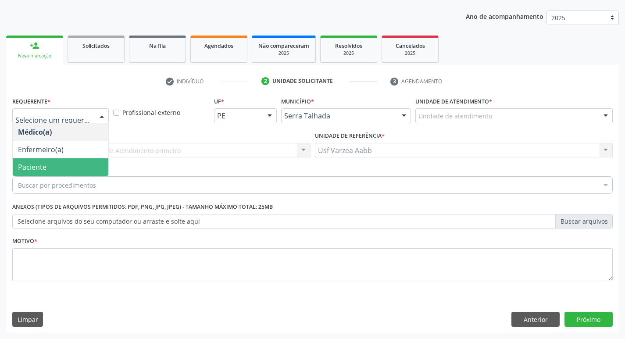
click at [68, 168] on span "Paciente" at bounding box center [61, 167] width 96 height 18
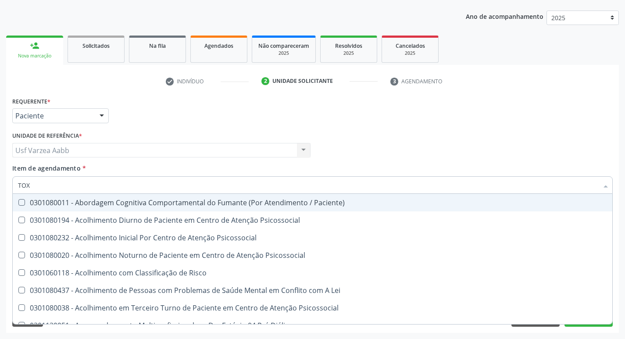
type input "TOXO"
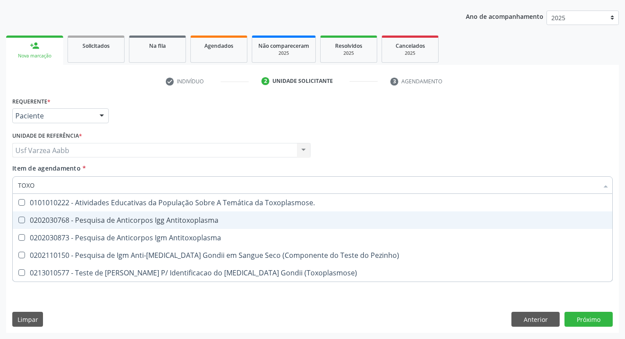
click at [132, 221] on div "0202030768 - Pesquisa de Anticorpos Igg Antitoxoplasma" at bounding box center [312, 220] width 589 height 7
checkbox Antitoxoplasma "true"
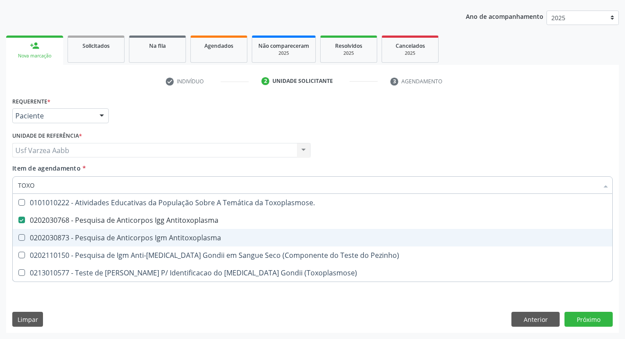
drag, startPoint x: 132, startPoint y: 233, endPoint x: 117, endPoint y: 211, distance: 27.1
click at [132, 234] on div "0202030873 - Pesquisa de Anticorpos Igm Antitoxoplasma" at bounding box center [312, 237] width 589 height 7
checkbox Antitoxoplasma "true"
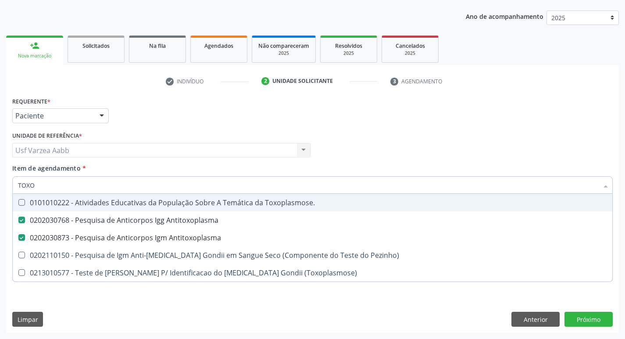
click at [94, 184] on input "TOXO" at bounding box center [308, 185] width 580 height 18
type input "CU"
checkbox Antitoxoplasma "false"
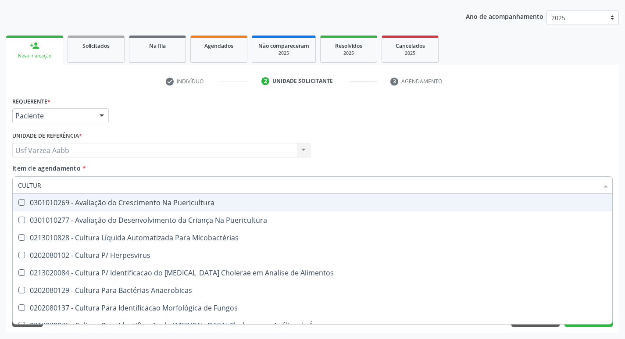
type input "CULTURA"
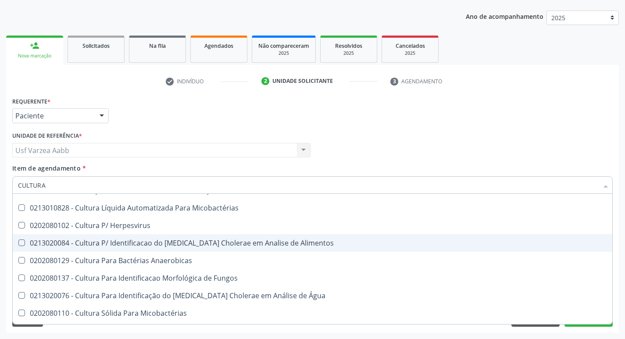
scroll to position [44, 0]
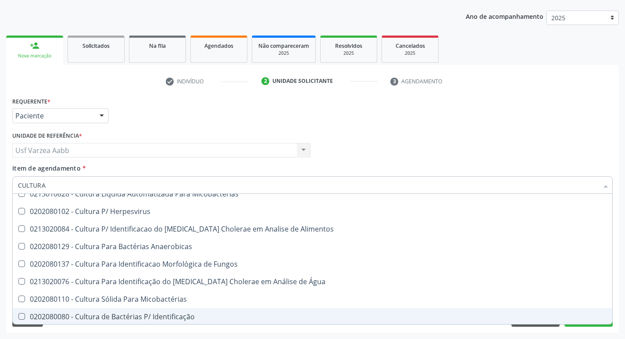
click at [153, 313] on div "0202080080 - Cultura de Bactérias P/ Identificação" at bounding box center [312, 316] width 589 height 7
checkbox Identificação "true"
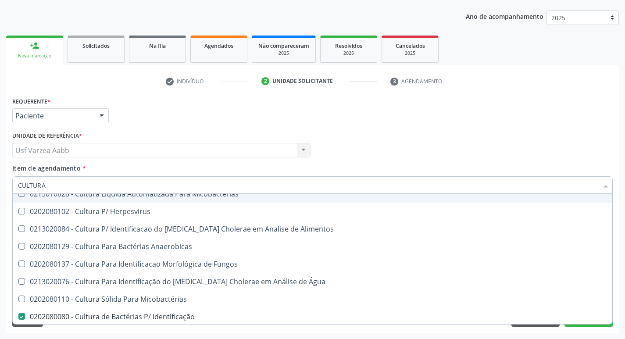
click at [73, 185] on input "CULTURA" at bounding box center [308, 185] width 580 height 18
type input "ELET"
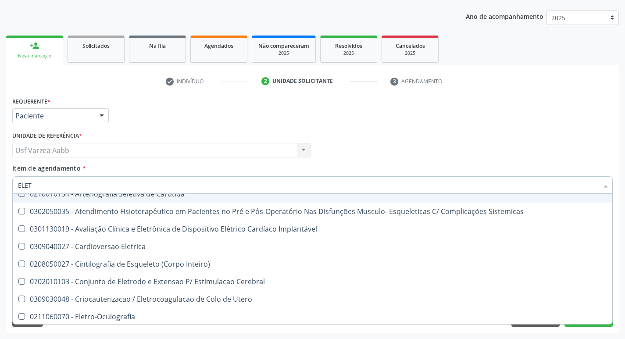
checkbox Eletro-Oculografia "false"
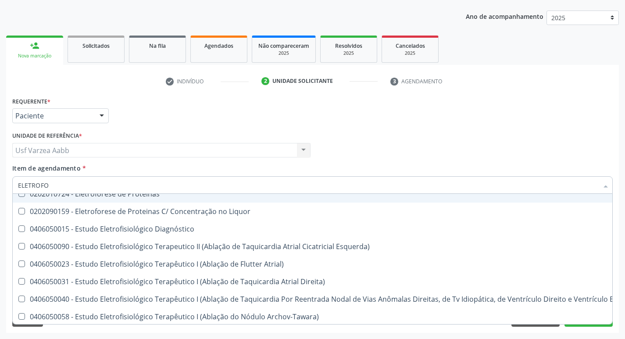
scroll to position [11, 0]
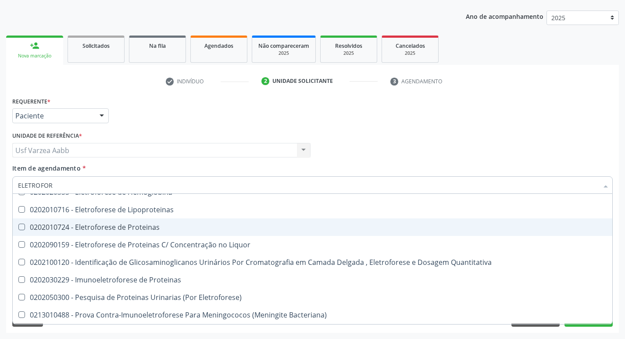
type input "ELETROFORE"
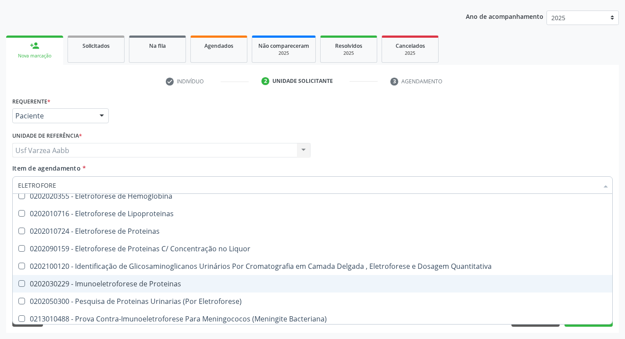
scroll to position [0, 0]
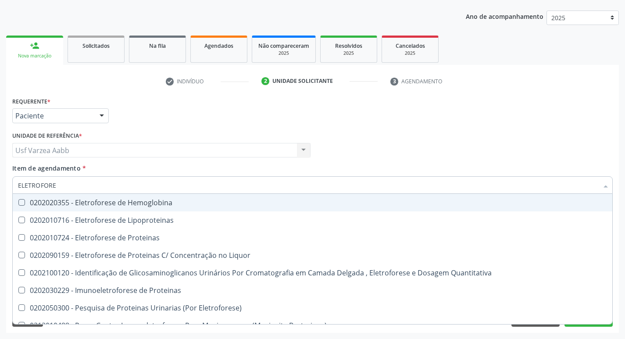
click at [168, 203] on div "0202020355 - Eletroforese de Hemoglobina" at bounding box center [312, 202] width 589 height 7
checkbox Hemoglobina "true"
click at [160, 182] on input "ELETROFORE" at bounding box center [308, 185] width 580 height 18
click at [398, 139] on div "Médico Solicitante Por favor, selecione a Unidade de Atendimento primeiro Nenhu…" at bounding box center [312, 146] width 605 height 34
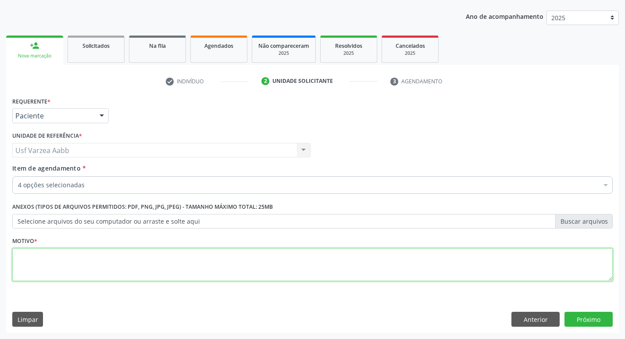
click at [128, 259] on textarea at bounding box center [312, 264] width 600 height 33
type textarea "X"
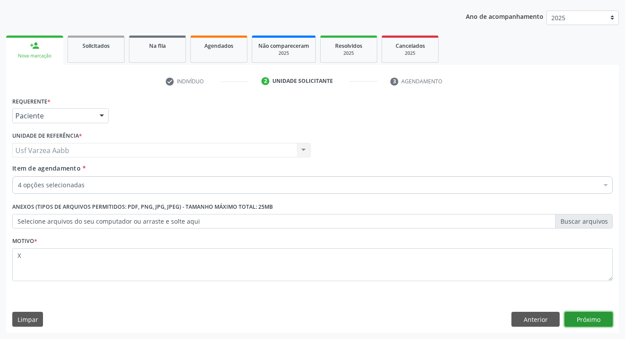
click at [584, 317] on button "Próximo" at bounding box center [588, 319] width 48 height 15
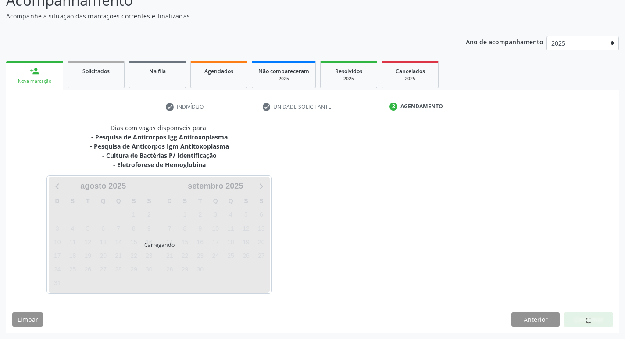
scroll to position [70, 0]
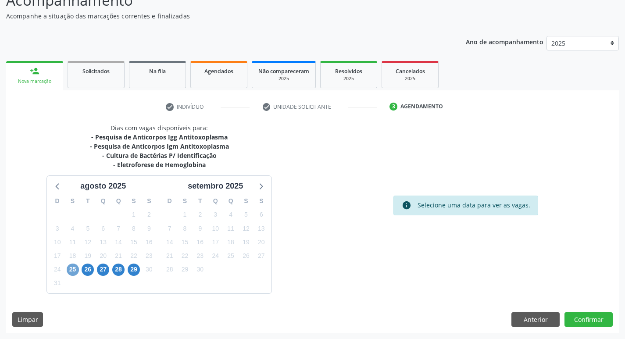
click at [73, 272] on span "25" at bounding box center [73, 270] width 12 height 12
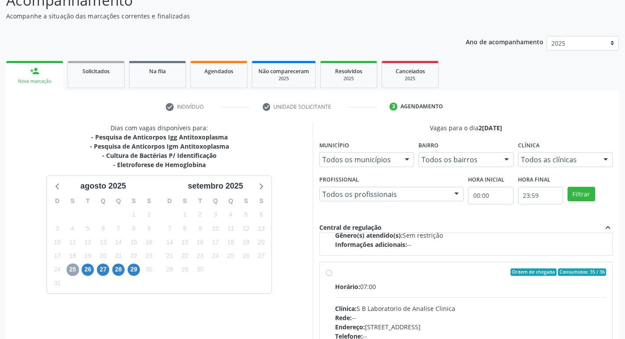
scroll to position [132, 0]
click at [335, 271] on label "Ordem de chegada Consumidos: 35 / 36 Horário: 07:00 Clínica: S B Laboratorio de…" at bounding box center [470, 335] width 271 height 135
click at [328, 271] on input "Ordem de chegada Consumidos: 35 / 36 Horário: 07:00 Clínica: S B Laboratorio de…" at bounding box center [329, 272] width 6 height 8
radio input "true"
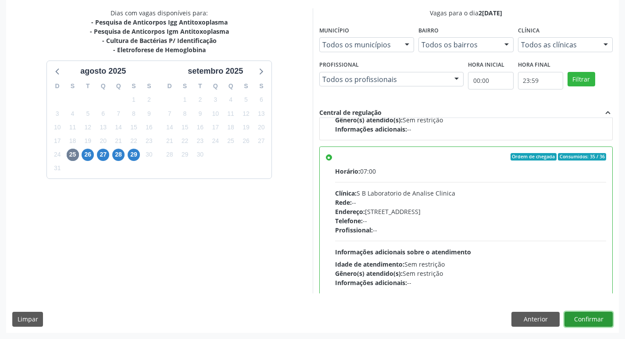
click at [586, 317] on button "Confirmar" at bounding box center [588, 319] width 48 height 15
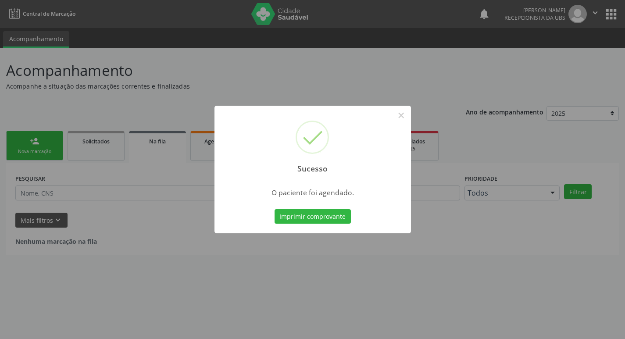
scroll to position [0, 0]
click at [316, 212] on button "Imprimir comprovante" at bounding box center [316, 216] width 76 height 15
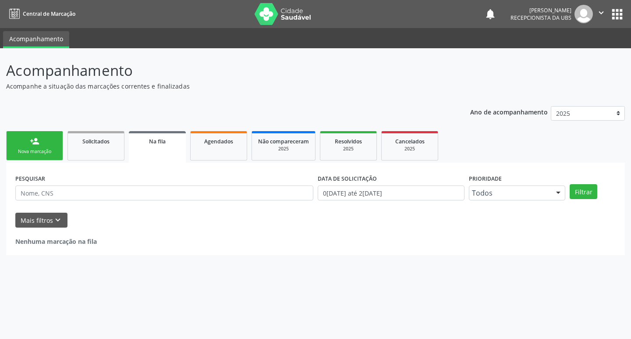
click at [57, 140] on link "person_add Nova marcação" at bounding box center [34, 145] width 57 height 29
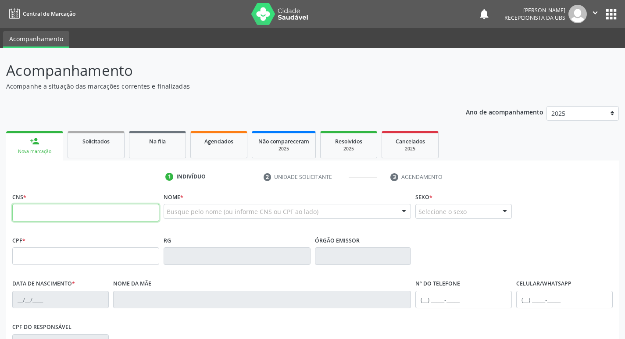
click at [21, 211] on input "text" at bounding box center [85, 213] width 147 height 18
type input "700 0009 0130 1110"
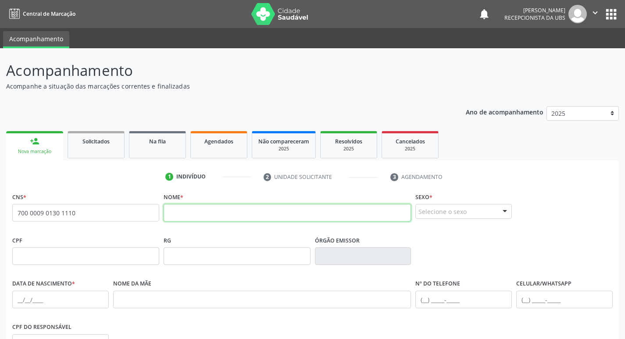
click at [335, 205] on input "text" at bounding box center [288, 213] width 248 height 18
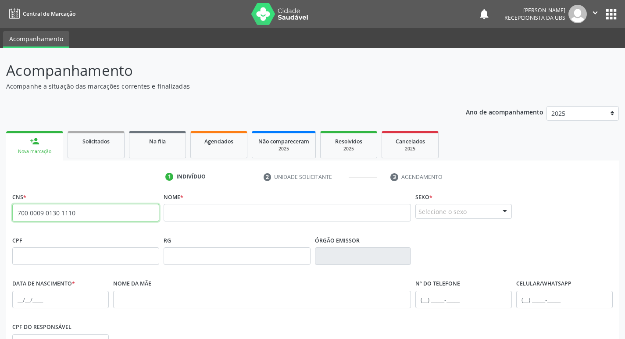
drag, startPoint x: 106, startPoint y: 219, endPoint x: 0, endPoint y: 226, distance: 106.4
click at [0, 226] on div "Acompanhamento Acompanhe a situação das marcações correntes e finalizadas Relat…" at bounding box center [312, 261] width 625 height 427
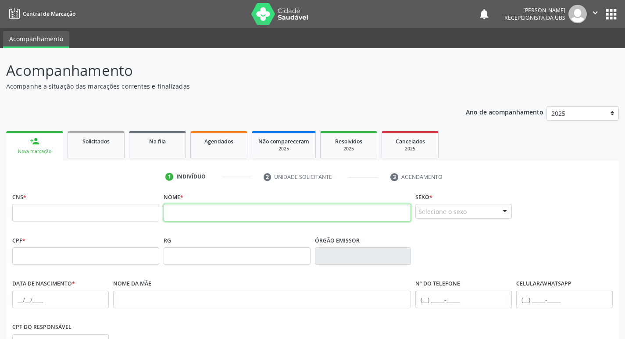
click at [210, 213] on input "text" at bounding box center [288, 213] width 248 height 18
drag, startPoint x: 267, startPoint y: 211, endPoint x: 153, endPoint y: 215, distance: 115.0
click at [153, 215] on div "CNS * Nome * MARIA DE FATIMA DE SOU Sexo * Selecione o sexo Masculino Feminino …" at bounding box center [312, 211] width 605 height 43
type input "S"
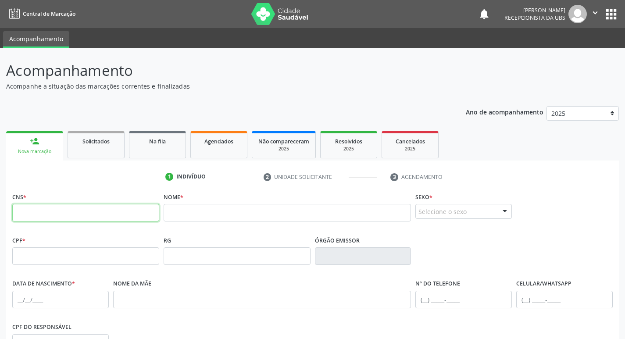
click at [153, 215] on input "text" at bounding box center [85, 213] width 147 height 18
type input "700 0009 0130 1110"
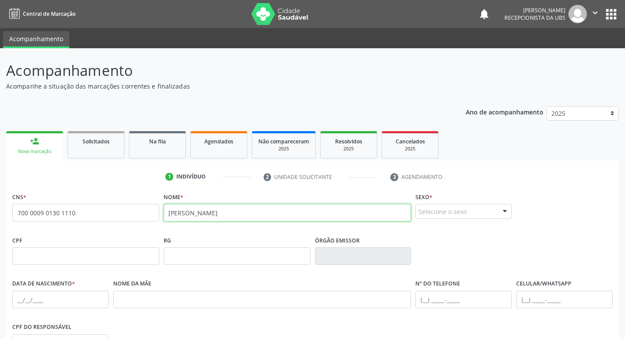
type input "MARIA DE FATIMA DE SOUSA LIMA"
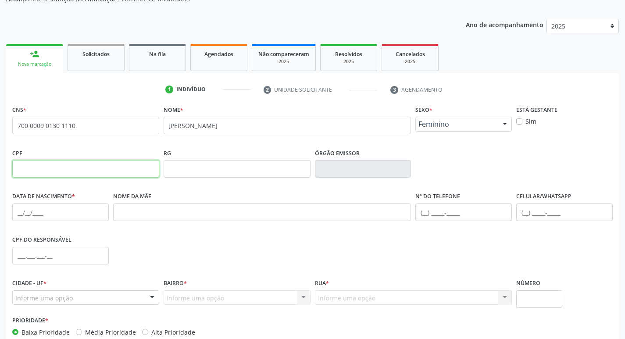
scroll to position [88, 0]
click at [16, 211] on input "text" at bounding box center [60, 212] width 96 height 18
type input "22/01/1970"
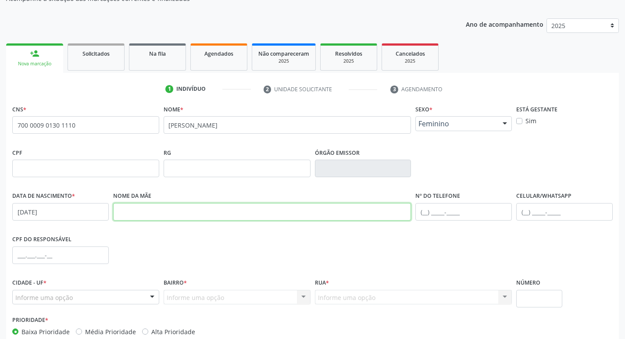
click at [212, 215] on input "text" at bounding box center [262, 212] width 298 height 18
type input "ESPEDITA MARIA DE SOUSA LIMA"
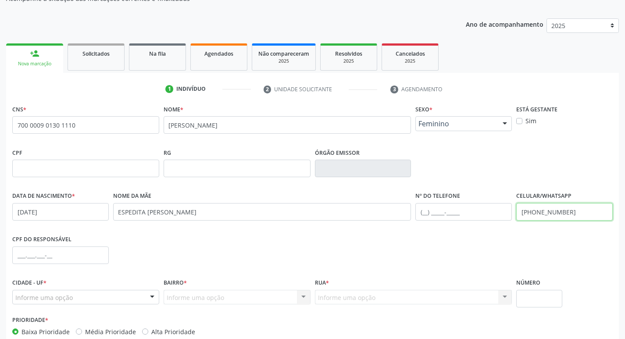
scroll to position [132, 0]
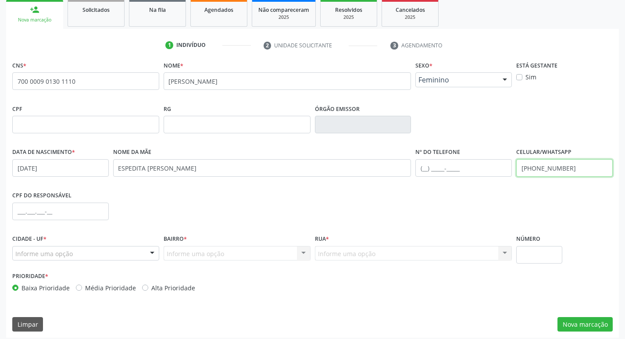
type input "(87) 99929-8489"
click at [57, 275] on div "Prioridade * Baixa Prioridade Média Prioridade Alta Prioridade" at bounding box center [161, 281] width 298 height 23
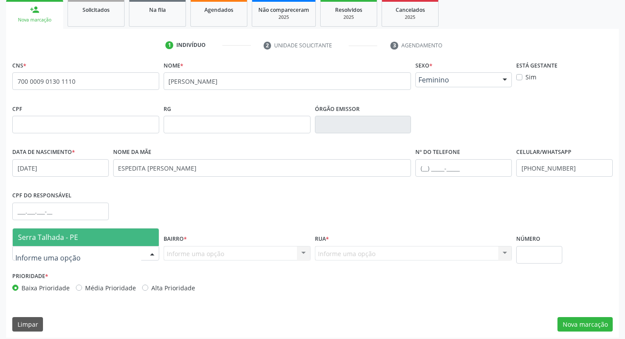
click at [64, 258] on div at bounding box center [85, 253] width 147 height 15
click at [70, 240] on span "Serra Talhada - PE" at bounding box center [48, 237] width 60 height 10
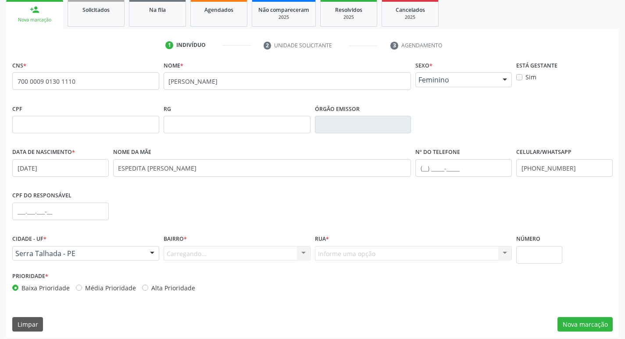
click at [251, 257] on div "Carregando... Nenhum resultado encontrado para: " " Nenhuma opção encontrada. D…" at bounding box center [237, 253] width 147 height 15
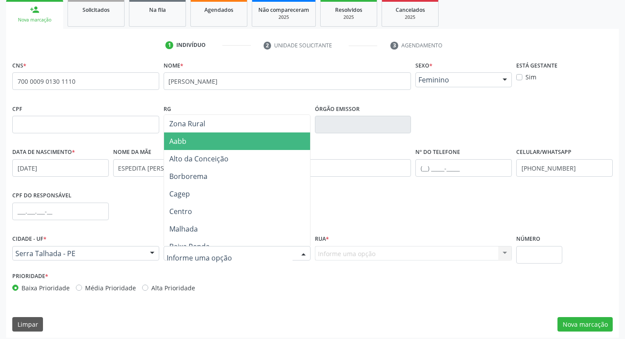
click at [210, 146] on span "Aabb" at bounding box center [237, 141] width 146 height 18
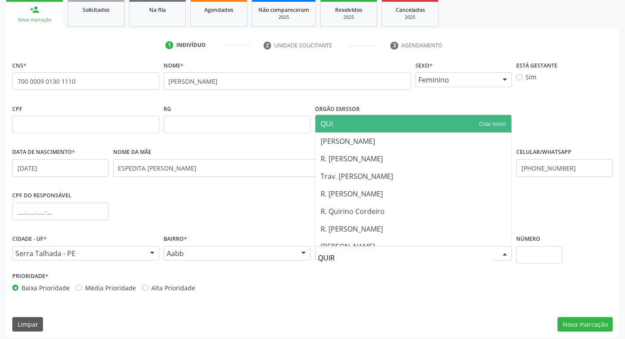
type input "QUIRI"
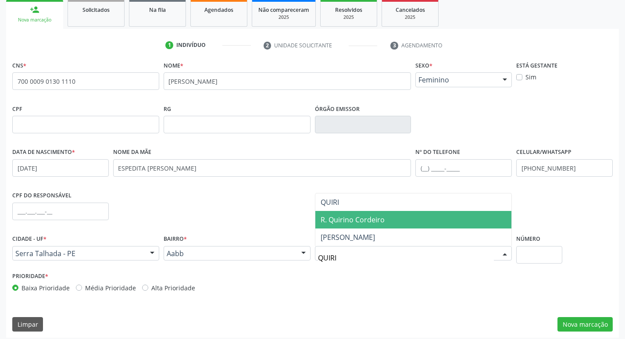
click at [376, 220] on span "R. Quirino Cordeiro" at bounding box center [353, 220] width 64 height 10
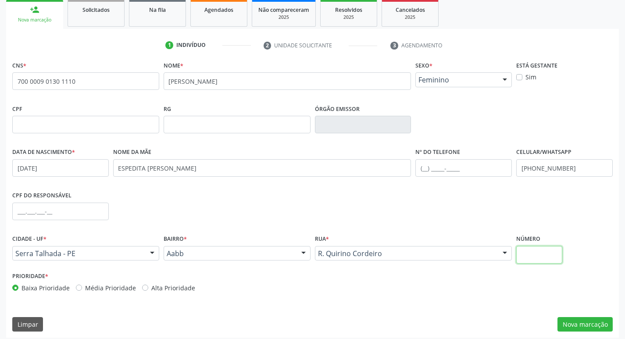
click at [556, 254] on input "text" at bounding box center [539, 255] width 46 height 18
type input "906"
click at [567, 323] on button "Nova marcação" at bounding box center [584, 324] width 55 height 15
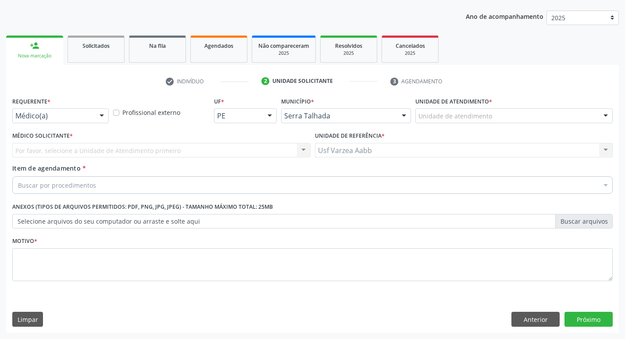
click at [21, 145] on div "Por favor, selecione a Unidade de Atendimento primeiro Nenhum resultado encontr…" at bounding box center [161, 150] width 298 height 15
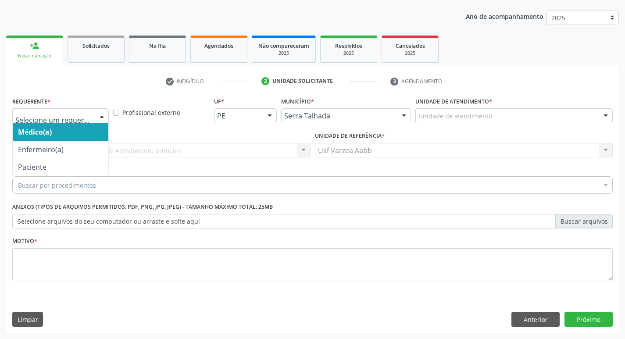
click at [38, 122] on div at bounding box center [60, 115] width 96 height 15
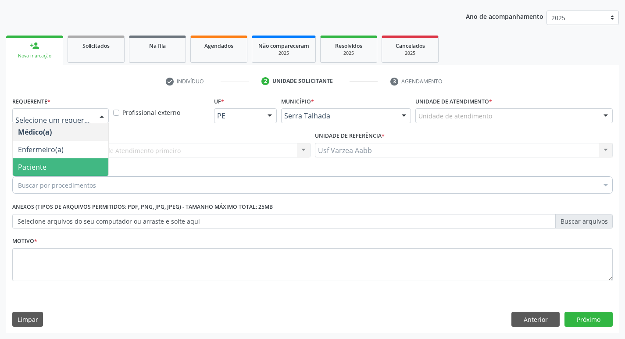
click at [43, 166] on span "Paciente" at bounding box center [32, 167] width 29 height 10
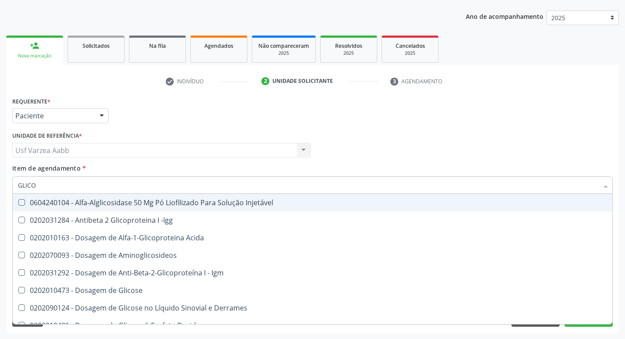
type input "GLICOS"
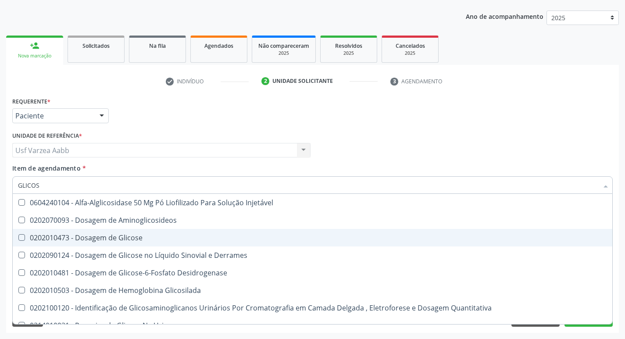
click at [81, 235] on div "0202010473 - Dosagem de Glicose" at bounding box center [312, 237] width 589 height 7
checkbox Glicose "true"
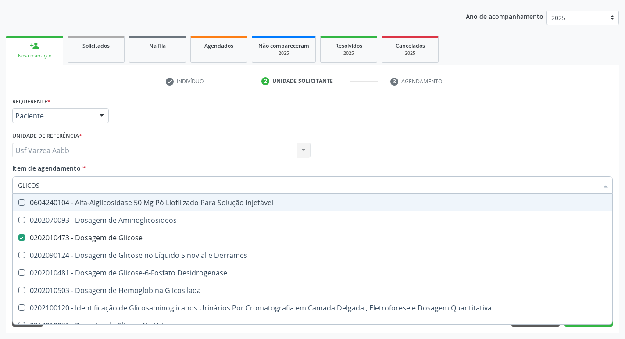
click at [68, 184] on input "GLICOS" at bounding box center [308, 185] width 580 height 18
type input "CR"
checkbox Glicose "false"
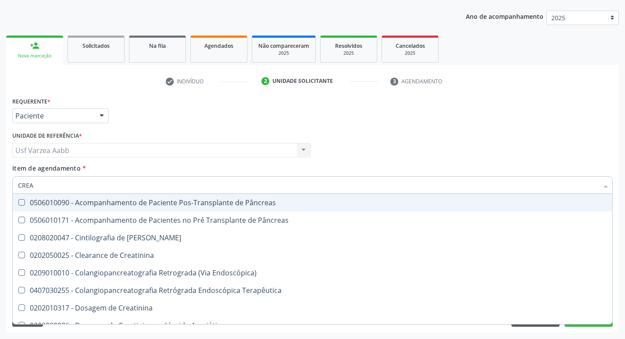
type input "CREAT"
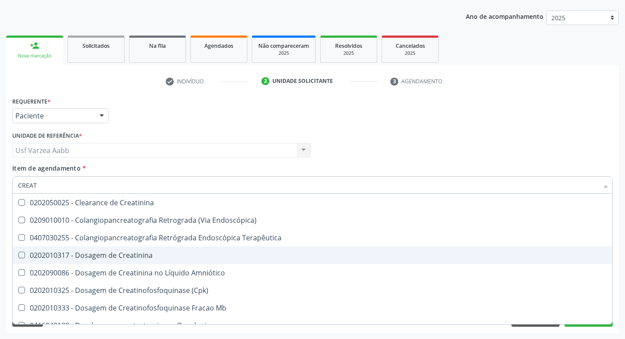
click at [88, 252] on div "0202010317 - Dosagem de Creatinina" at bounding box center [312, 255] width 589 height 7
checkbox Creatinina "true"
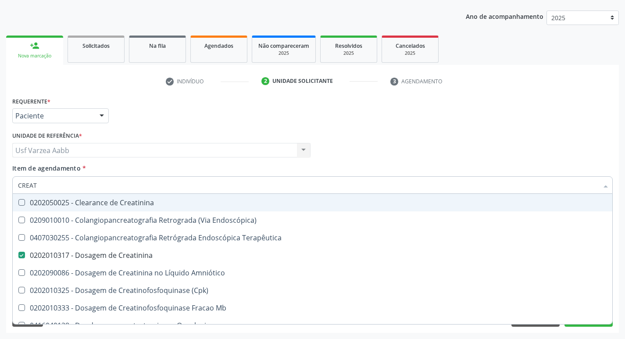
click at [78, 178] on input "CREAT" at bounding box center [308, 185] width 580 height 18
type input "U"
checkbox Creatinina "false"
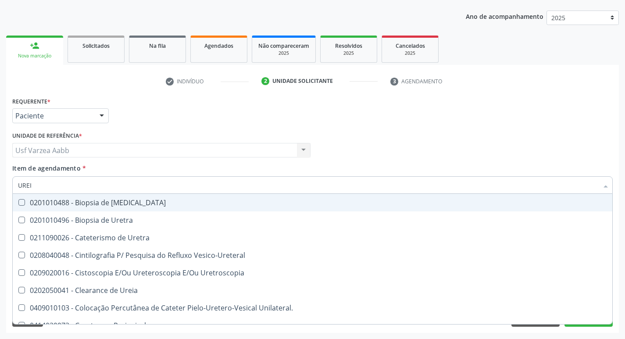
type input "UREIA"
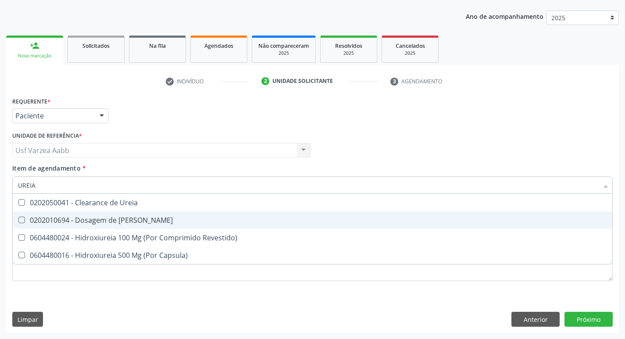
click at [82, 221] on div "0202010694 - Dosagem de [PERSON_NAME]" at bounding box center [312, 220] width 589 height 7
checkbox Ureia "true"
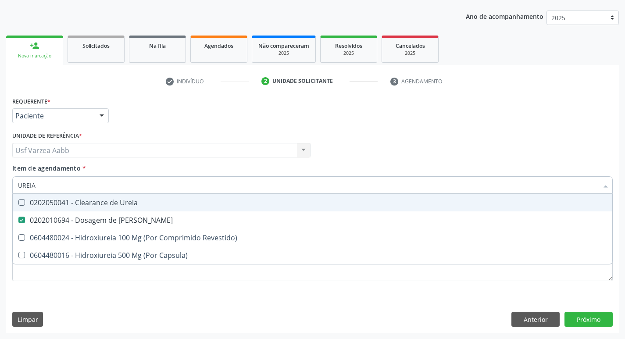
click at [68, 190] on input "UREIA" at bounding box center [308, 185] width 580 height 18
type input "C"
checkbox Ureia "false"
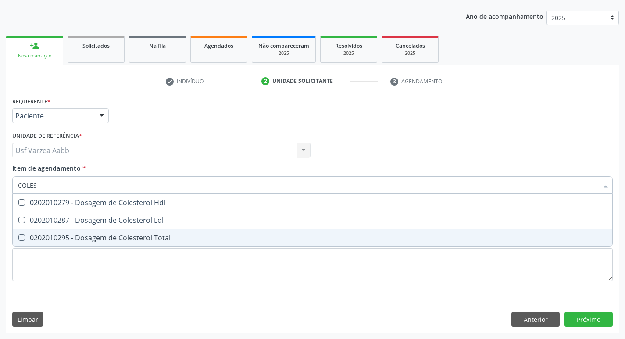
type input "COLEST"
click at [204, 242] on span "0202010295 - Dosagem de Colesterol Total" at bounding box center [312, 238] width 599 height 18
checkbox Total "true"
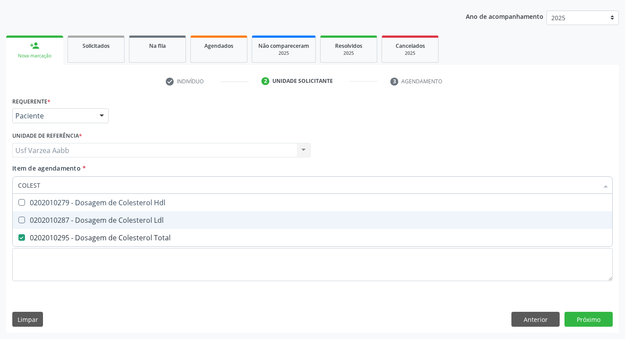
drag, startPoint x: 191, startPoint y: 223, endPoint x: 196, endPoint y: 207, distance: 17.5
click at [191, 223] on div "0202010287 - Dosagem de Colesterol Ldl" at bounding box center [312, 220] width 589 height 7
checkbox Ldl "true"
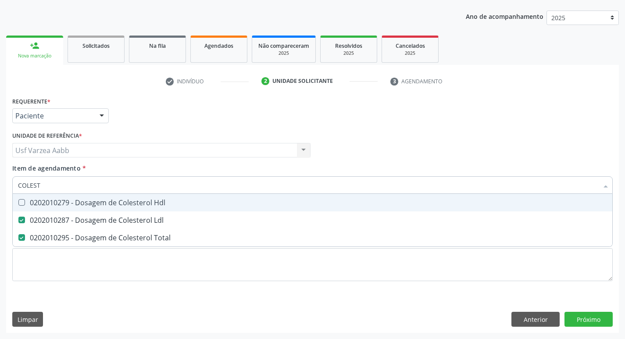
click at [197, 205] on div "0202010279 - Dosagem de Colesterol Hdl" at bounding box center [312, 202] width 589 height 7
checkbox Hdl "true"
click at [203, 188] on input "COLEST" at bounding box center [308, 185] width 580 height 18
type input "TG"
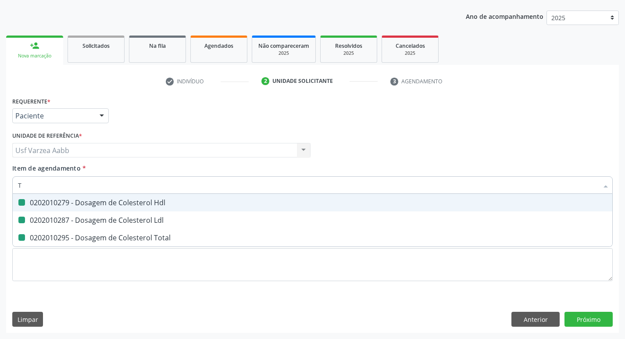
checkbox Hdl "false"
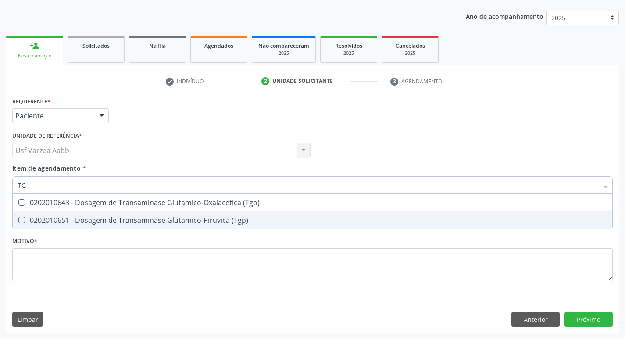
drag, startPoint x: 216, startPoint y: 217, endPoint x: 214, endPoint y: 207, distance: 10.0
click at [216, 217] on div "0202010651 - Dosagem de Transaminase Glutamico-Piruvica (Tgp)" at bounding box center [312, 220] width 589 height 7
checkbox \(Tgp\) "true"
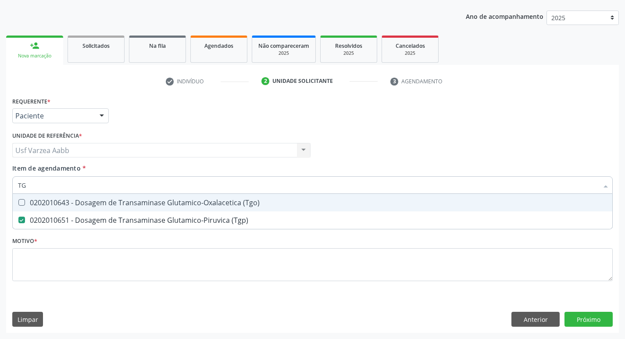
click at [214, 205] on div "0202010643 - Dosagem de Transaminase Glutamico-Oxalacetica (Tgo)" at bounding box center [312, 202] width 589 height 7
checkbox \(Tgo\) "true"
type input "T"
checkbox \(Tgo\) "false"
checkbox \(Tgp\) "false"
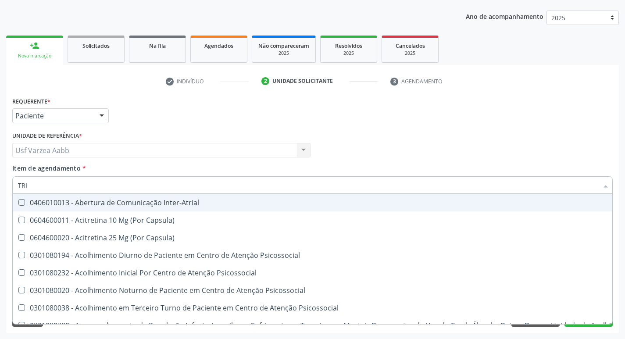
type input "TRIG"
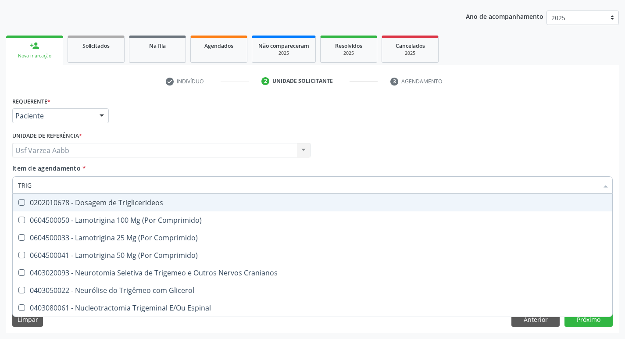
click at [170, 210] on span "0202010678 - Dosagem de Triglicerideos" at bounding box center [312, 203] width 599 height 18
checkbox Triglicerideos "true"
click at [159, 189] on input "TRIG" at bounding box center [308, 185] width 580 height 18
type input "HEM"
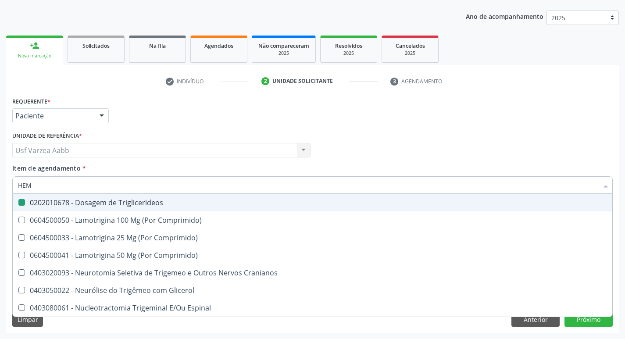
checkbox Triglicerideos "false"
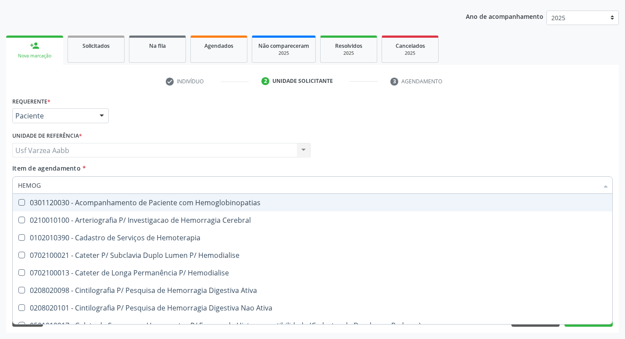
type input "HEMOGR"
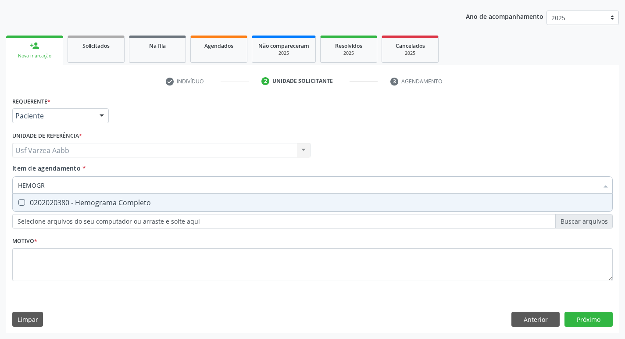
click at [146, 203] on div "0202020380 - Hemograma Completo" at bounding box center [312, 202] width 589 height 7
checkbox Completo "true"
click at [146, 182] on input "HEMOGR" at bounding box center [308, 185] width 580 height 18
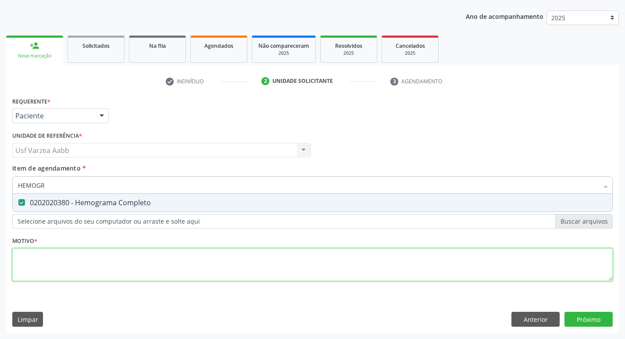
click at [106, 261] on div "Requerente * Paciente Médico(a) Enfermeiro(a) Paciente Nenhum resultado encontr…" at bounding box center [312, 194] width 600 height 199
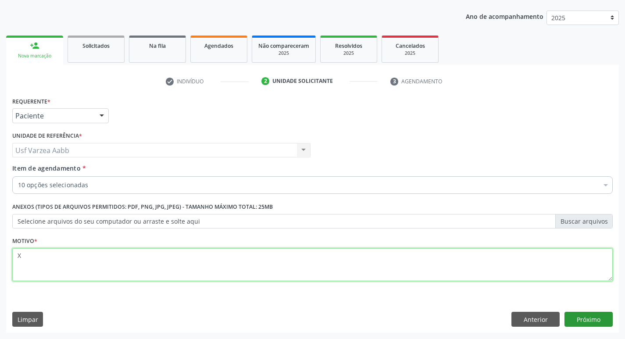
type textarea "X"
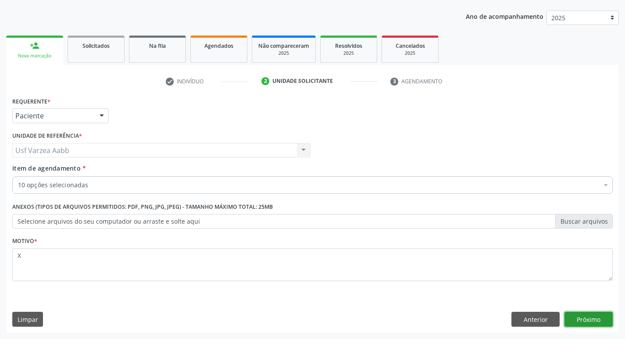
click at [592, 314] on button "Próximo" at bounding box center [588, 319] width 48 height 15
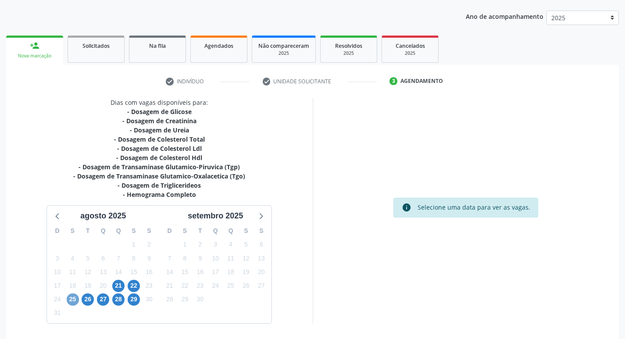
click at [76, 299] on span "25" at bounding box center [73, 299] width 12 height 12
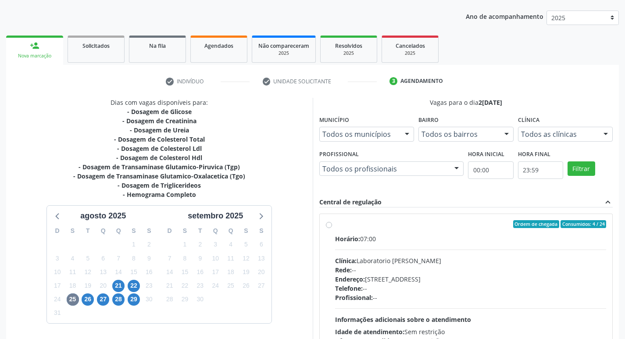
click at [335, 225] on label "Ordem de chegada Consumidos: 4 / 24 Horário: 07:00 Clínica: Laboratorio Jose Pa…" at bounding box center [470, 287] width 271 height 135
click at [331, 225] on input "Ordem de chegada Consumidos: 4 / 24 Horário: 07:00 Clínica: Laboratorio Jose Pa…" at bounding box center [329, 224] width 6 height 8
radio input "true"
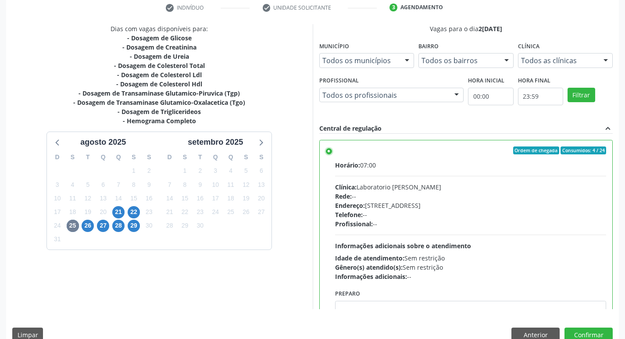
scroll to position [185, 0]
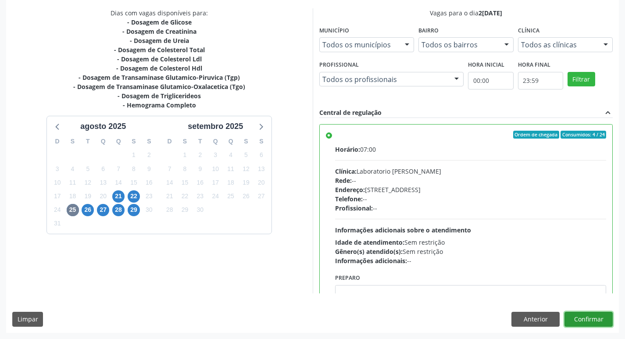
click at [607, 316] on button "Confirmar" at bounding box center [588, 319] width 48 height 15
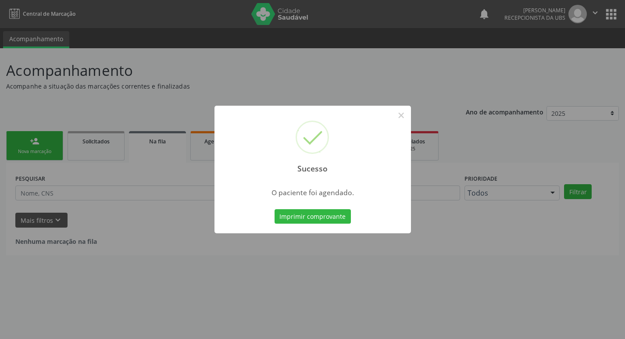
scroll to position [0, 0]
click at [301, 219] on button "Imprimir comprovante" at bounding box center [316, 216] width 76 height 15
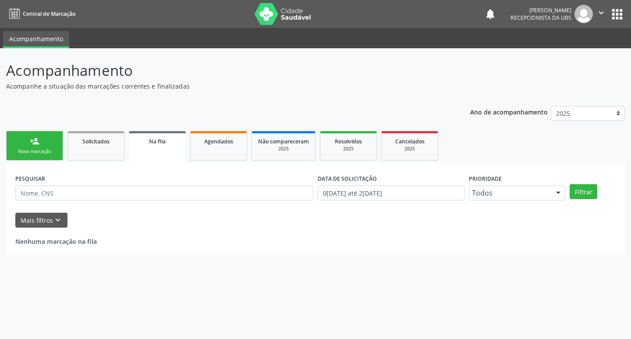
click at [42, 148] on link "person_add Nova marcação" at bounding box center [34, 145] width 57 height 29
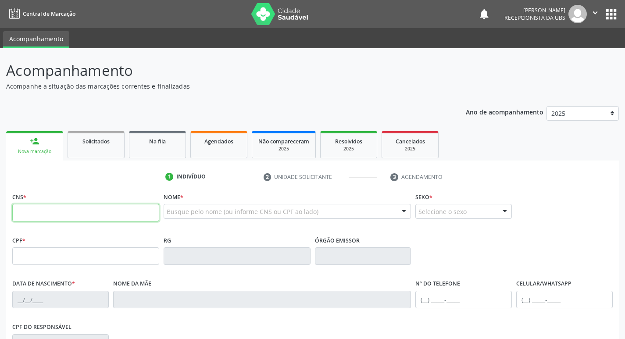
click at [86, 217] on input "text" at bounding box center [85, 213] width 147 height 18
paste input "700 0009 0130 1110"
type input "700 0009 0130 1110"
type input "22/01/1970"
type input "Espedita Maria de Sousa Lima"
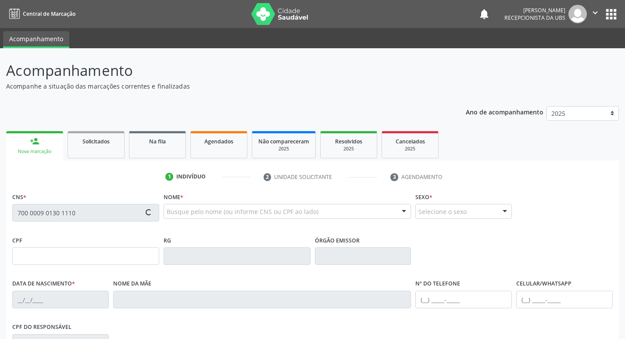
type input "(87) 99929-8489"
type input "906"
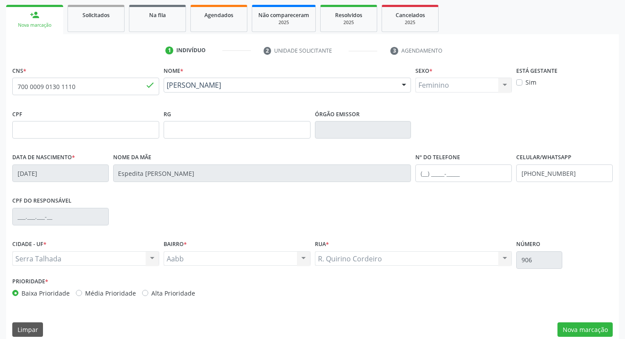
scroll to position [132, 0]
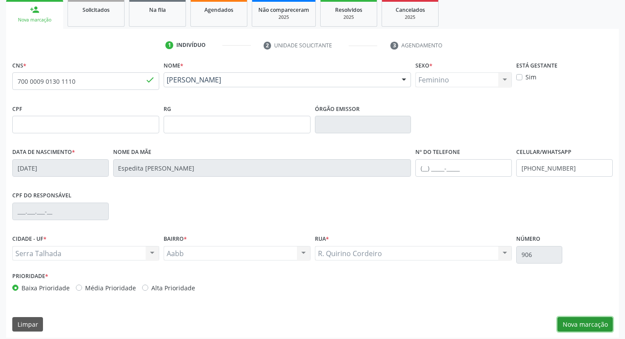
click at [588, 323] on button "Nova marcação" at bounding box center [584, 324] width 55 height 15
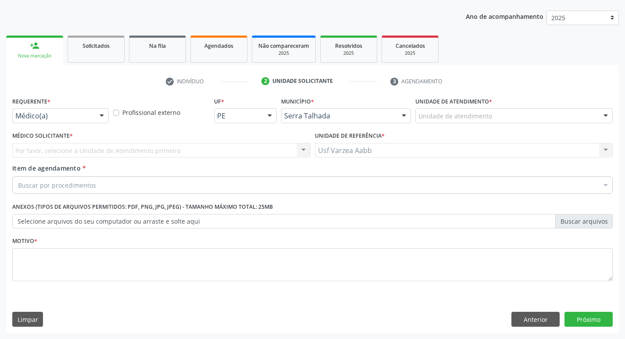
scroll to position [96, 0]
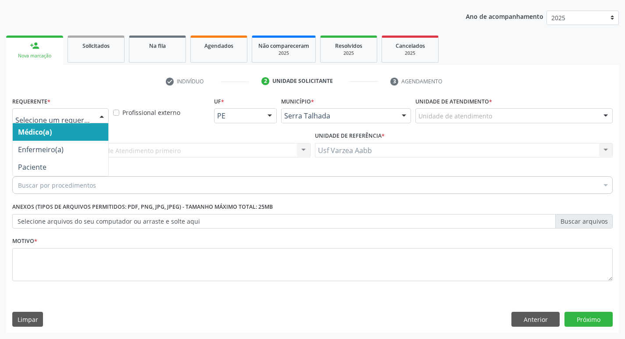
drag, startPoint x: 48, startPoint y: 118, endPoint x: 47, endPoint y: 130, distance: 12.7
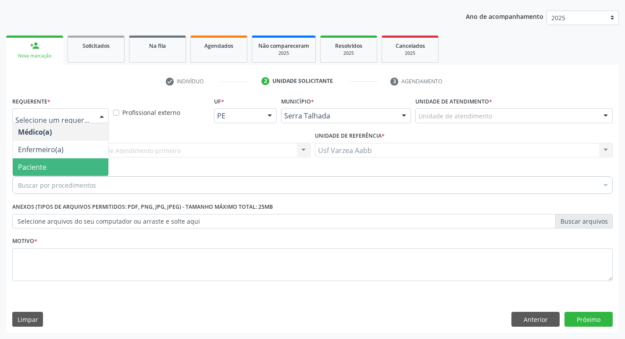
click at [52, 164] on span "Paciente" at bounding box center [61, 167] width 96 height 18
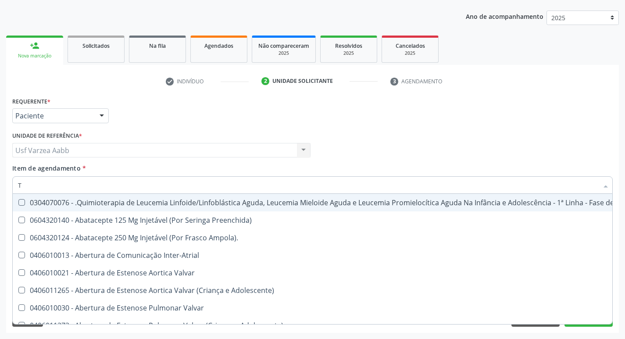
type input "T4"
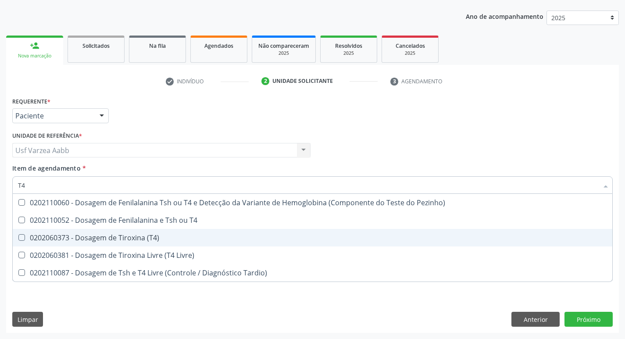
click at [99, 237] on div "0202060373 - Dosagem de Tiroxina (T4)" at bounding box center [312, 237] width 589 height 7
checkbox \(T4\) "true"
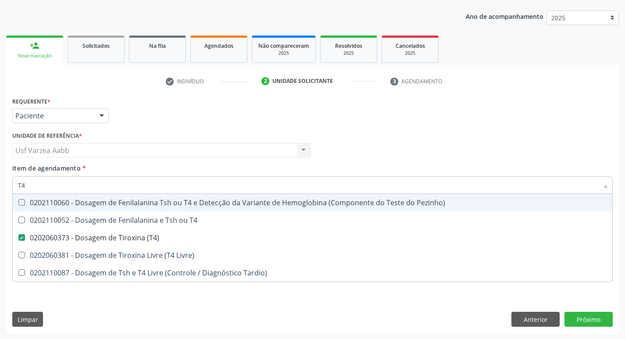
click at [91, 182] on input "T4" at bounding box center [308, 185] width 580 height 18
type input "TS"
checkbox \(T4\) "false"
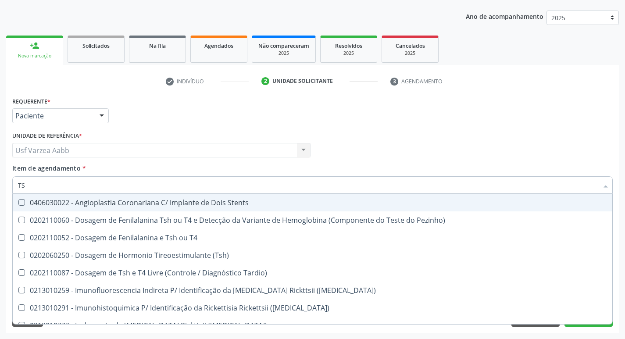
type input "TSH"
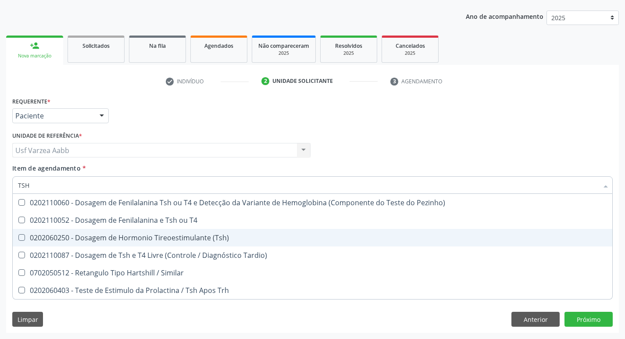
click at [103, 237] on div "0202060250 - Dosagem de Hormonio Tireoestimulante (Tsh)" at bounding box center [312, 237] width 589 height 7
checkbox \(Tsh\) "true"
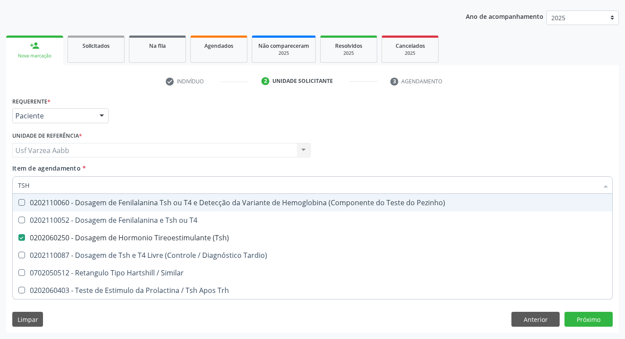
click at [93, 186] on input "TSH" at bounding box center [308, 185] width 580 height 18
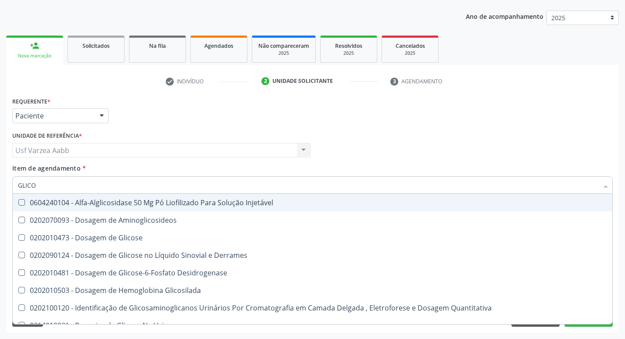
type input "GLICOS"
checkbox Glicose "false"
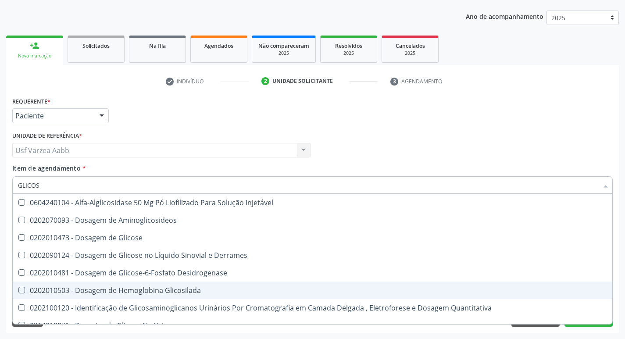
click at [103, 296] on span "0202010503 - Dosagem de Hemoglobina Glicosilada" at bounding box center [312, 291] width 599 height 18
checkbox Glicosilada "true"
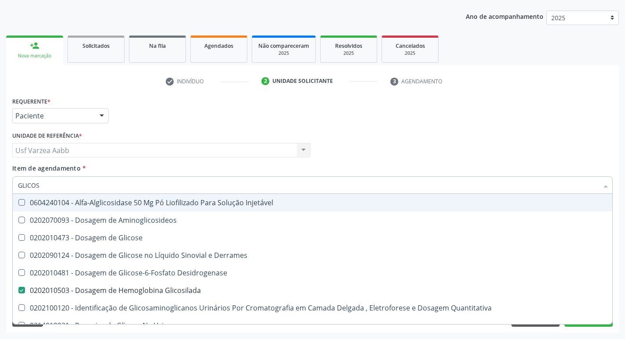
click at [450, 136] on div "Médico Solicitante Por favor, selecione a Unidade de Atendimento primeiro Nenhu…" at bounding box center [312, 146] width 605 height 34
checkbox Aminoglicosideos "true"
checkbox Glicose "true"
checkbox Derrames "true"
checkbox Glicosilada "false"
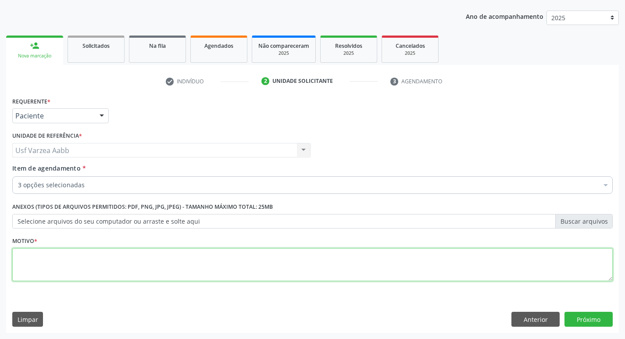
click at [119, 252] on textarea at bounding box center [312, 264] width 600 height 33
type textarea "X"
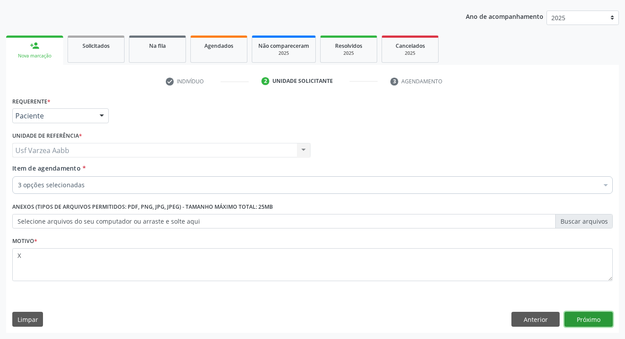
click at [591, 321] on button "Próximo" at bounding box center [588, 319] width 48 height 15
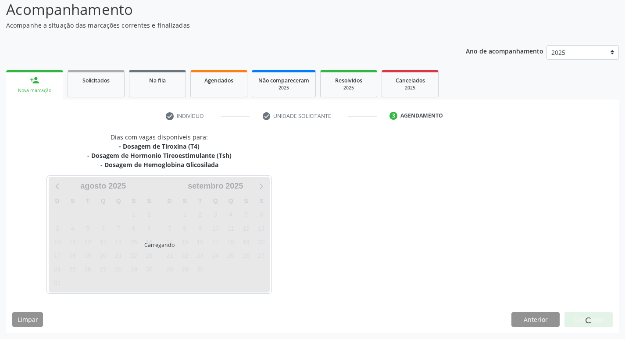
scroll to position [61, 0]
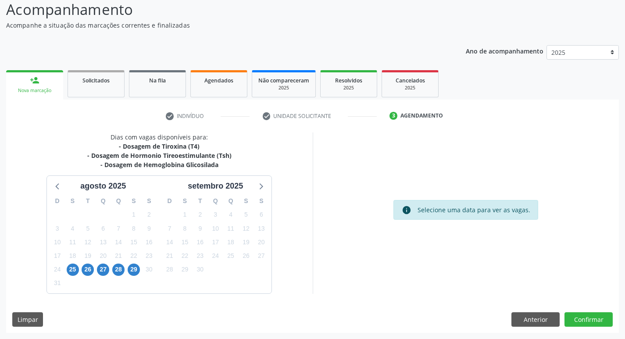
click at [66, 271] on div "25" at bounding box center [72, 270] width 15 height 14
click at [73, 270] on span "25" at bounding box center [73, 270] width 12 height 12
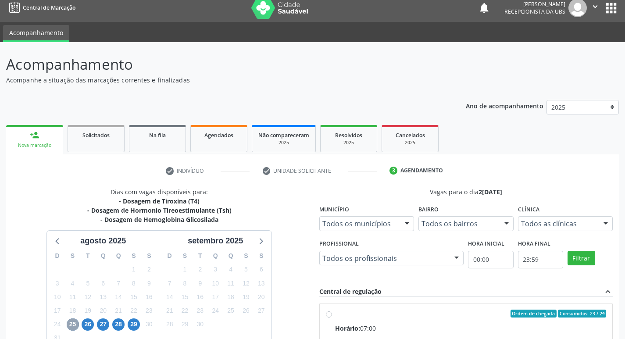
scroll to position [0, 0]
